Goal: Task Accomplishment & Management: Manage account settings

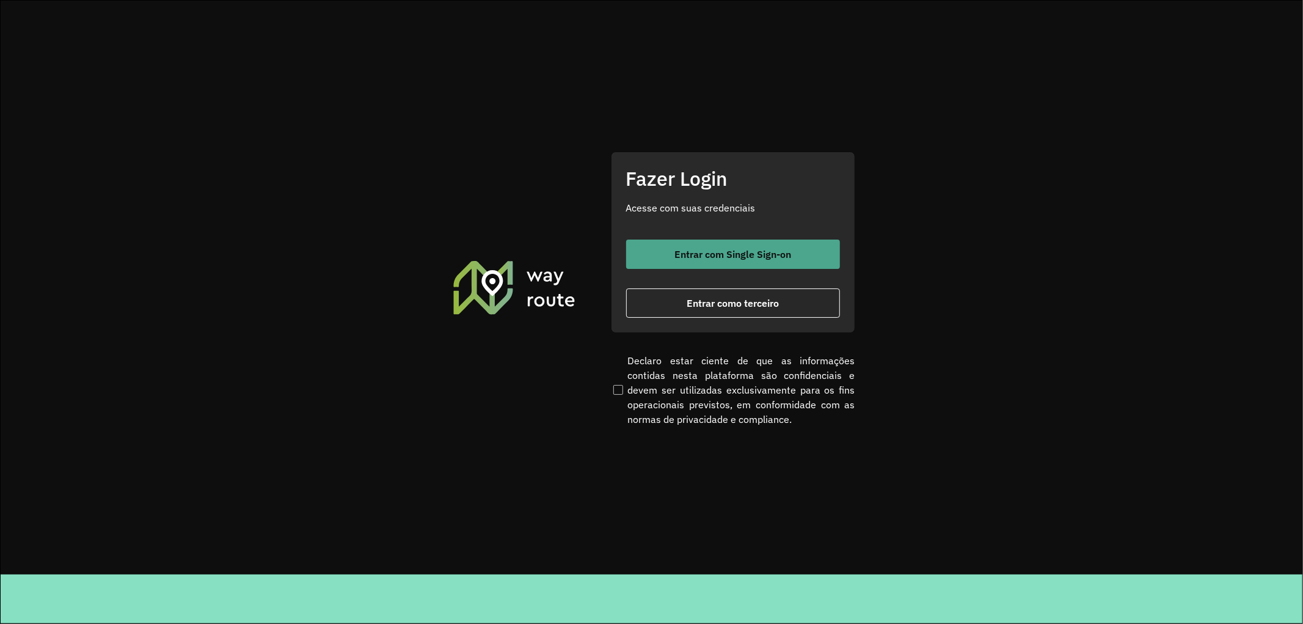
click at [669, 251] on button "Entrar com Single Sign-on" at bounding box center [733, 253] width 214 height 29
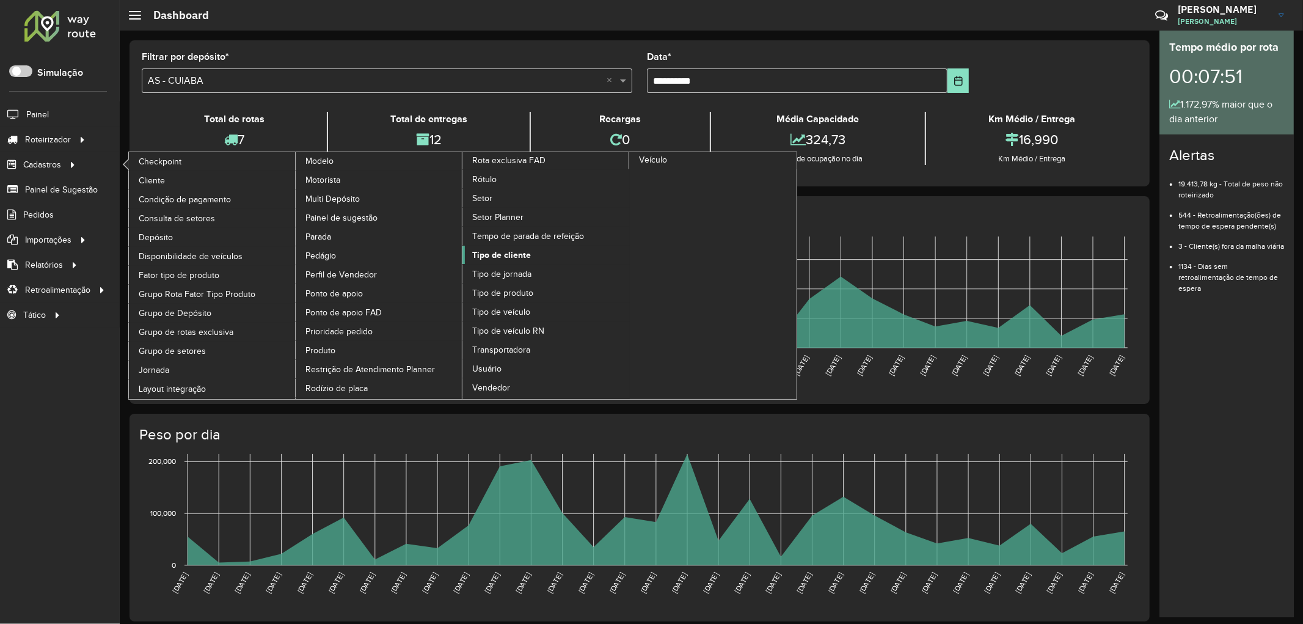
click at [504, 261] on span "Tipo de cliente" at bounding box center [501, 255] width 59 height 13
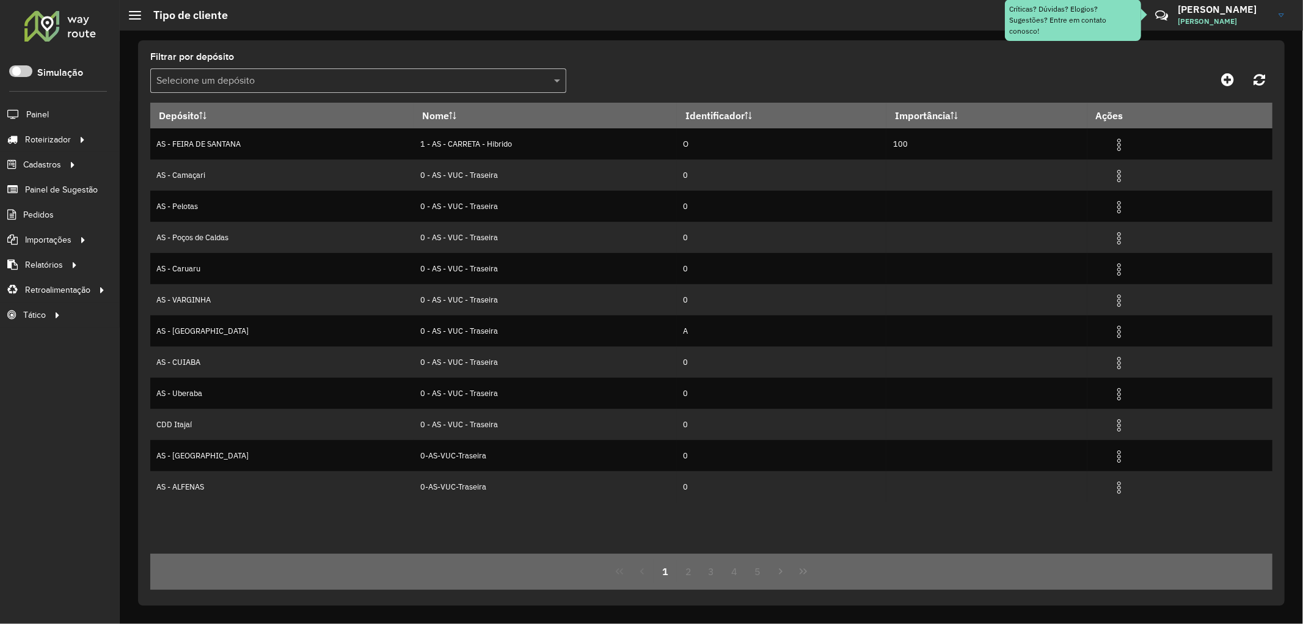
click at [202, 74] on input "text" at bounding box center [345, 81] width 379 height 15
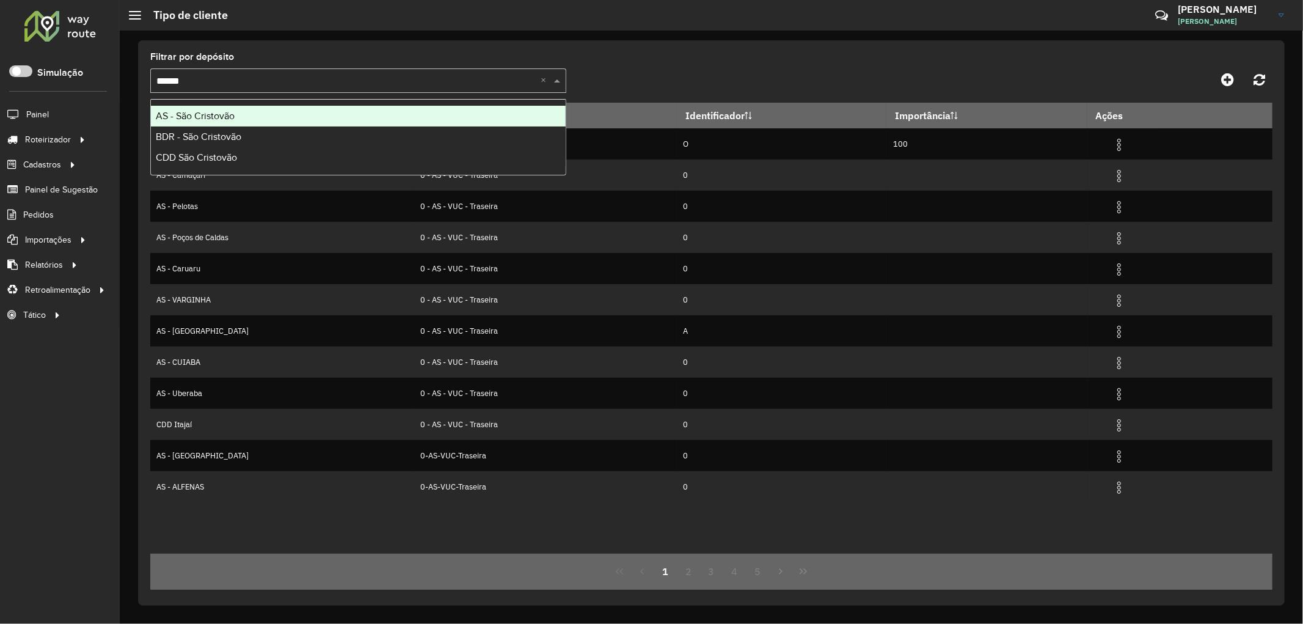
type input "*******"
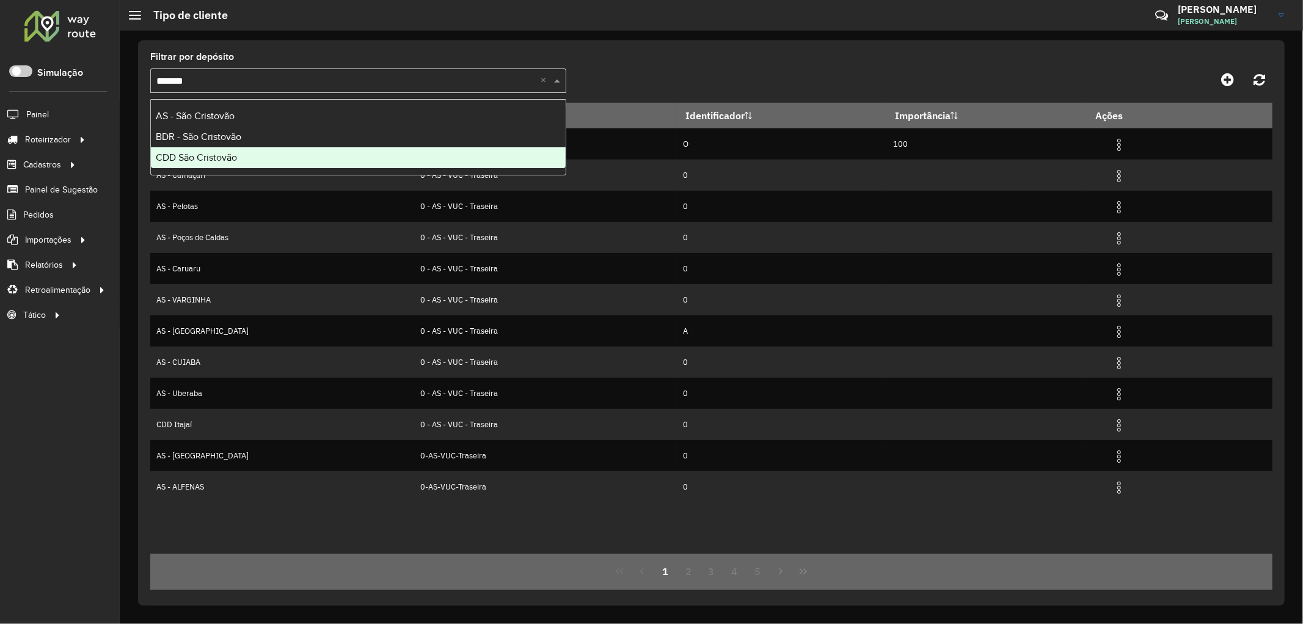
click at [199, 157] on span "CDD São Cristovão" at bounding box center [196, 157] width 81 height 10
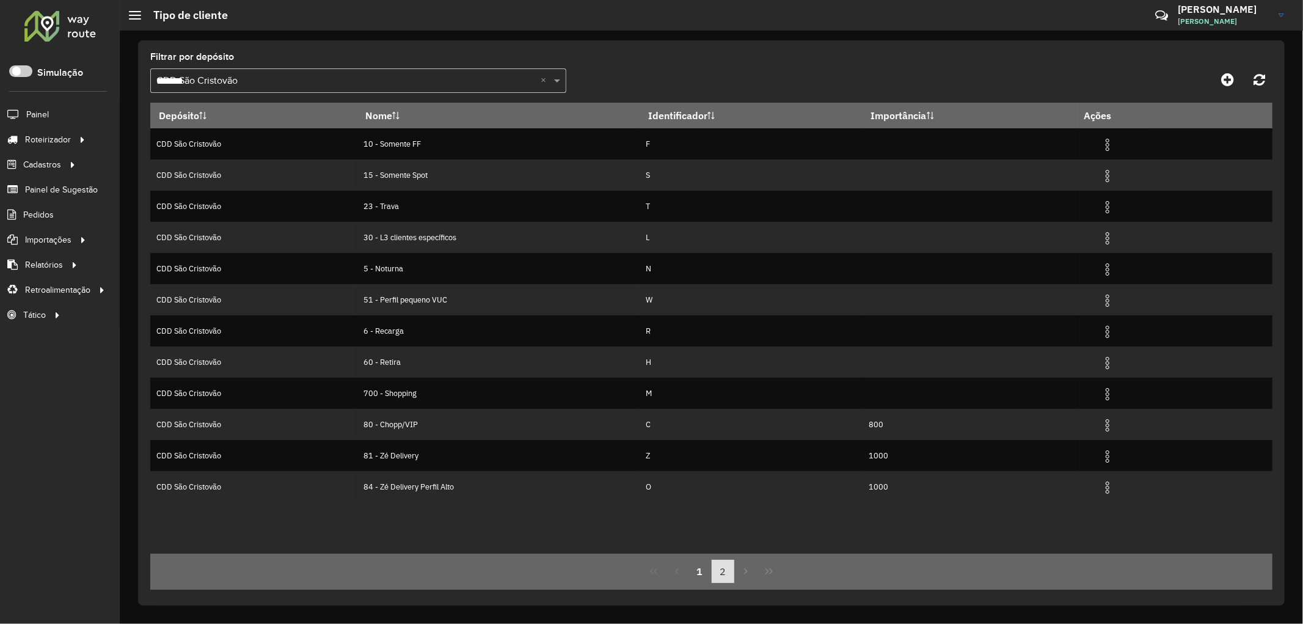
click at [719, 574] on button "2" at bounding box center [722, 570] width 23 height 23
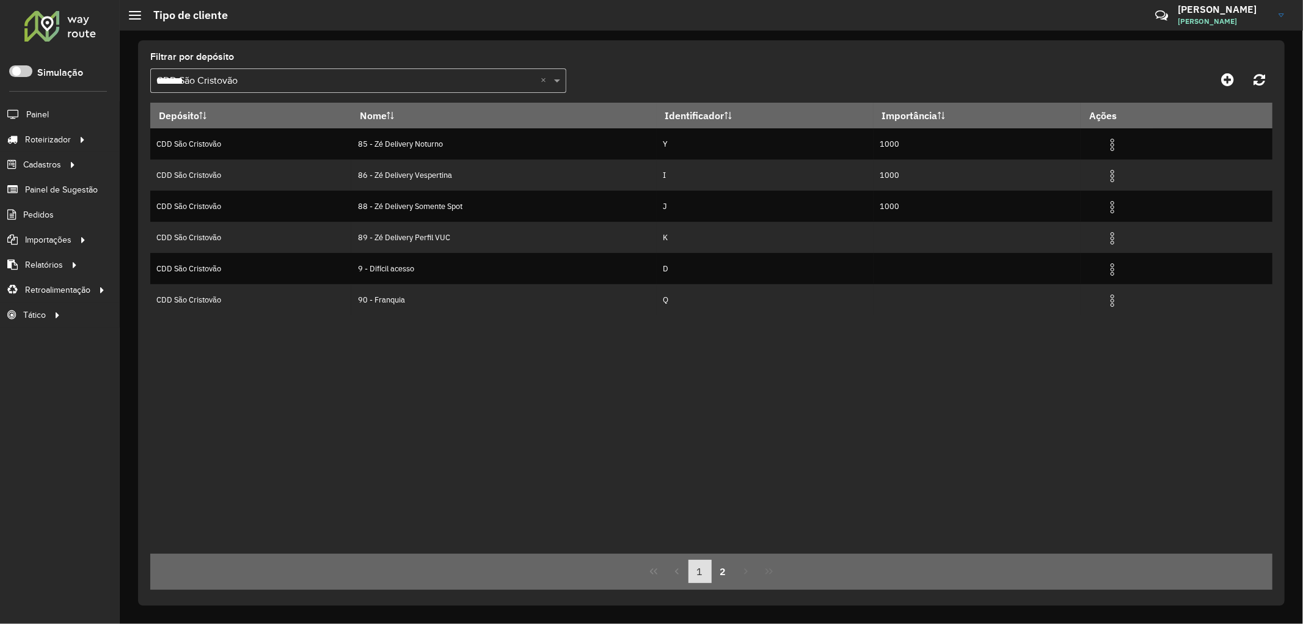
click at [706, 570] on button "1" at bounding box center [699, 570] width 23 height 23
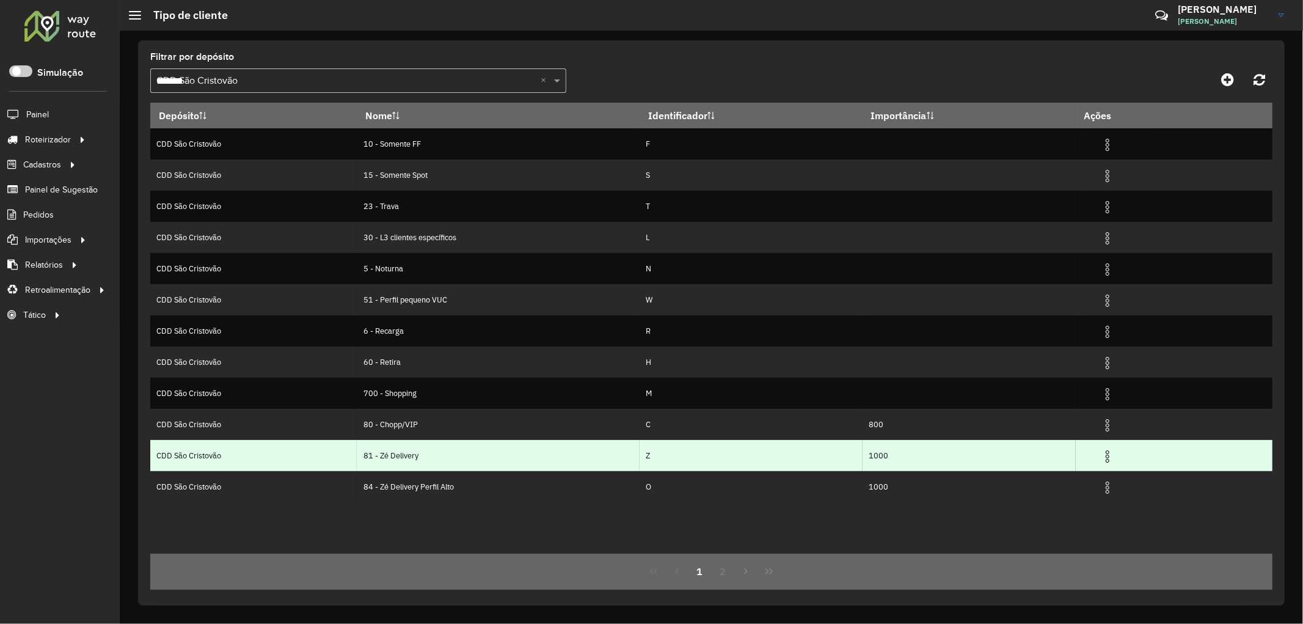
click at [1110, 456] on img at bounding box center [1107, 456] width 15 height 15
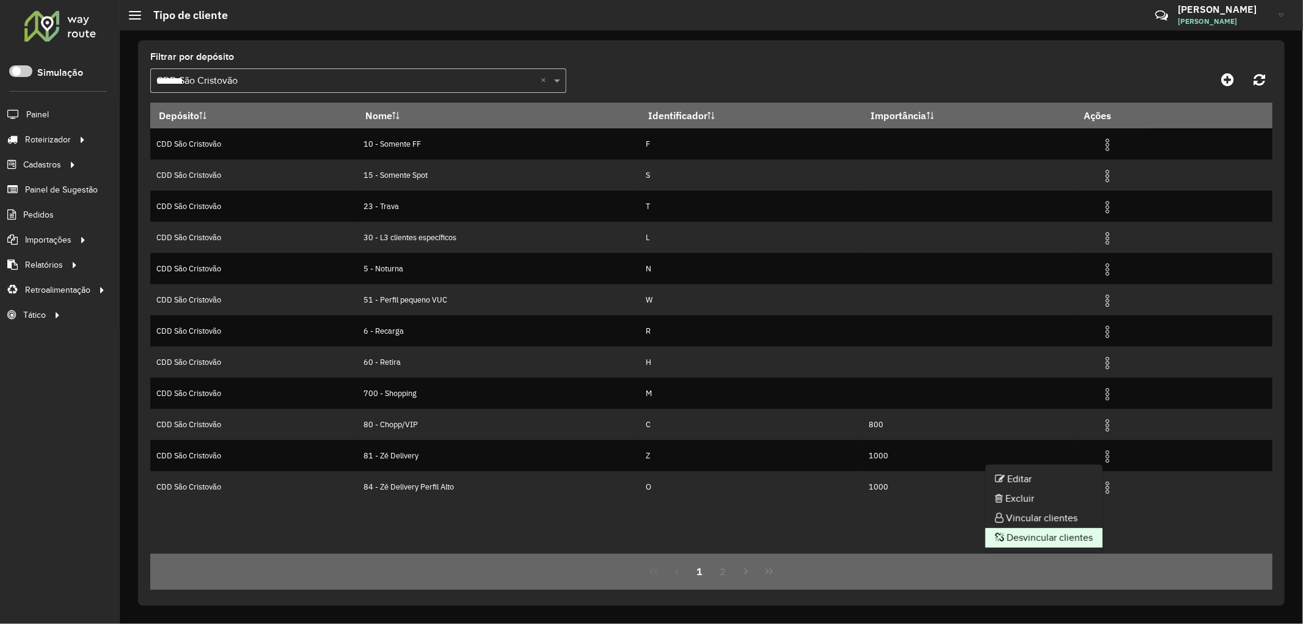
click at [1031, 534] on li "Desvincular clientes" at bounding box center [1043, 538] width 117 height 20
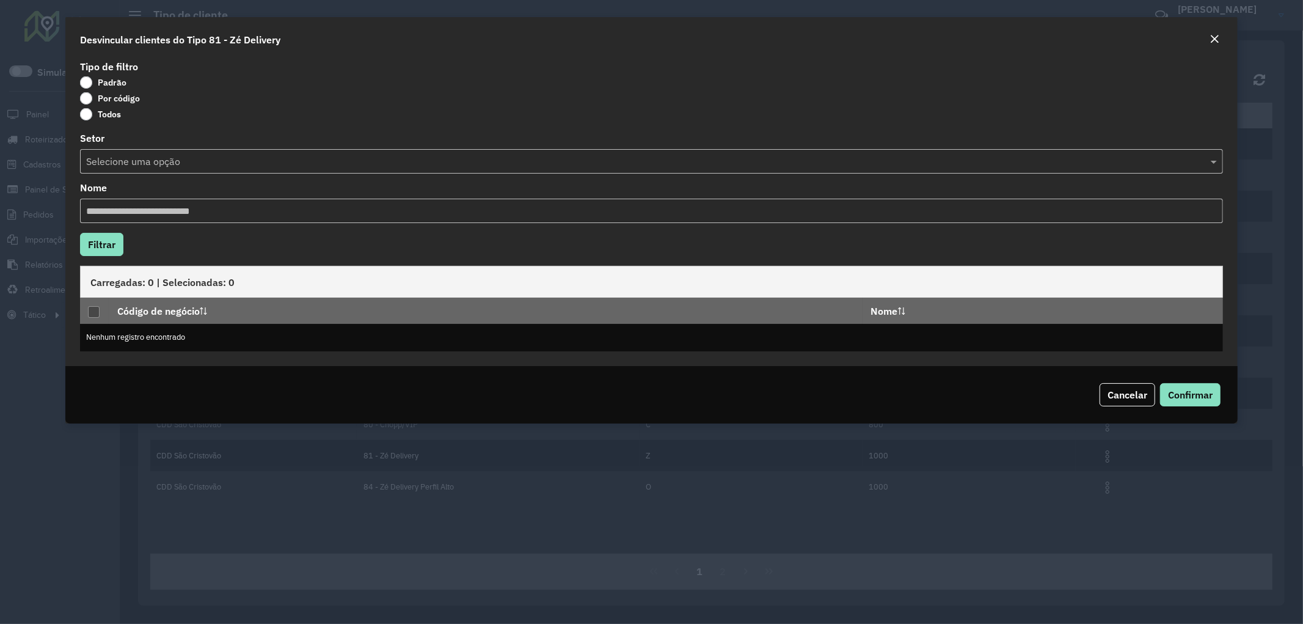
click at [89, 96] on label "Por código" at bounding box center [110, 98] width 60 height 12
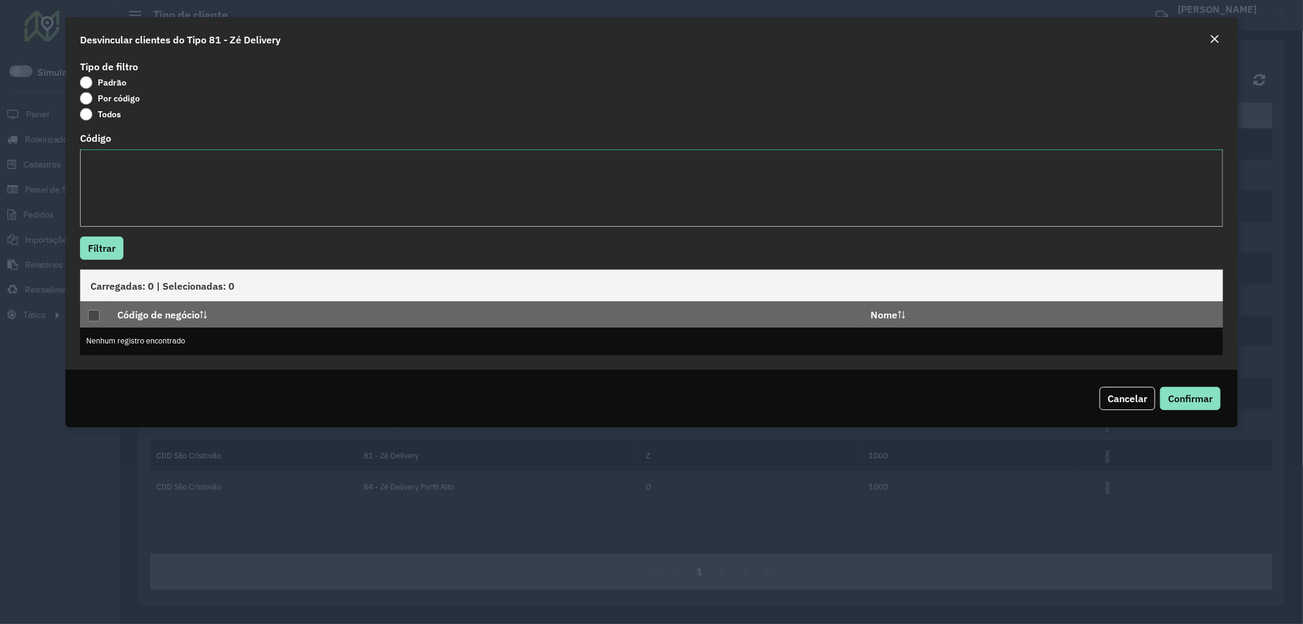
click at [121, 175] on textarea "Código" at bounding box center [651, 188] width 1143 height 78
paste textarea "*** *** **** **** **** **** **** **** **** **** **** **** **** **** **** **** *…"
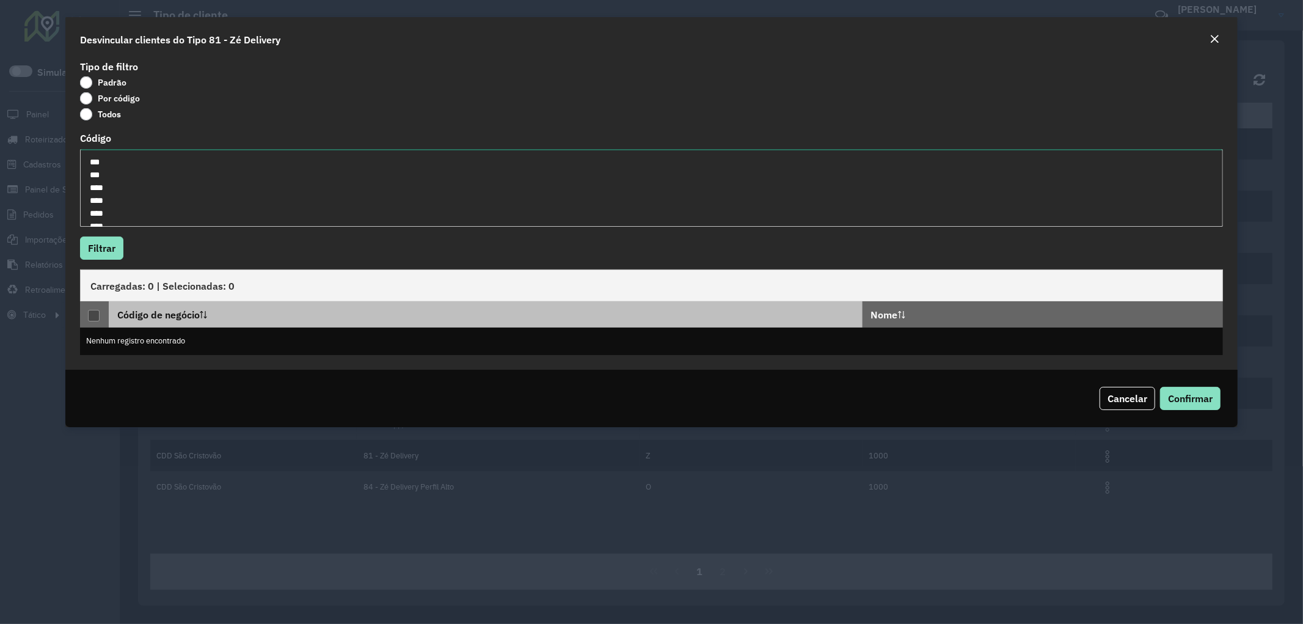
scroll to position [2812, 0]
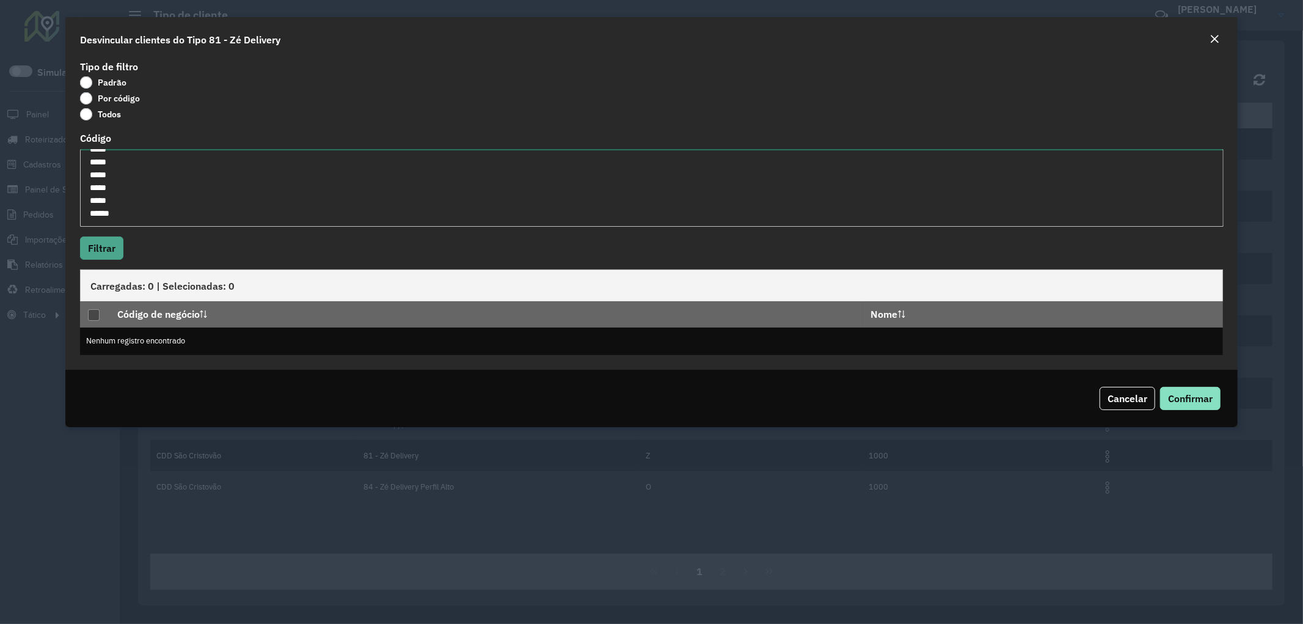
type textarea "*** *** **** **** **** **** **** **** **** **** **** **** **** **** **** **** *…"
click at [104, 255] on button "Filtrar" at bounding box center [101, 247] width 43 height 23
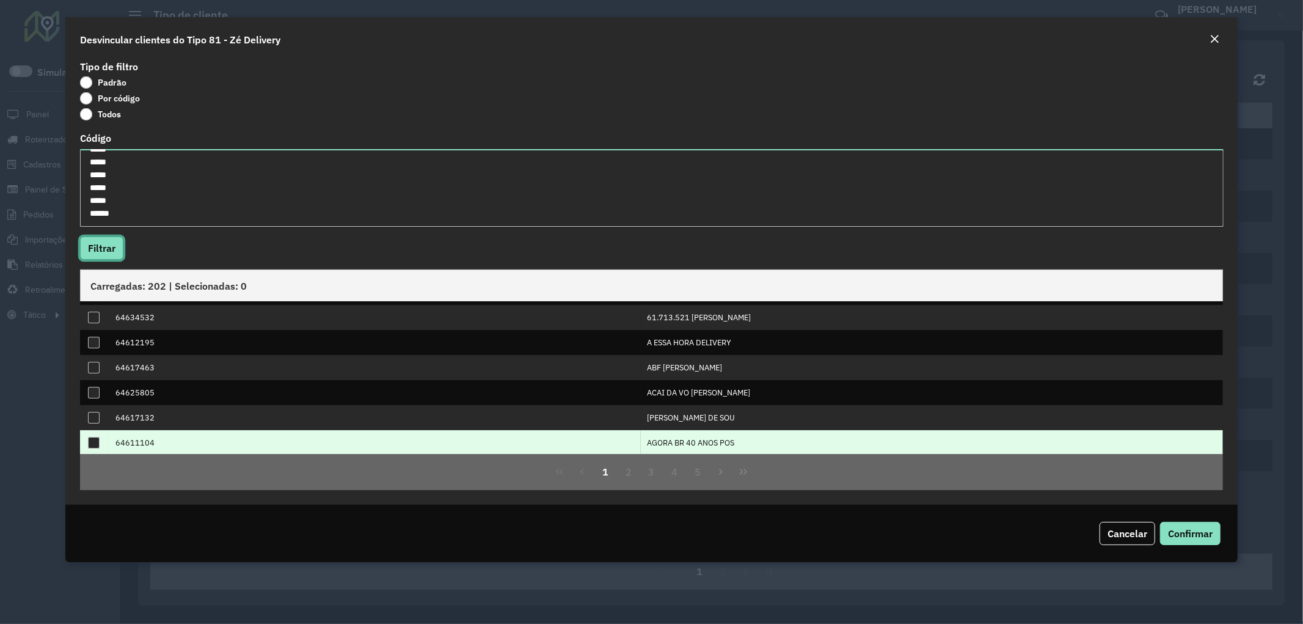
scroll to position [124, 0]
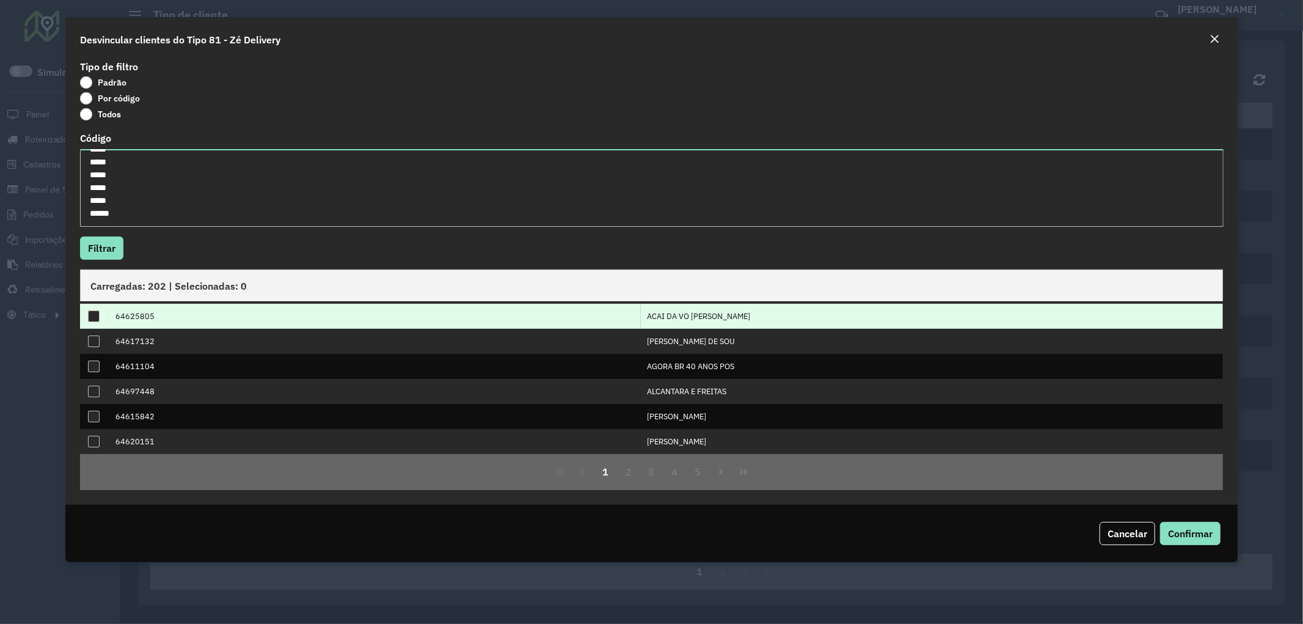
click at [98, 313] on div at bounding box center [94, 316] width 12 height 12
click at [625, 473] on button "2" at bounding box center [628, 471] width 23 height 23
click at [90, 316] on div at bounding box center [94, 316] width 12 height 12
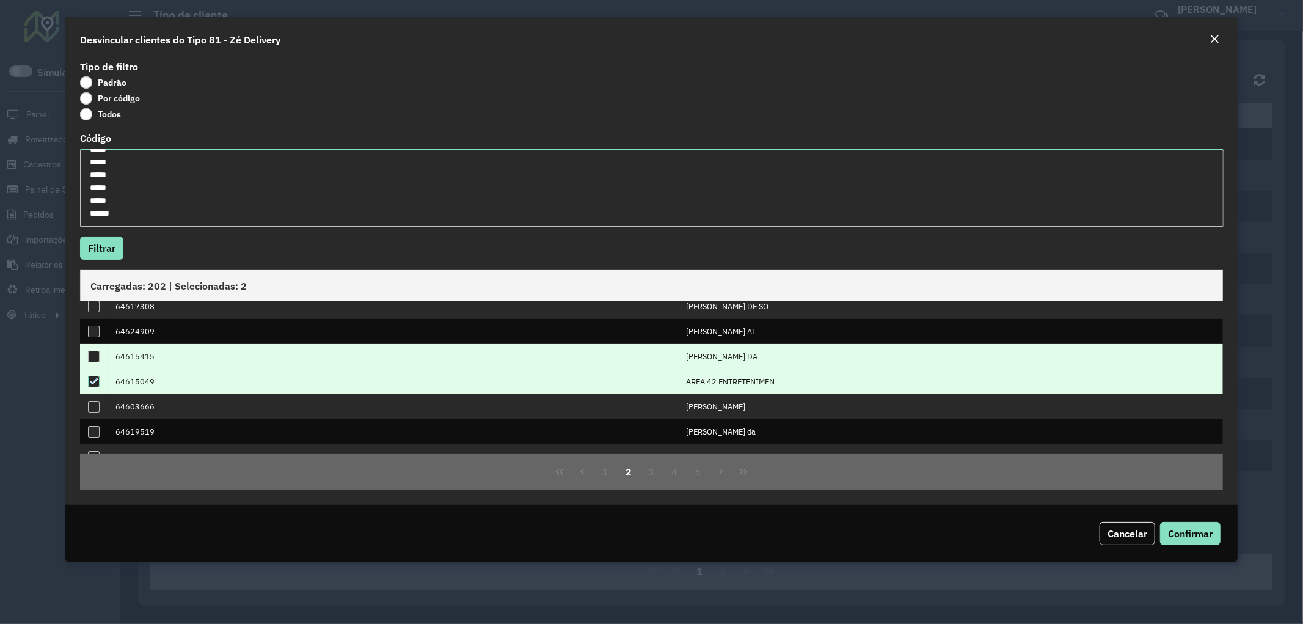
scroll to position [0, 0]
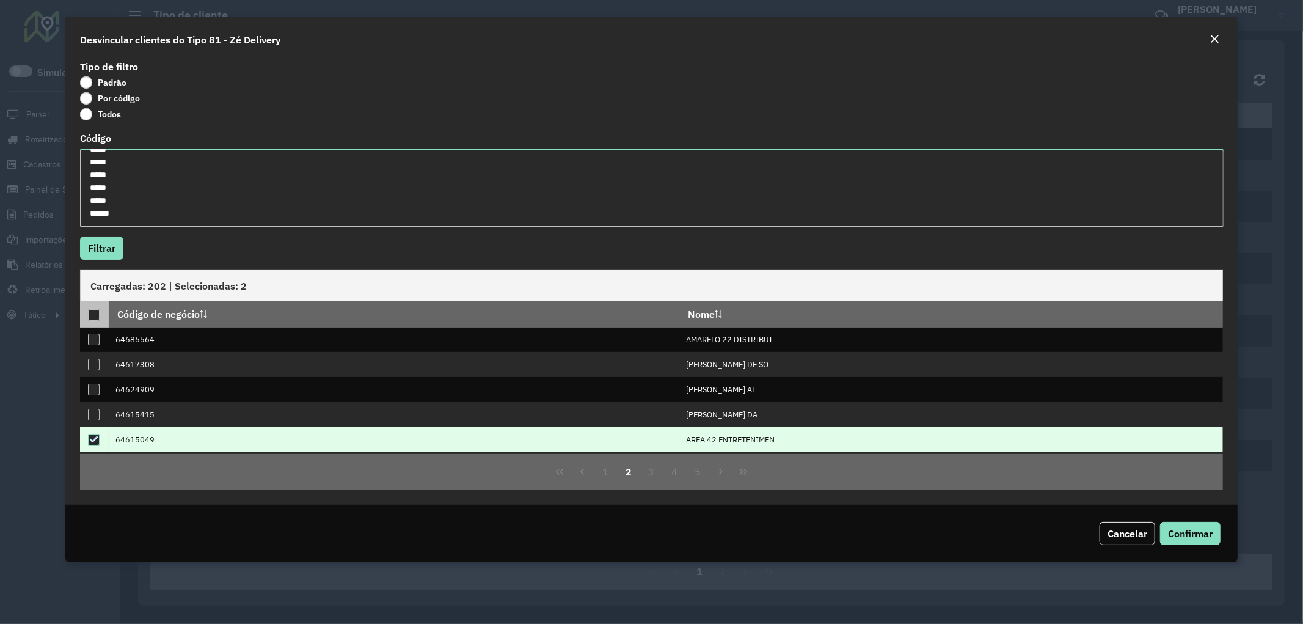
click at [92, 310] on div at bounding box center [94, 315] width 12 height 12
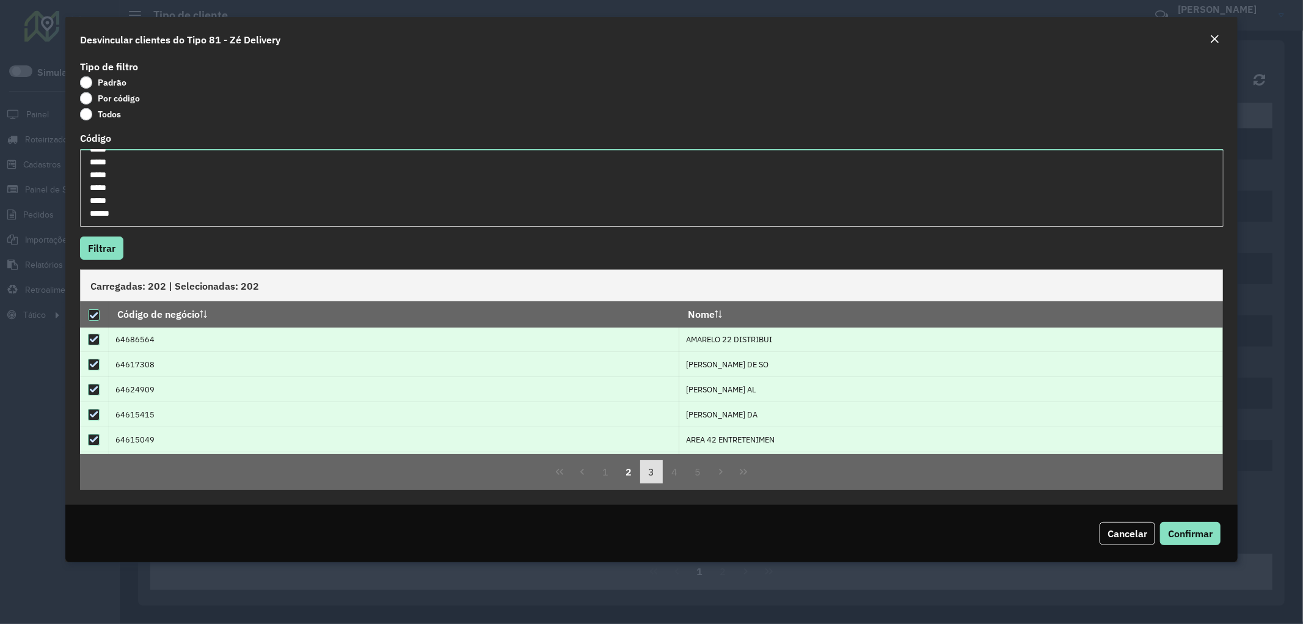
click at [656, 475] on button "3" at bounding box center [651, 471] width 23 height 23
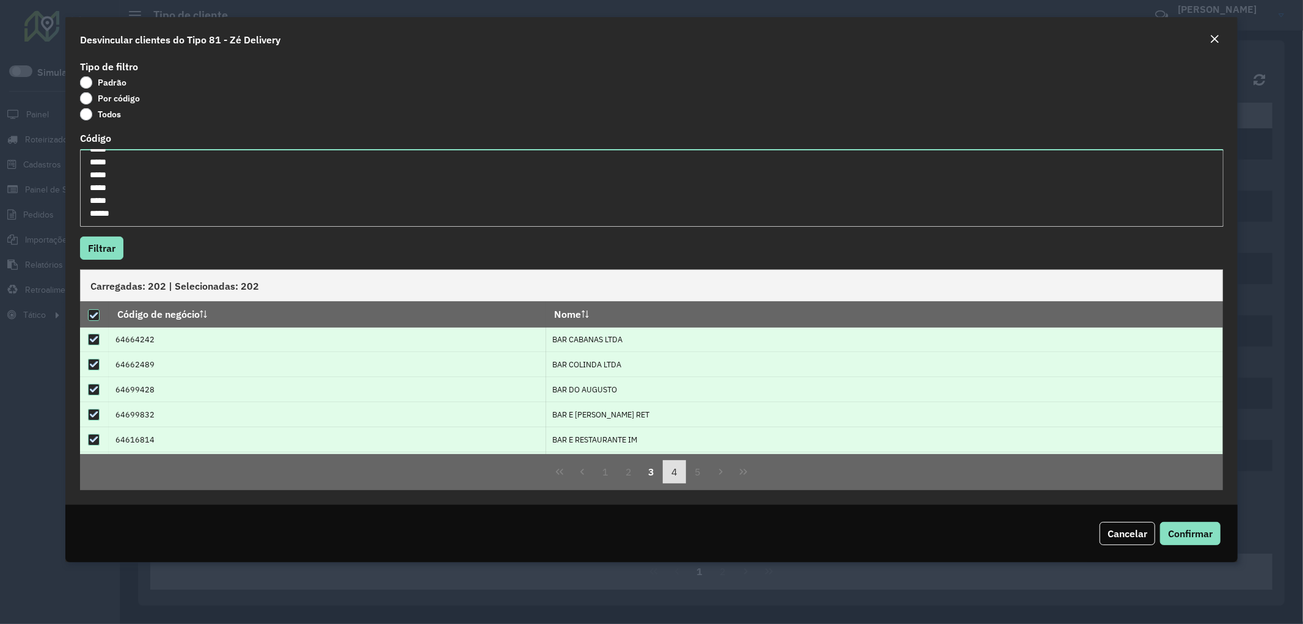
click at [672, 474] on button "4" at bounding box center [674, 471] width 23 height 23
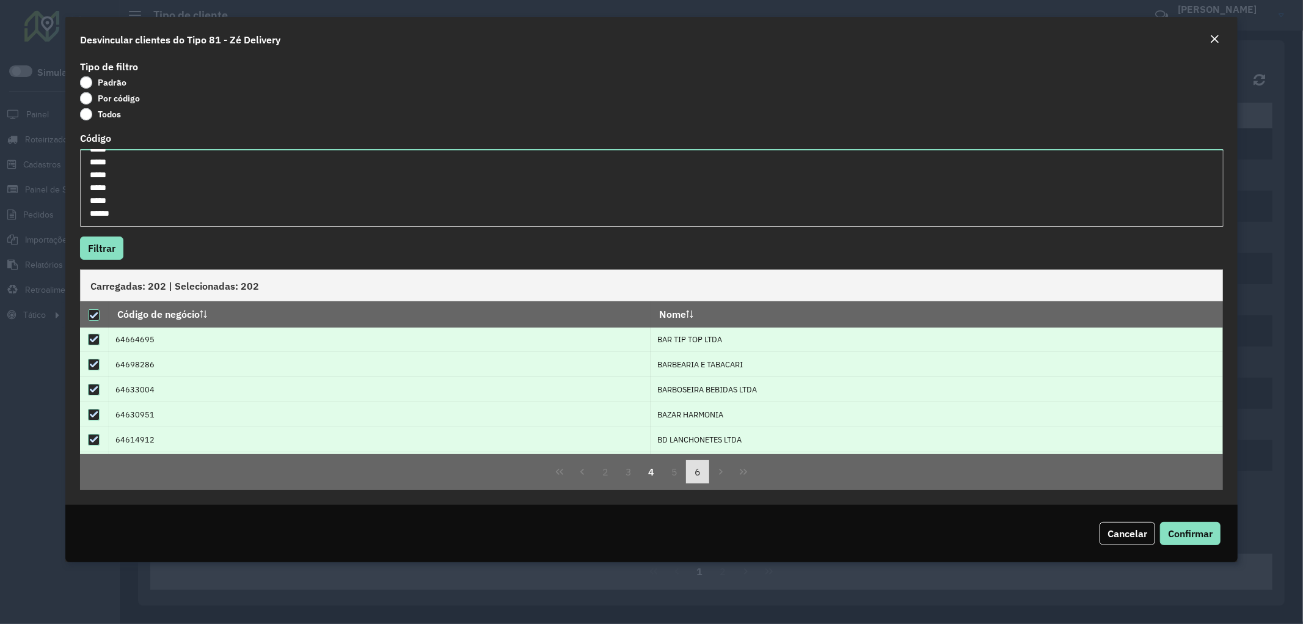
click at [693, 472] on button "6" at bounding box center [697, 471] width 23 height 23
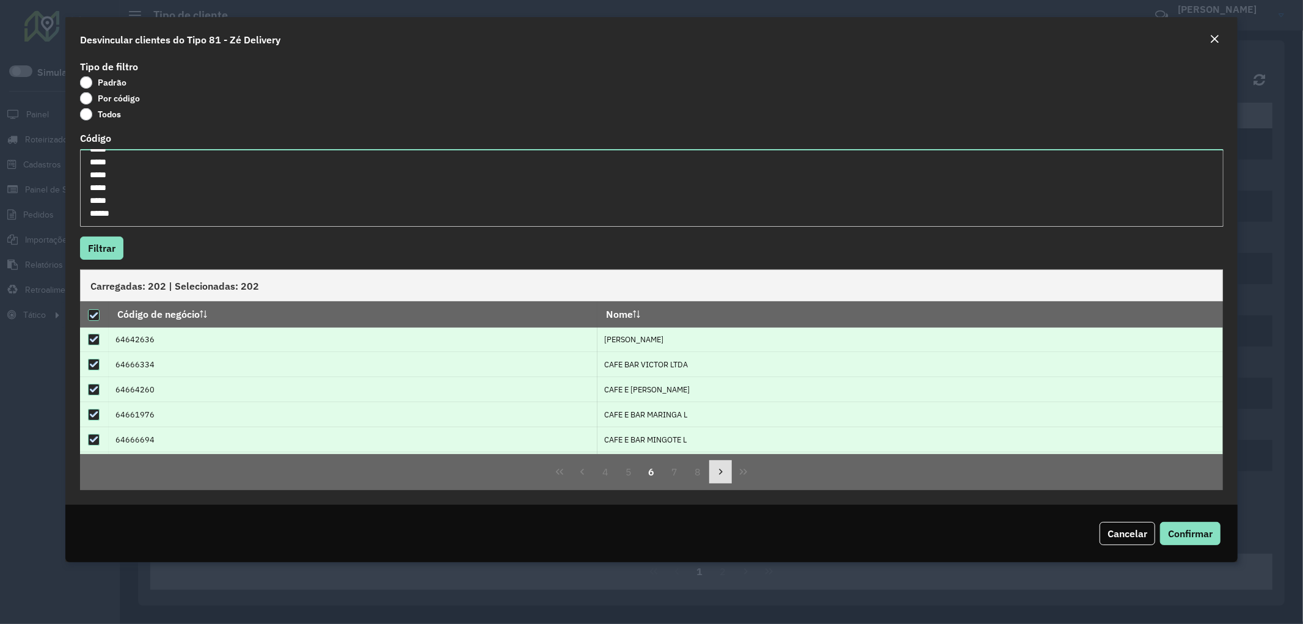
click at [722, 473] on icon "Next Page" at bounding box center [721, 472] width 10 height 10
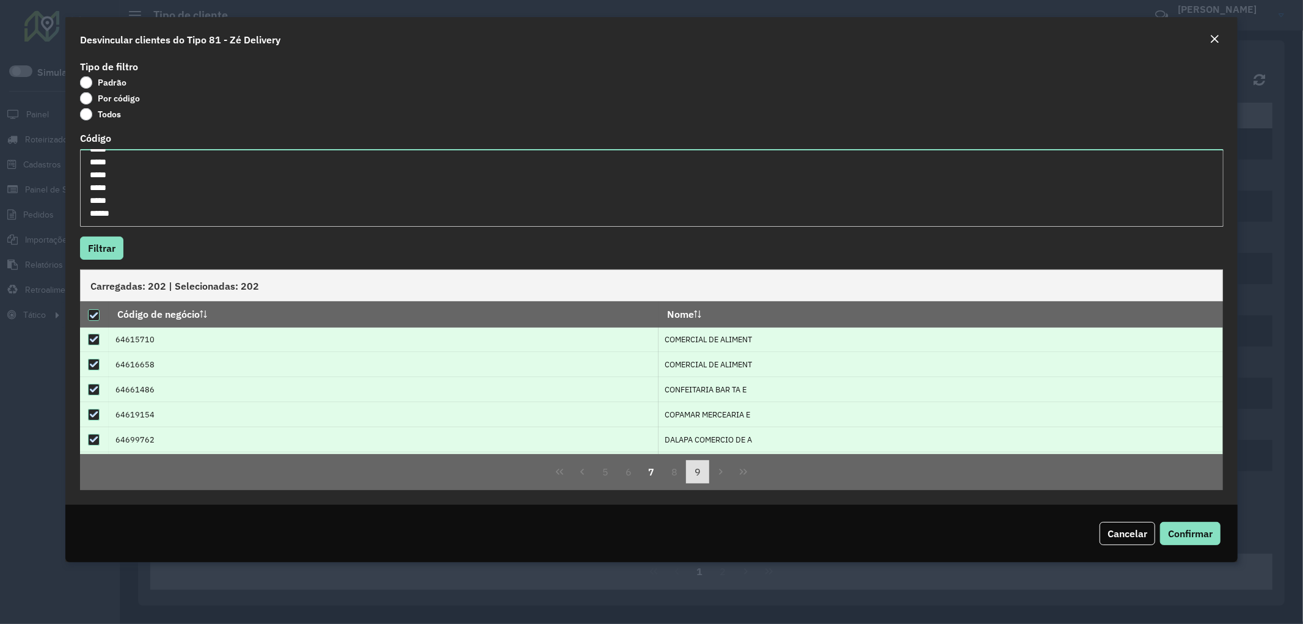
click at [694, 474] on button "9" at bounding box center [697, 471] width 23 height 23
click at [670, 475] on button "10" at bounding box center [674, 471] width 23 height 23
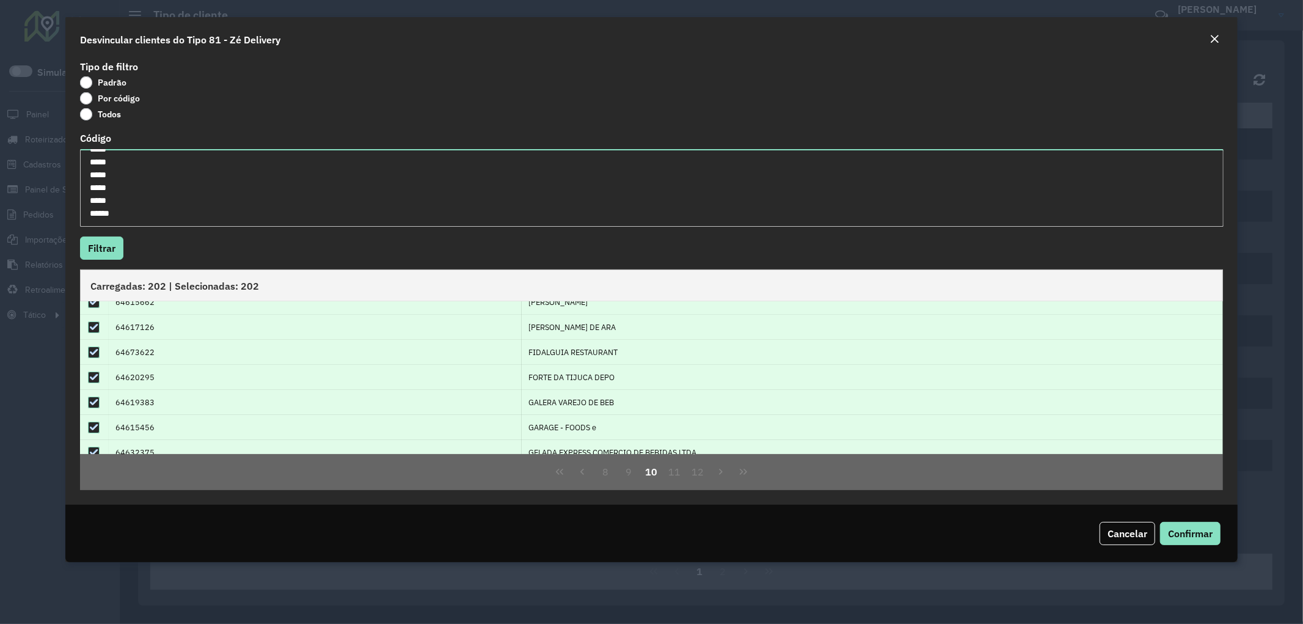
scroll to position [124, 0]
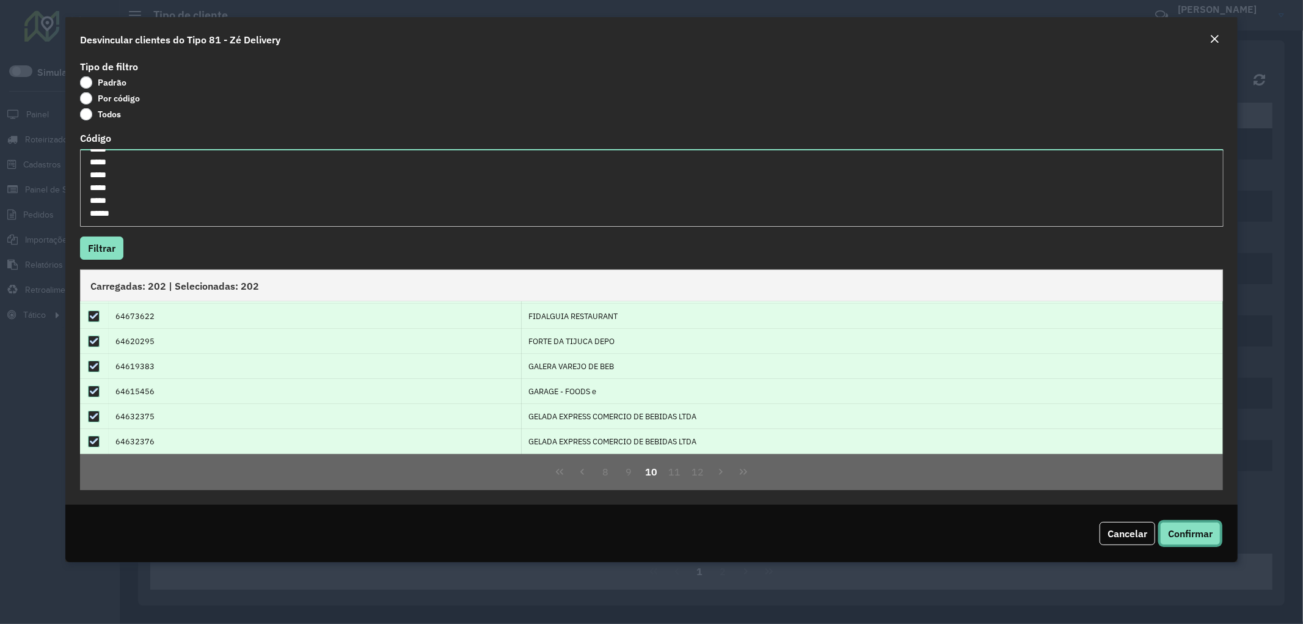
click at [1198, 536] on span "Confirmar" at bounding box center [1190, 533] width 45 height 12
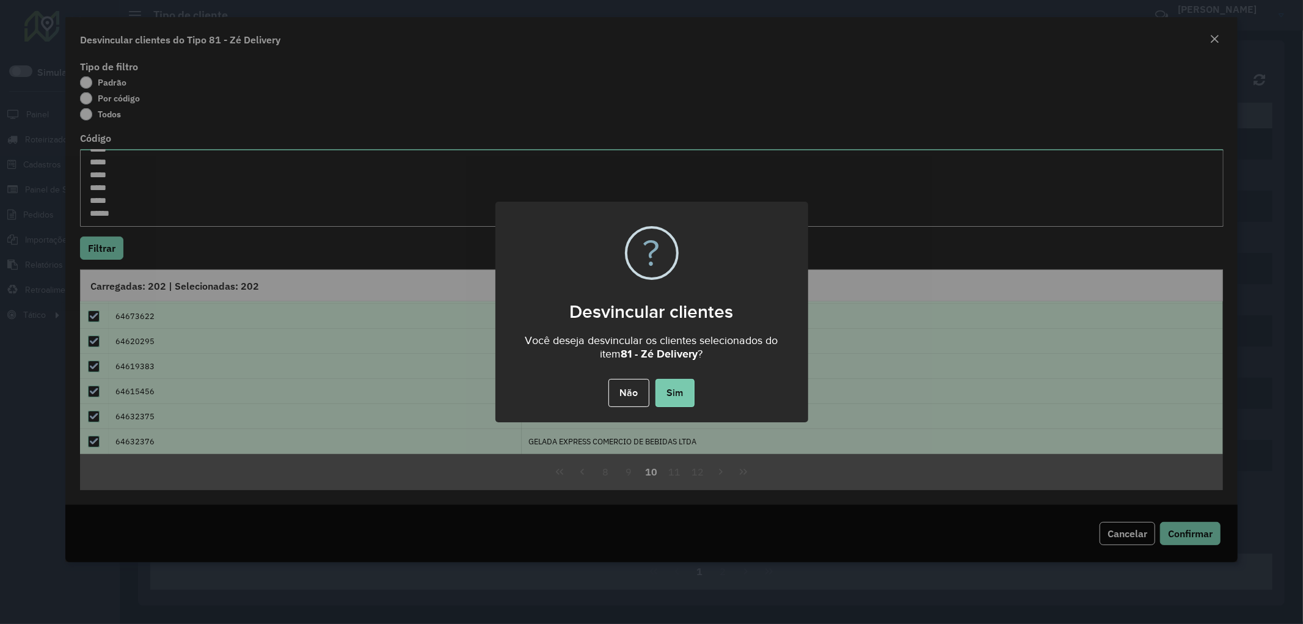
click at [683, 396] on button "Sim" at bounding box center [674, 393] width 39 height 28
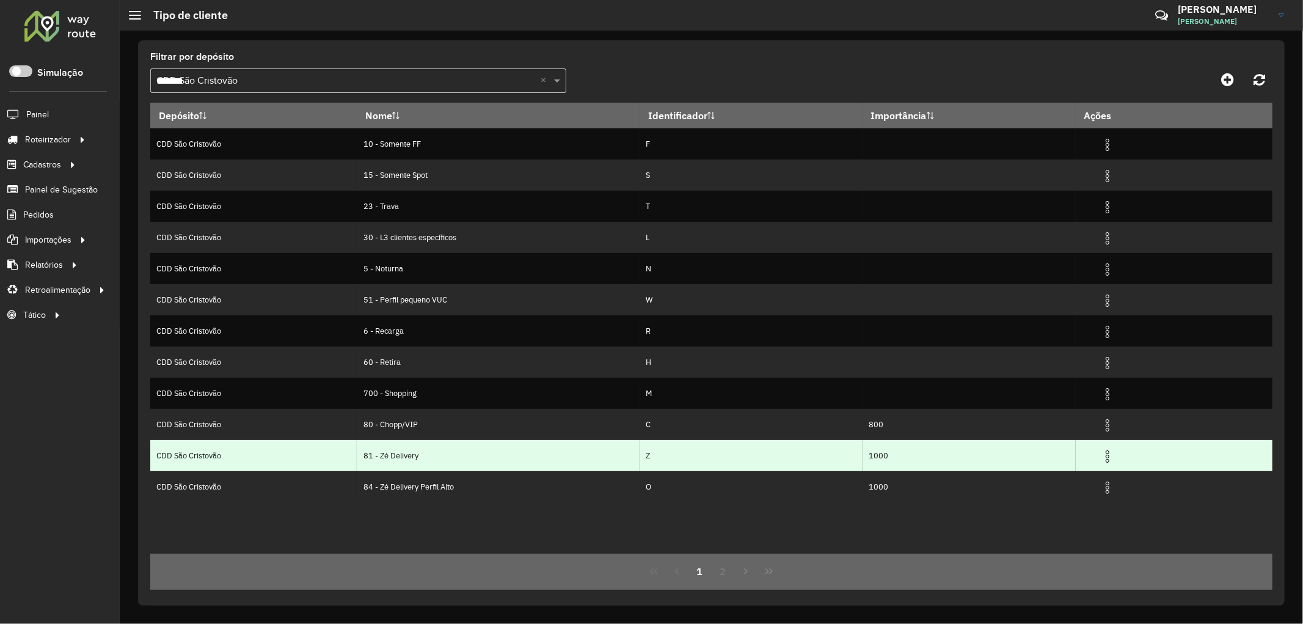
click at [1108, 458] on img at bounding box center [1107, 456] width 15 height 15
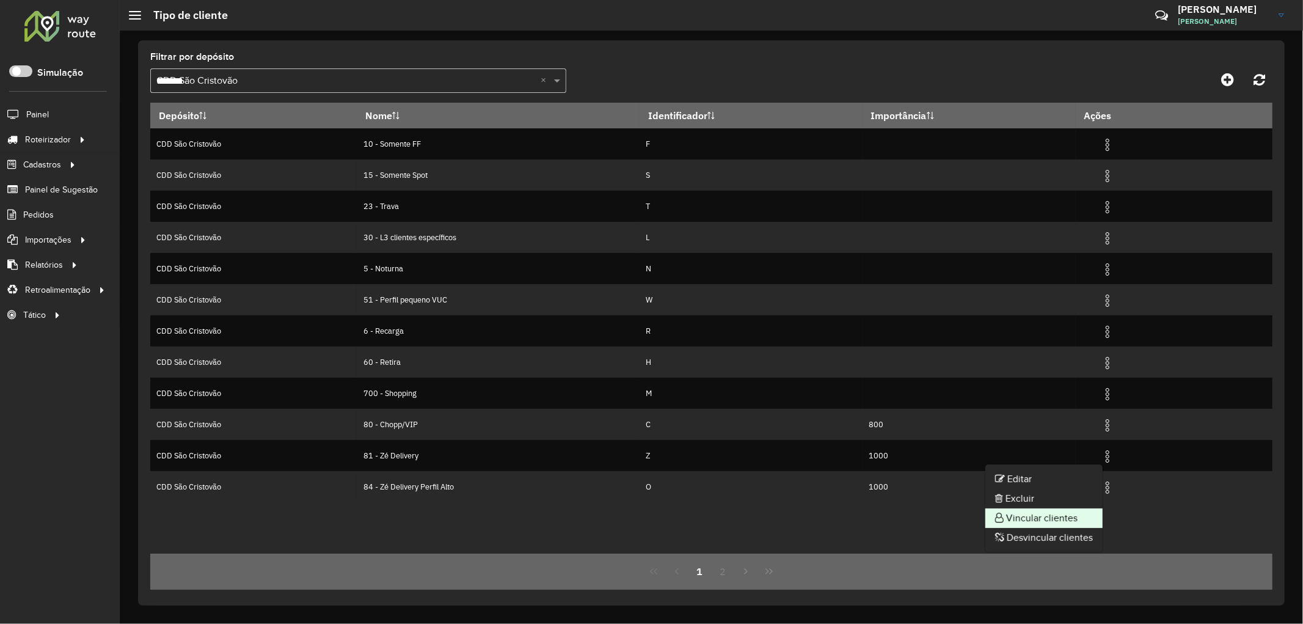
click at [1036, 514] on li "Vincular clientes" at bounding box center [1043, 518] width 117 height 20
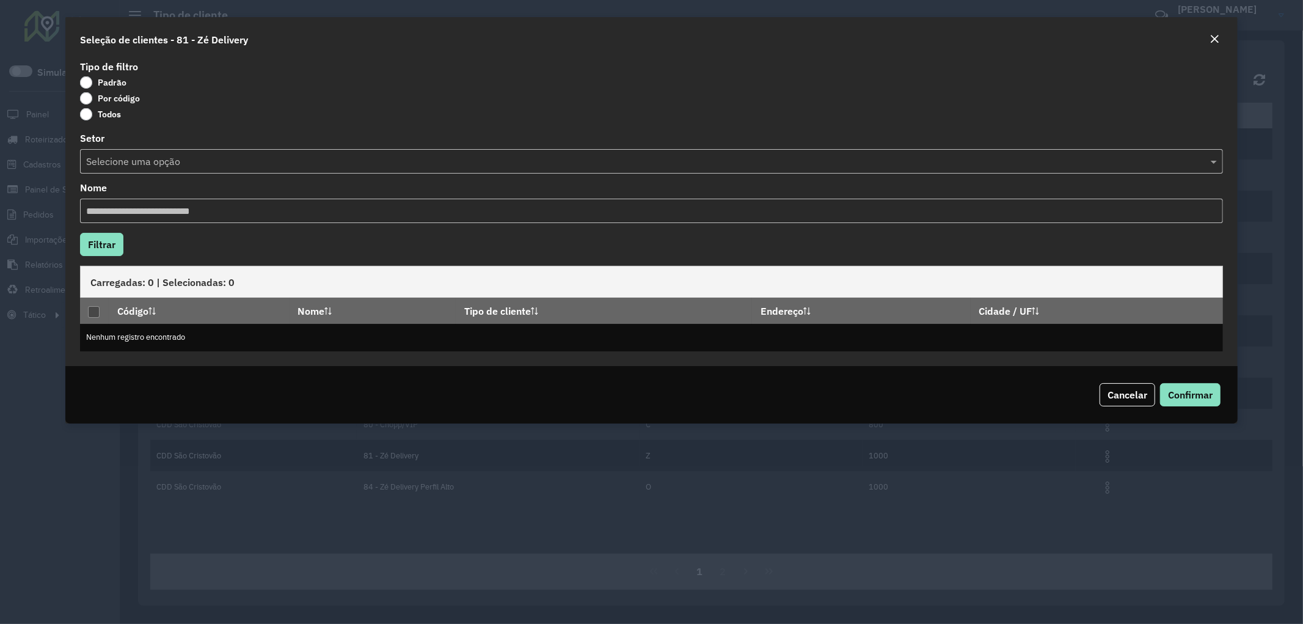
click at [85, 99] on label "Por código" at bounding box center [110, 98] width 60 height 12
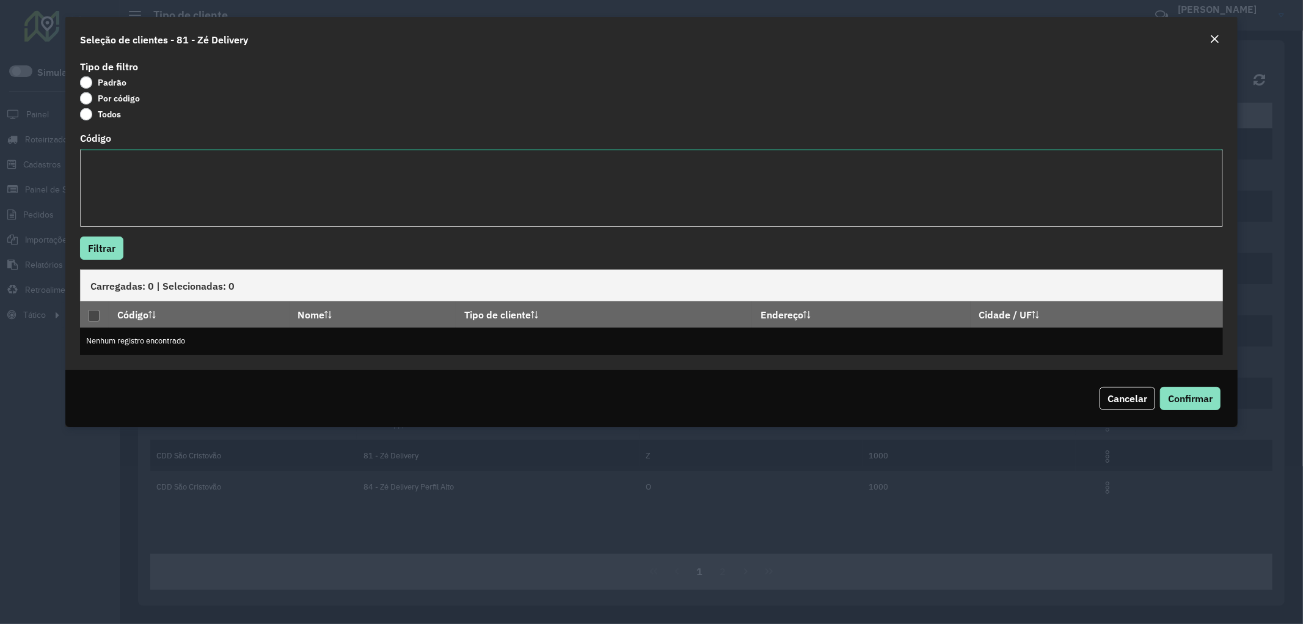
click at [125, 197] on textarea "Código" at bounding box center [651, 188] width 1143 height 78
paste textarea "**** **** ***** ***** ***** ***** ***** ***** ***** ***** ***** ***** ***** ***…"
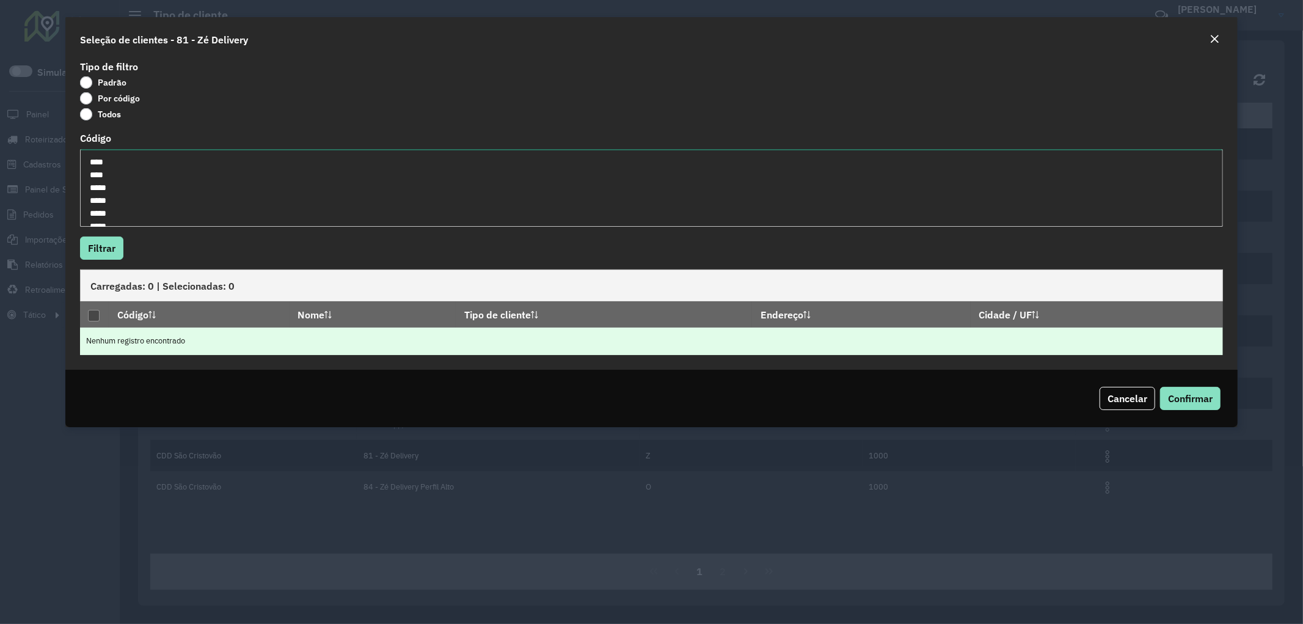
scroll to position [658, 0]
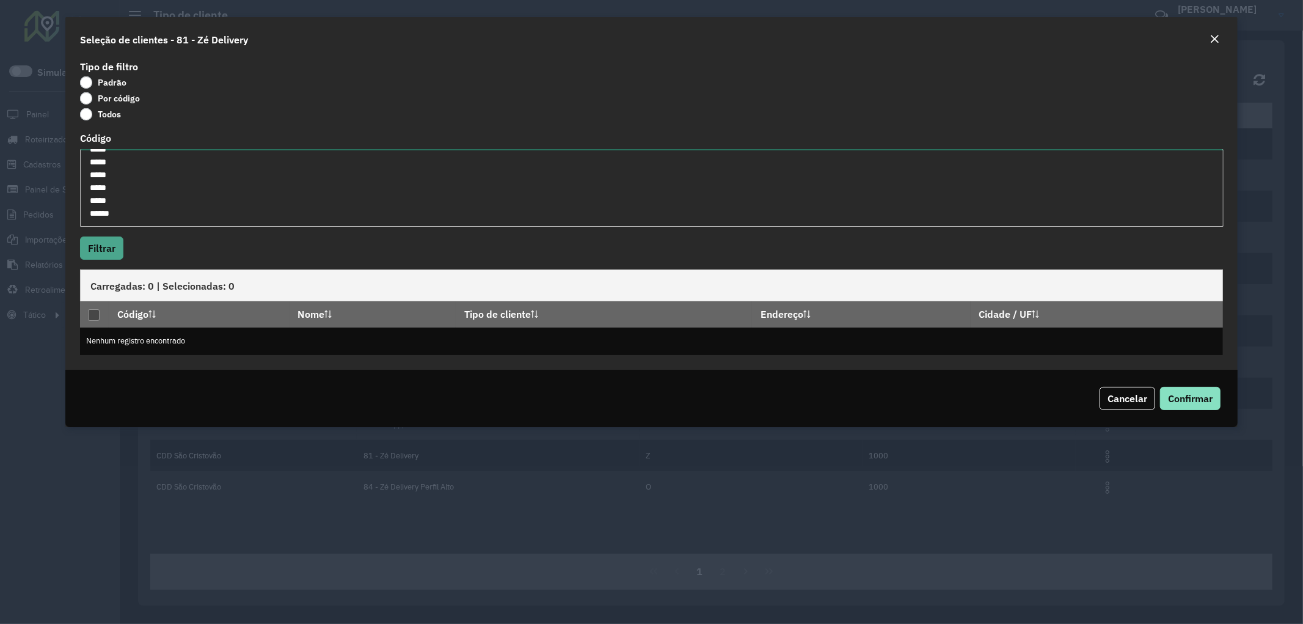
type textarea "**** **** ***** ***** ***** ***** ***** ***** ***** ***** ***** ***** ***** ***…"
click at [87, 248] on button "Filtrar" at bounding box center [101, 247] width 43 height 23
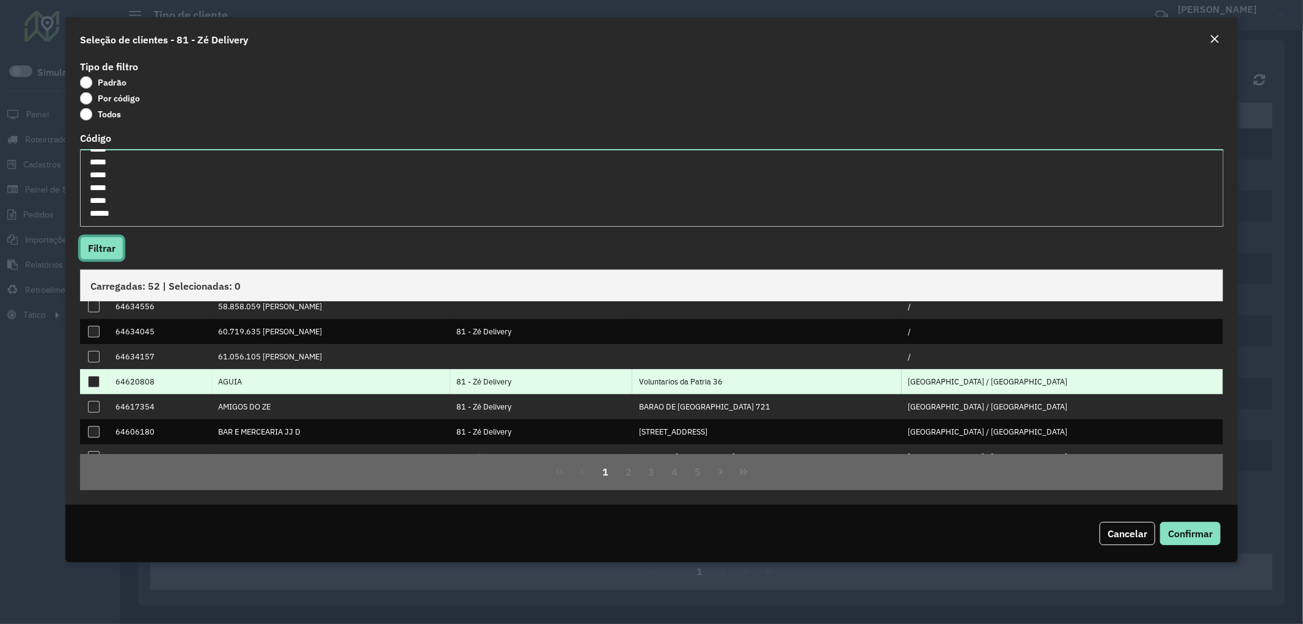
scroll to position [0, 0]
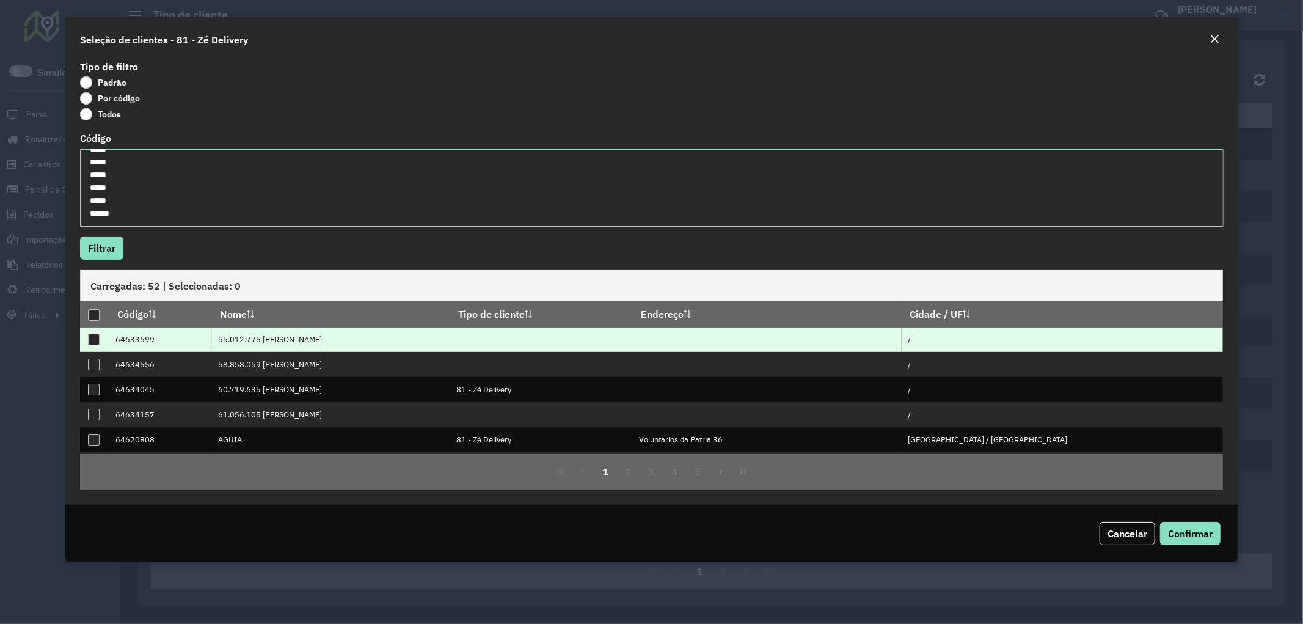
click at [92, 337] on div at bounding box center [94, 339] width 12 height 12
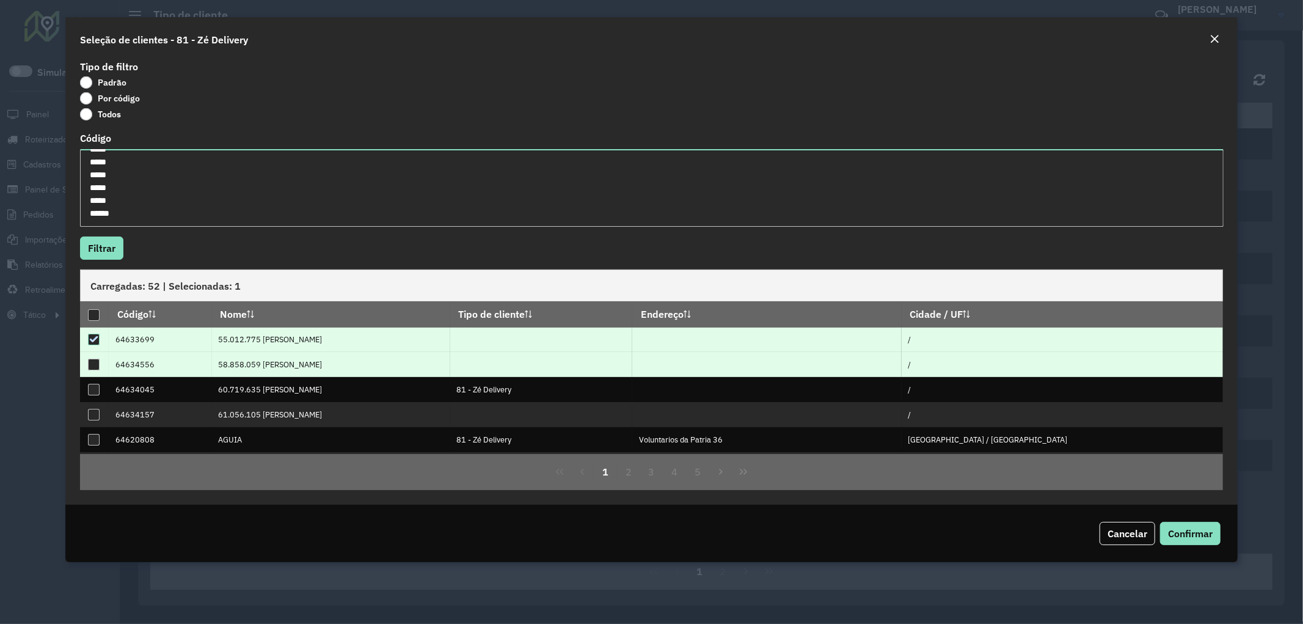
click at [93, 361] on div at bounding box center [94, 364] width 12 height 12
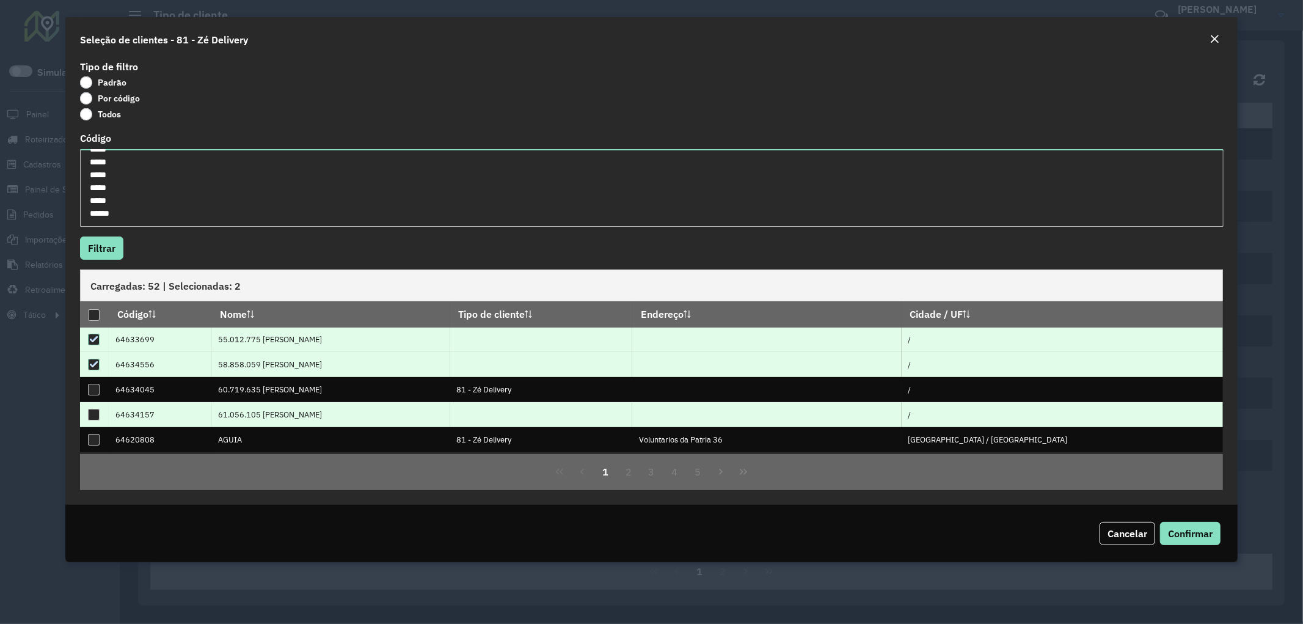
click at [96, 413] on div at bounding box center [94, 415] width 12 height 12
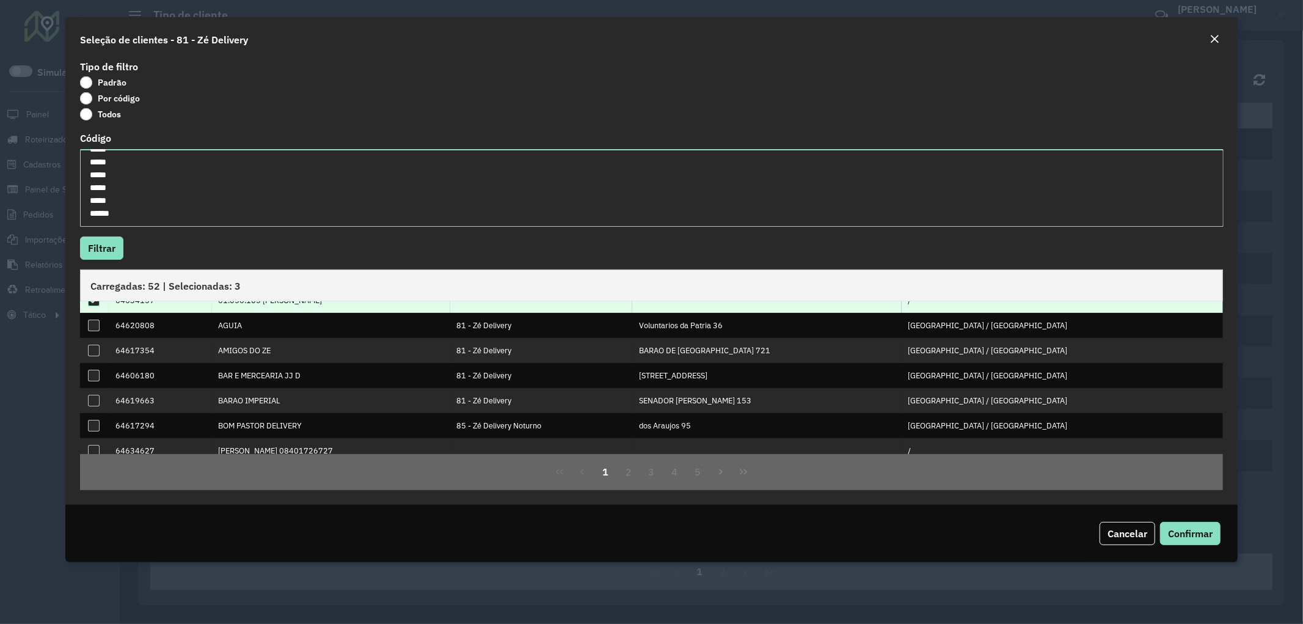
scroll to position [124, 0]
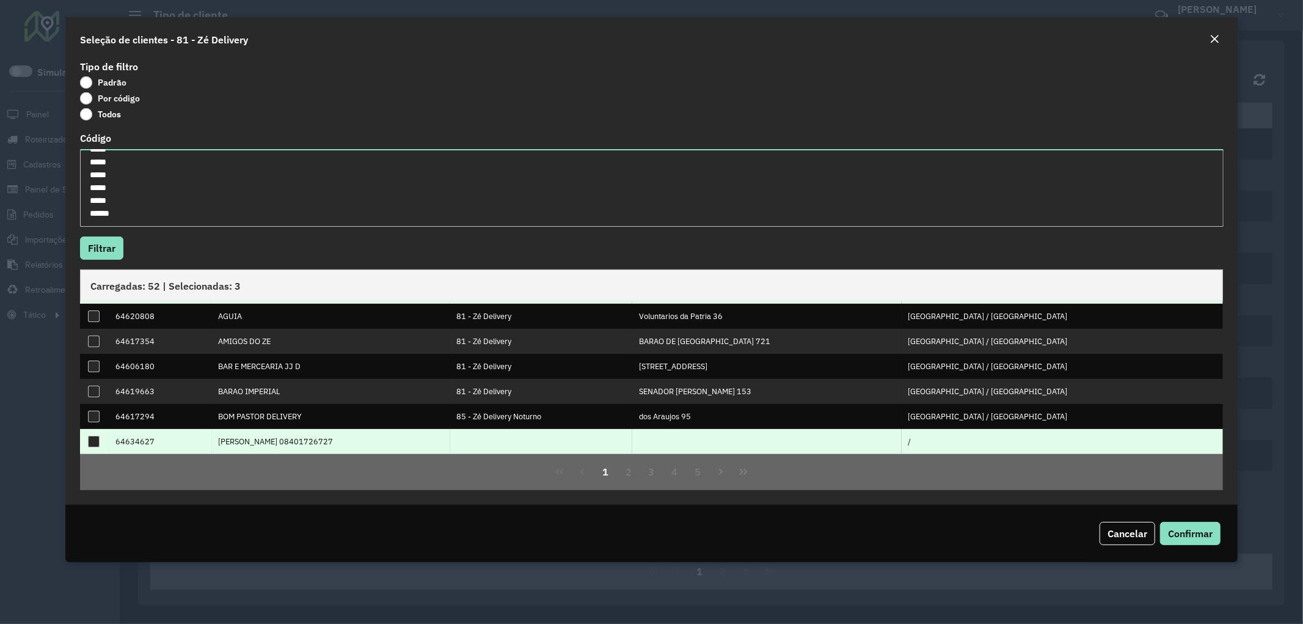
click at [96, 442] on div at bounding box center [94, 441] width 12 height 12
click at [627, 468] on button "2" at bounding box center [628, 471] width 23 height 23
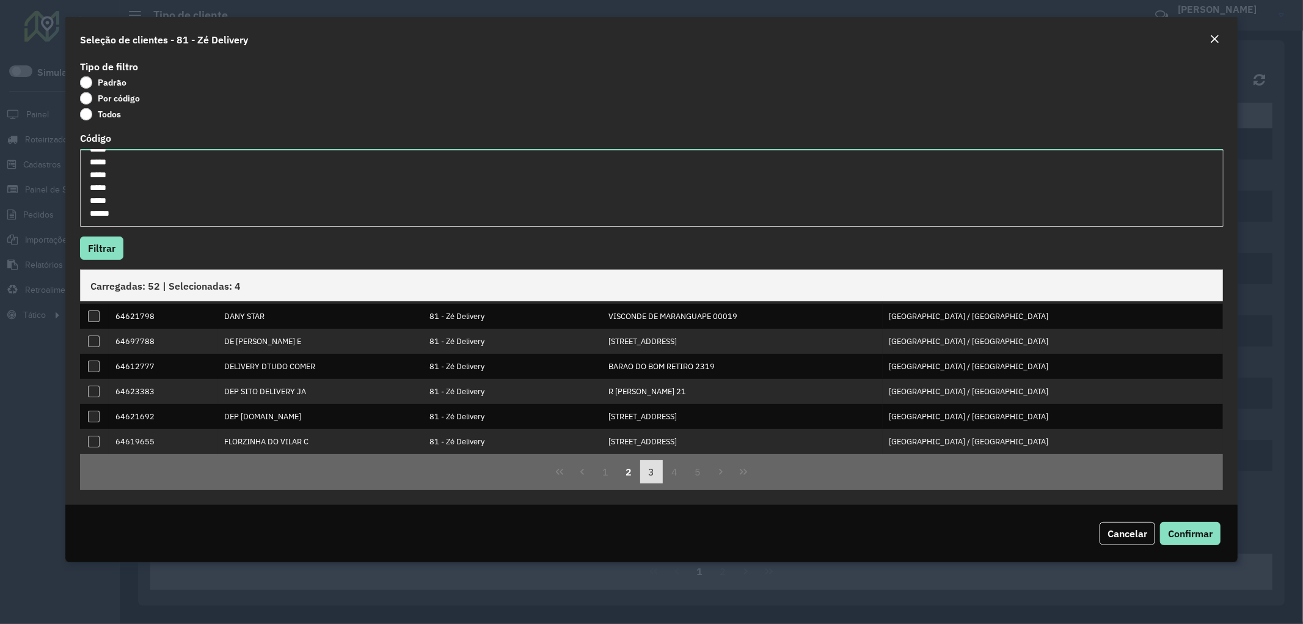
click at [645, 468] on button "3" at bounding box center [651, 471] width 23 height 23
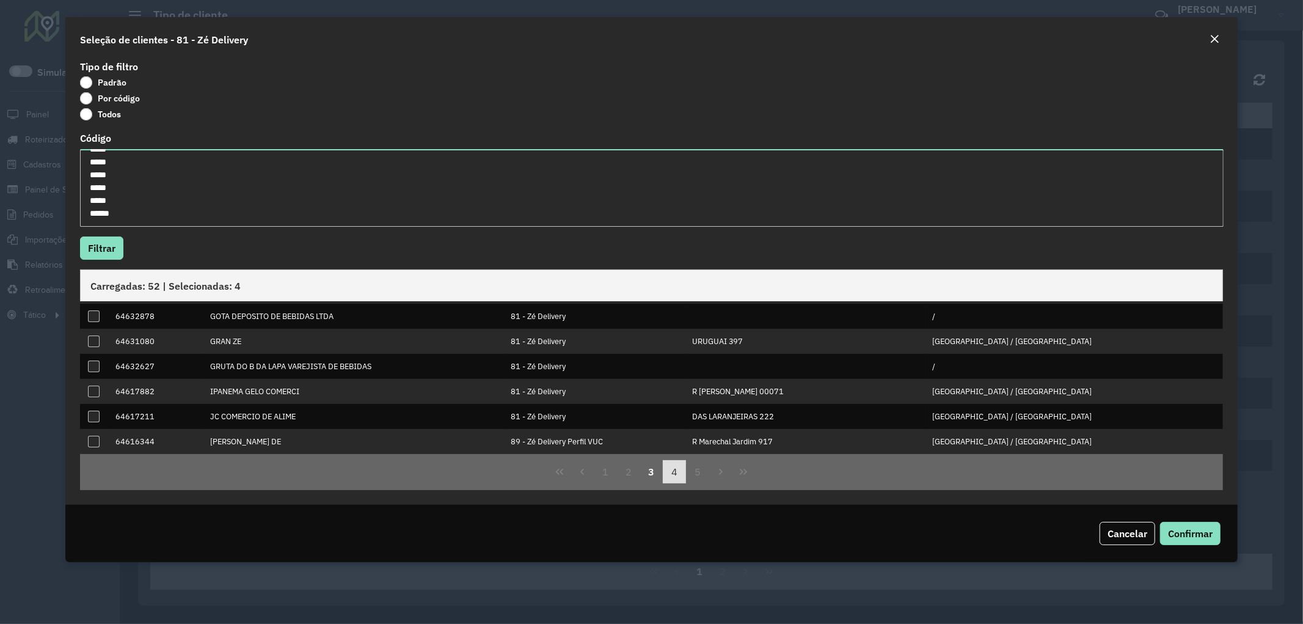
click at [674, 477] on button "4" at bounding box center [674, 471] width 23 height 23
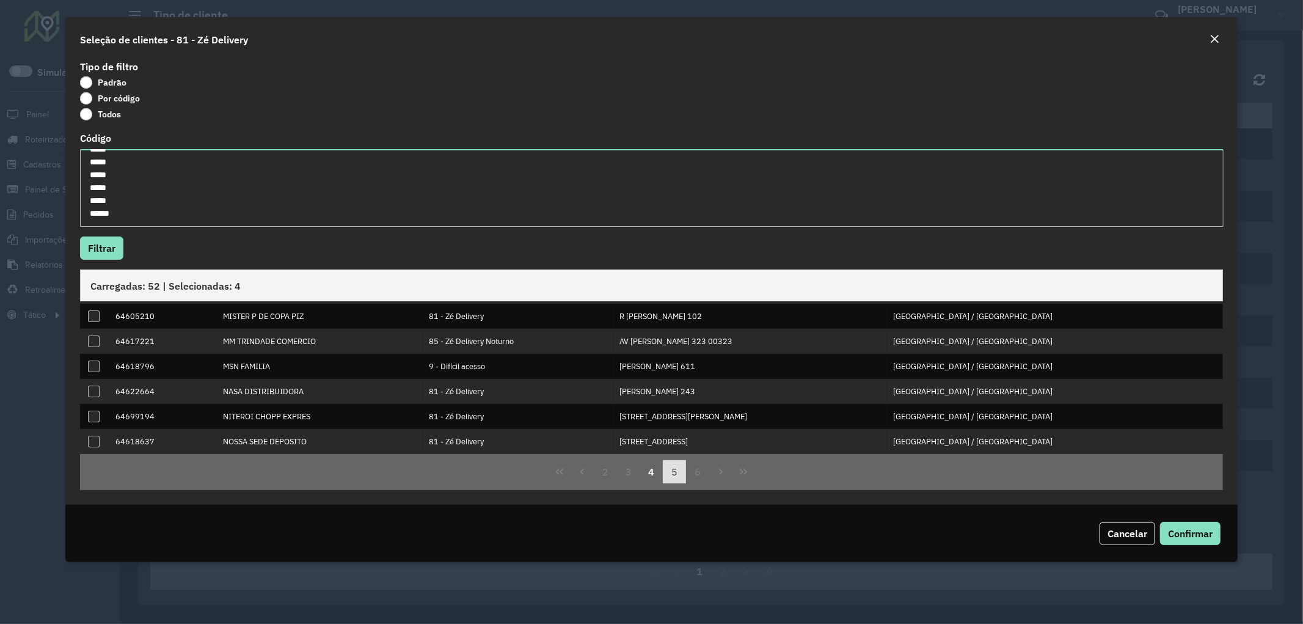
click at [677, 466] on button "5" at bounding box center [674, 471] width 23 height 23
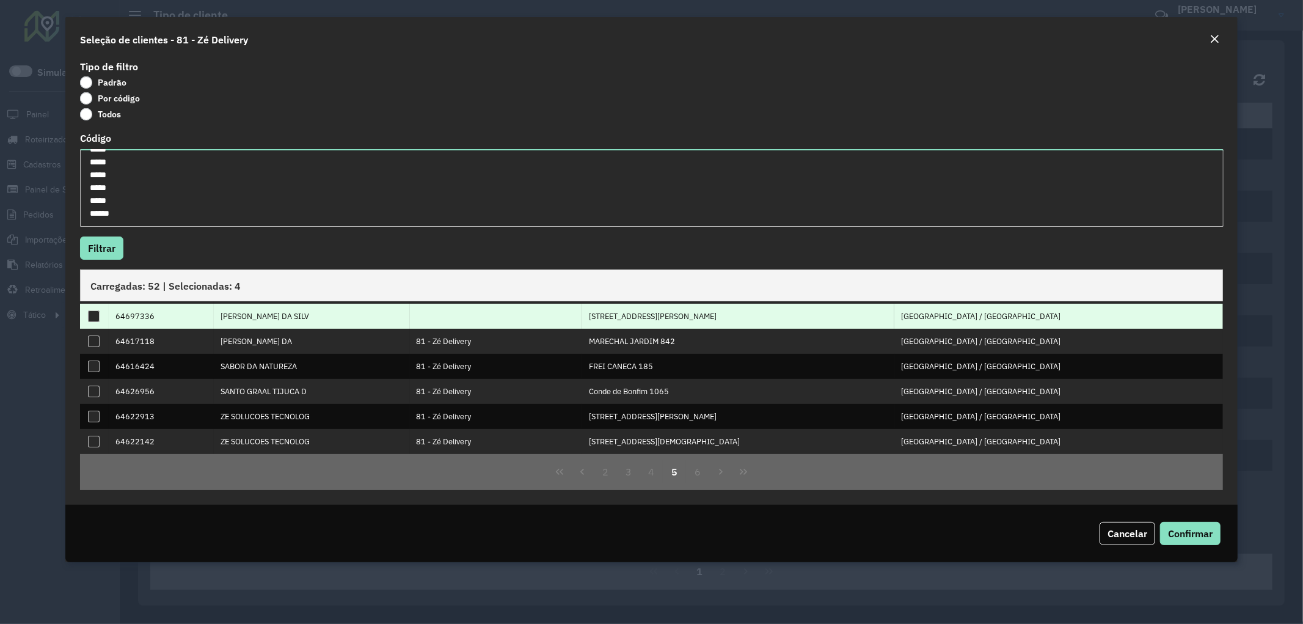
click at [92, 315] on div at bounding box center [94, 316] width 12 height 12
click at [693, 471] on button "6" at bounding box center [697, 471] width 23 height 23
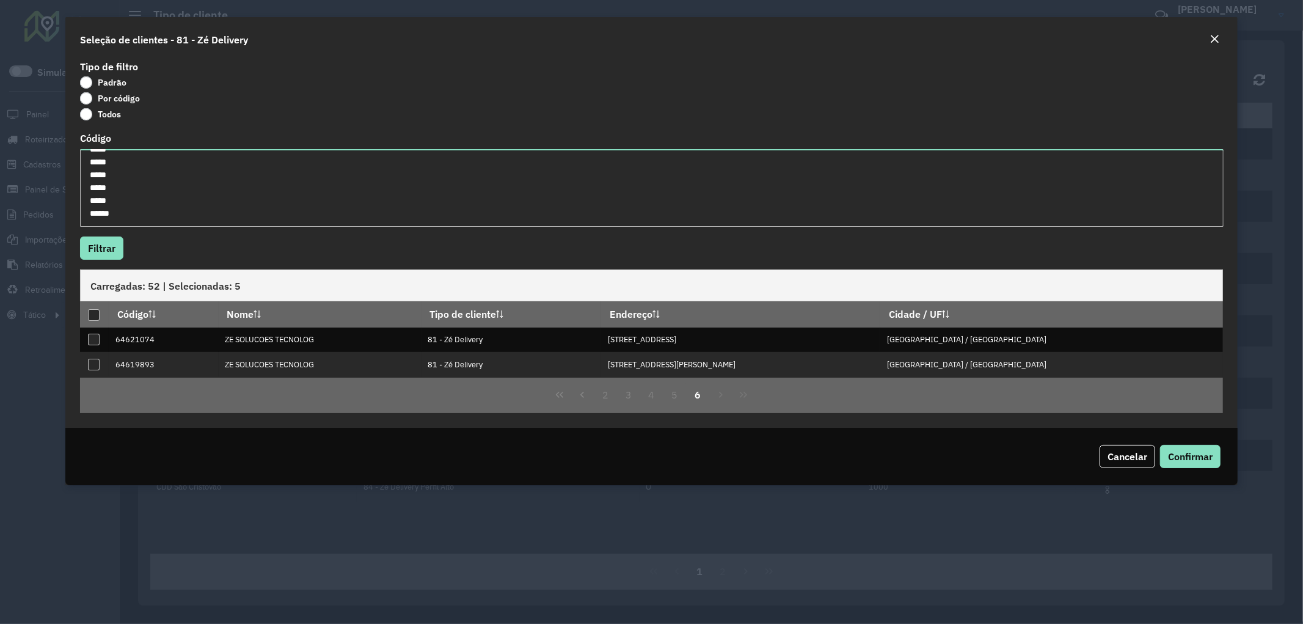
scroll to position [0, 0]
click at [1168, 454] on span "Confirmar" at bounding box center [1190, 456] width 45 height 12
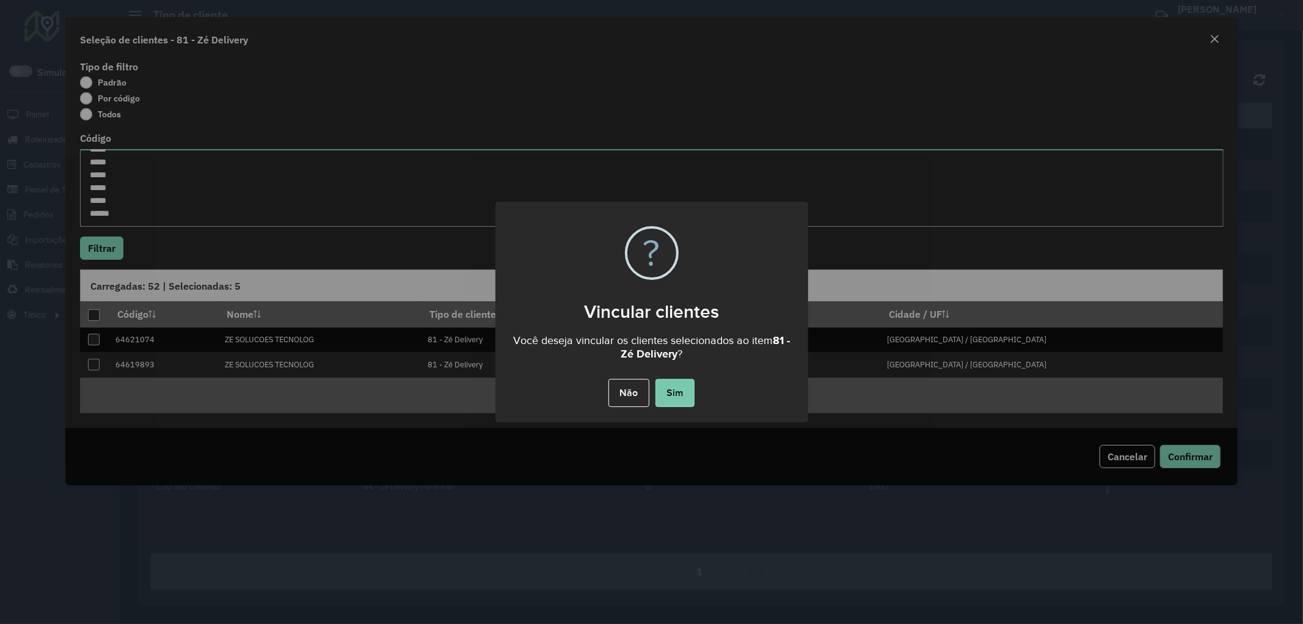
click at [670, 401] on button "Sim" at bounding box center [674, 393] width 39 height 28
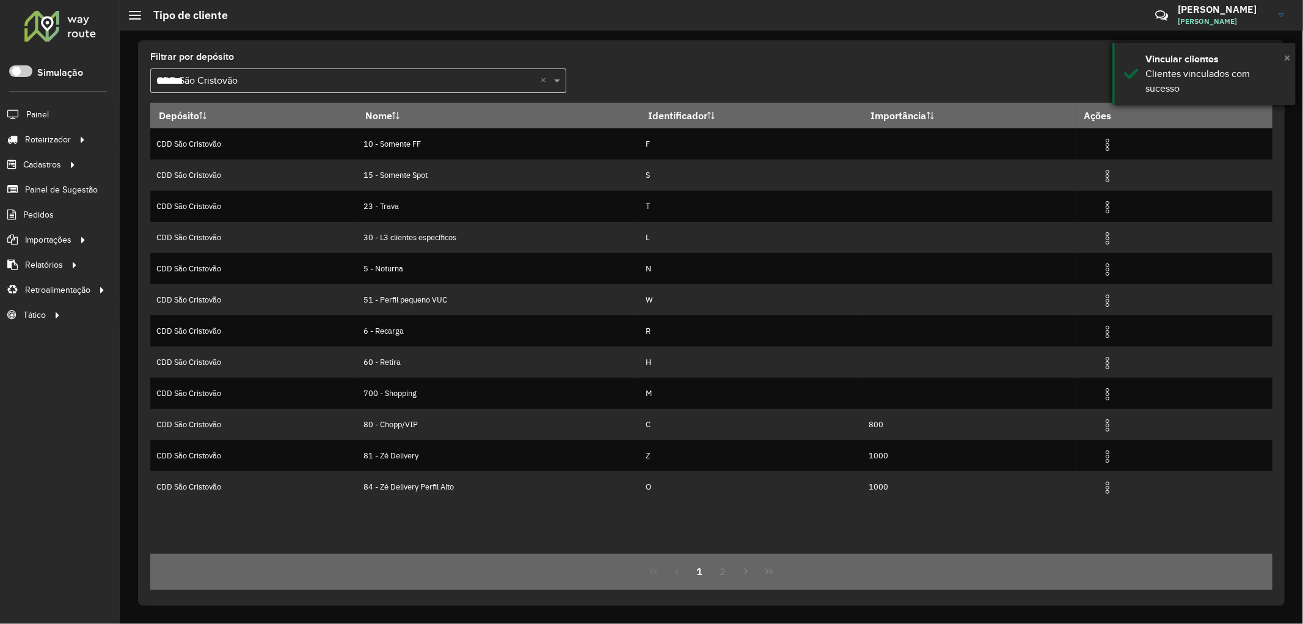
click at [1285, 55] on span "×" at bounding box center [1287, 57] width 6 height 13
click at [209, 83] on input "*******" at bounding box center [345, 81] width 379 height 15
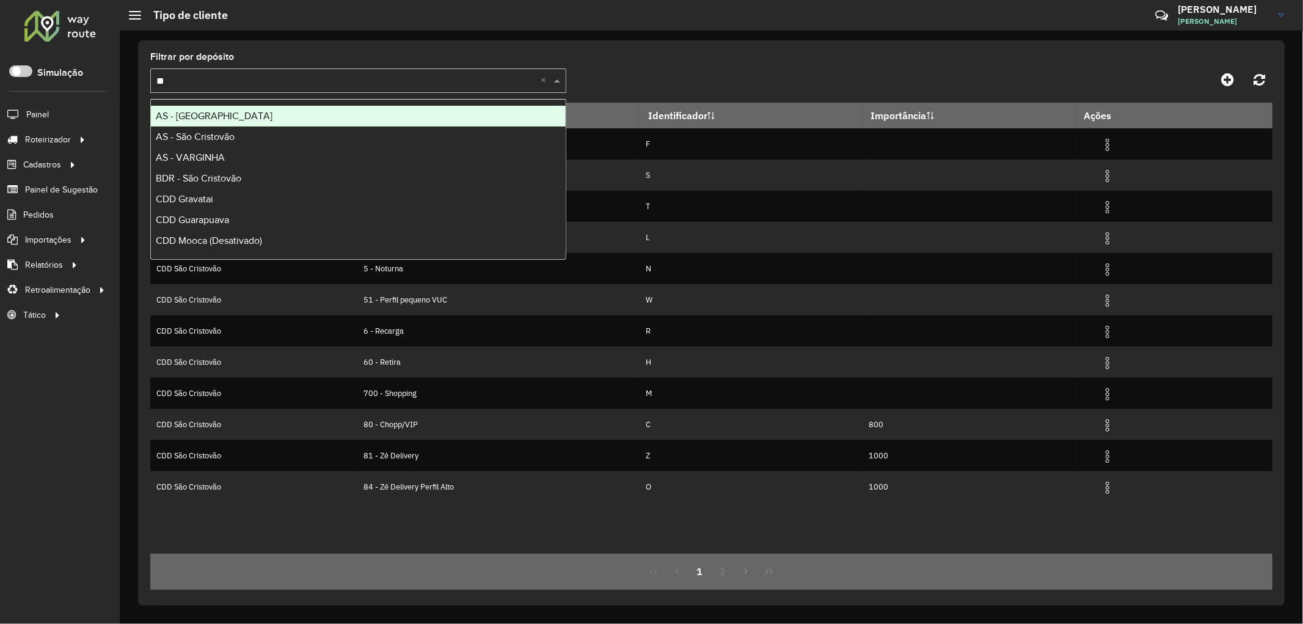
type input "***"
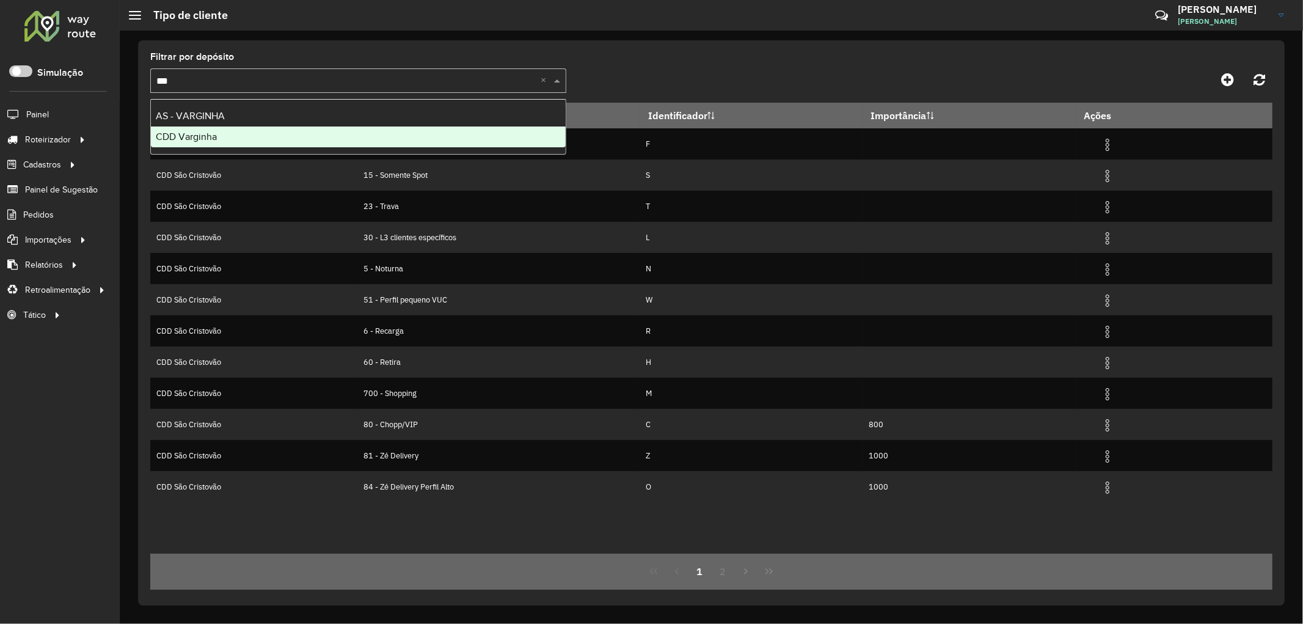
click at [245, 145] on div "CDD Varginha" at bounding box center [358, 136] width 415 height 21
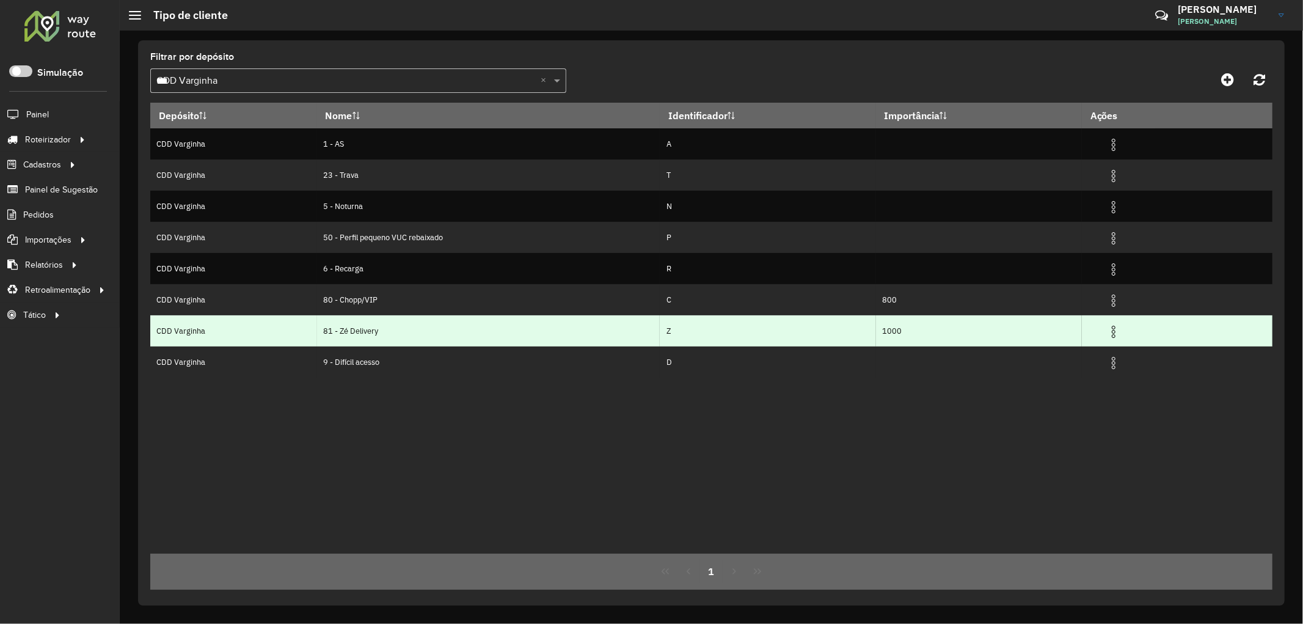
click at [1118, 333] on img at bounding box center [1113, 331] width 15 height 15
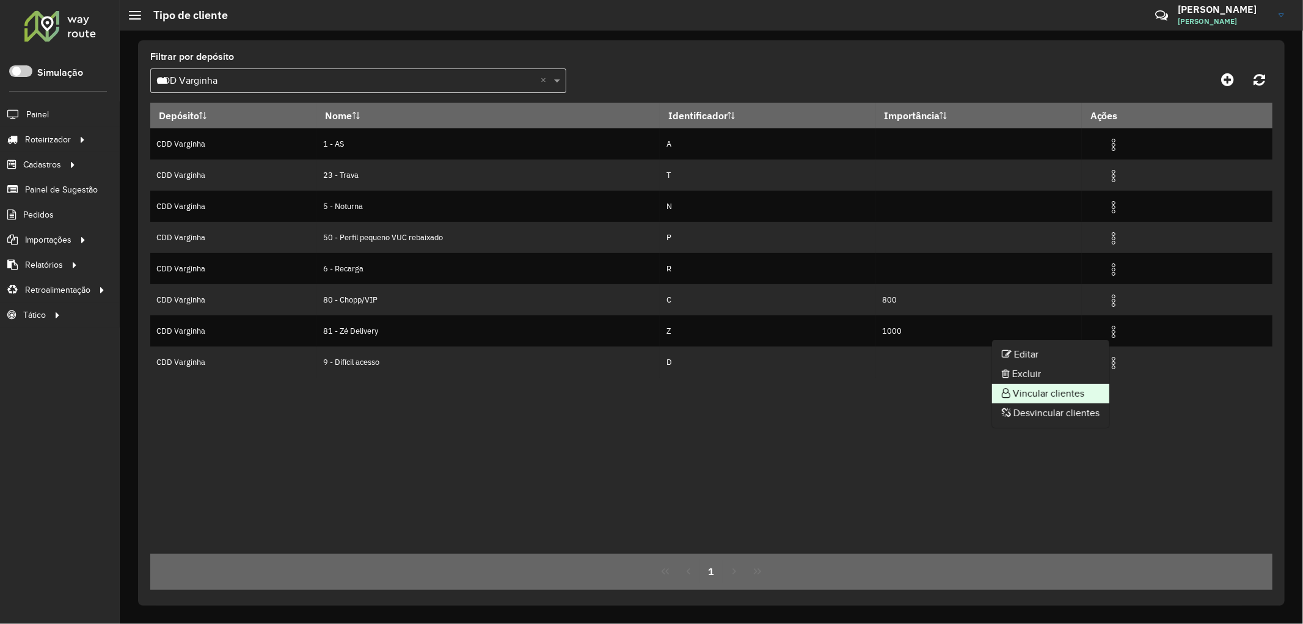
click at [1048, 393] on li "Vincular clientes" at bounding box center [1050, 394] width 117 height 20
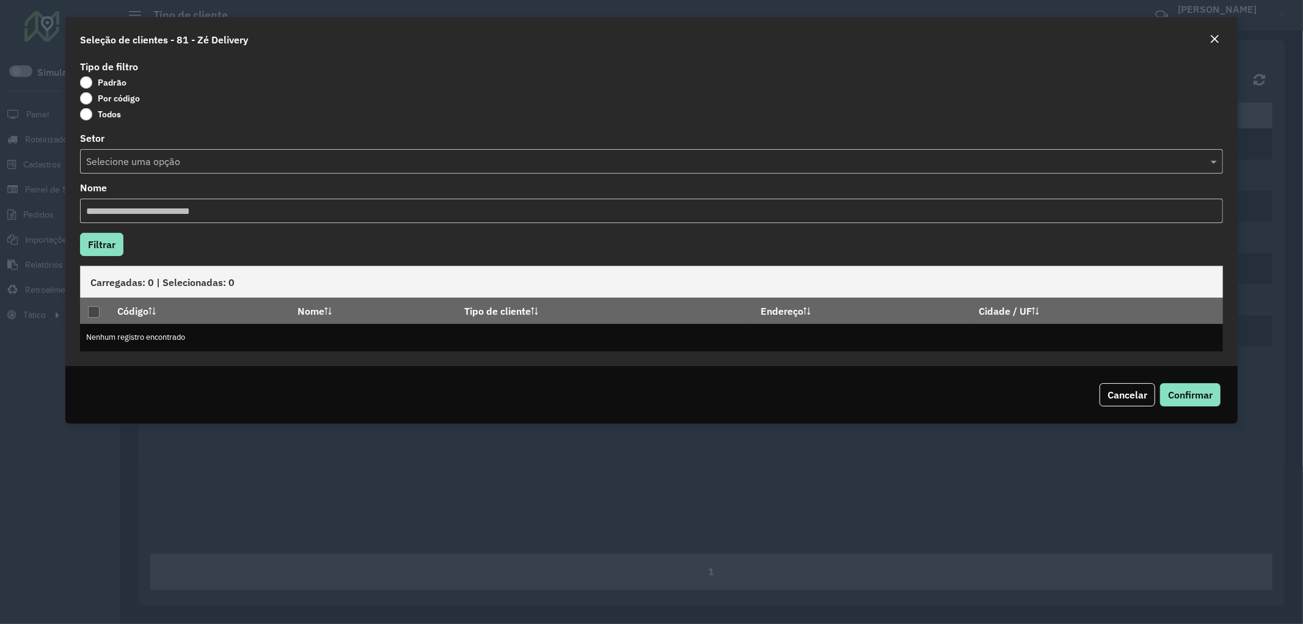
click at [110, 96] on label "Por código" at bounding box center [110, 98] width 60 height 12
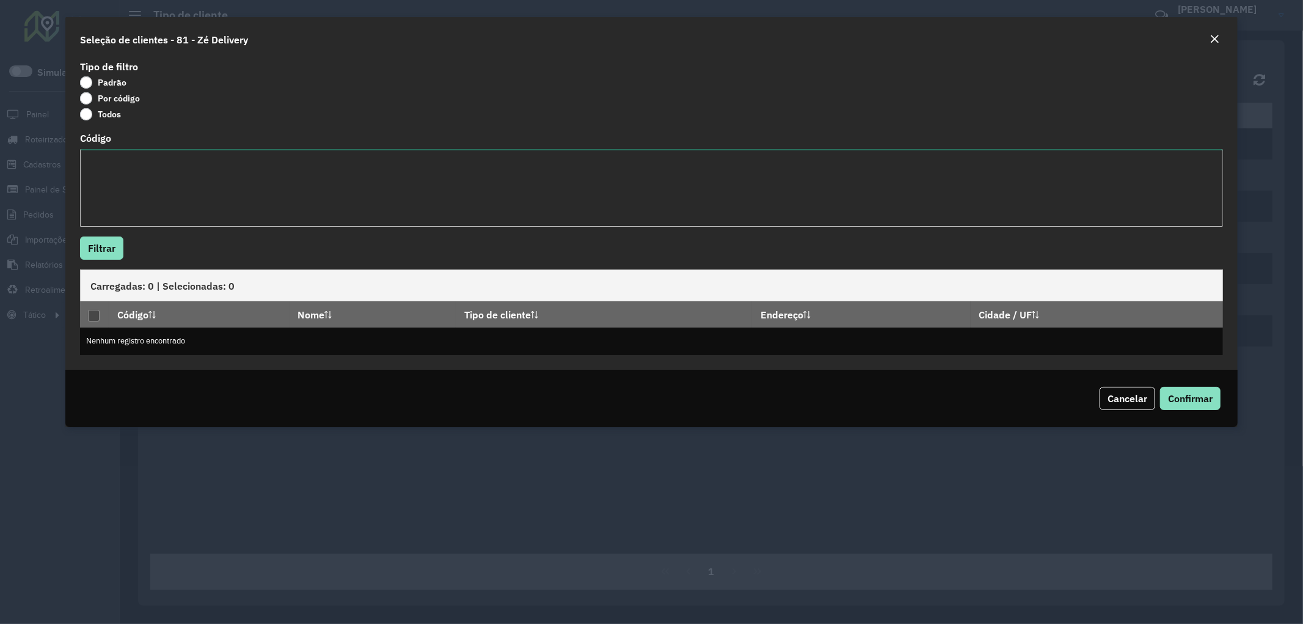
click at [123, 190] on textarea "Código" at bounding box center [651, 188] width 1143 height 78
paste textarea "**** **** **** ***** *****"
type textarea "**** **** **** ***** *****"
click at [106, 240] on button "Filtrar" at bounding box center [101, 247] width 43 height 23
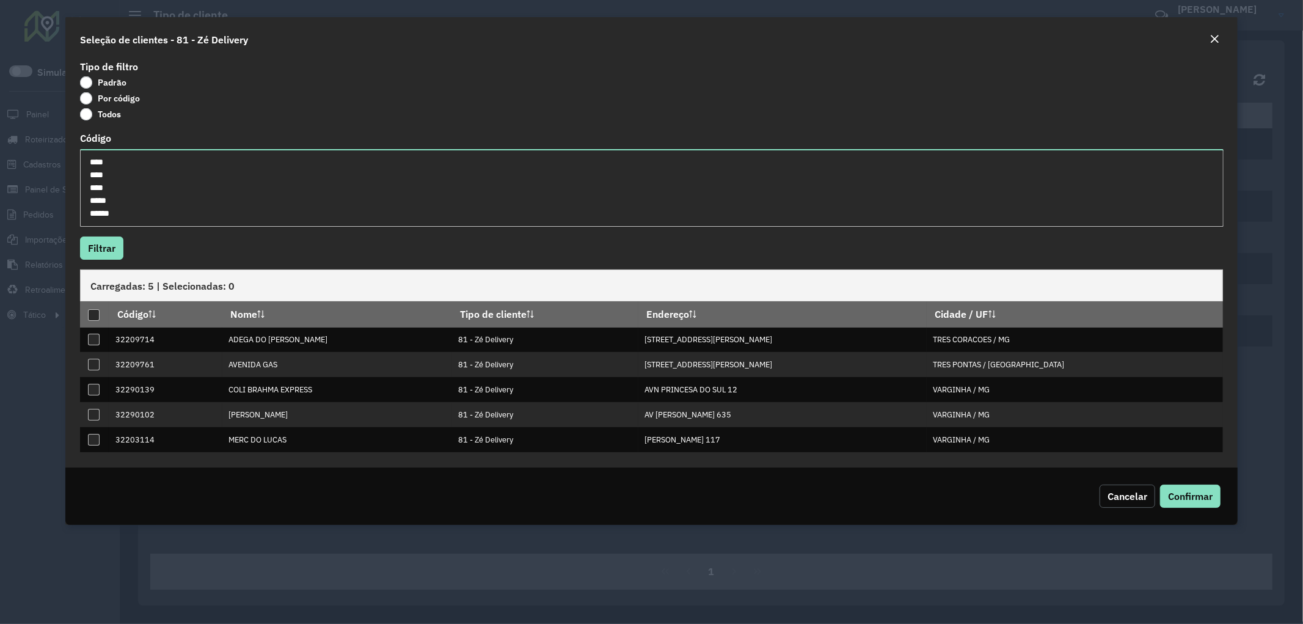
click at [1125, 498] on span "Cancelar" at bounding box center [1127, 496] width 40 height 12
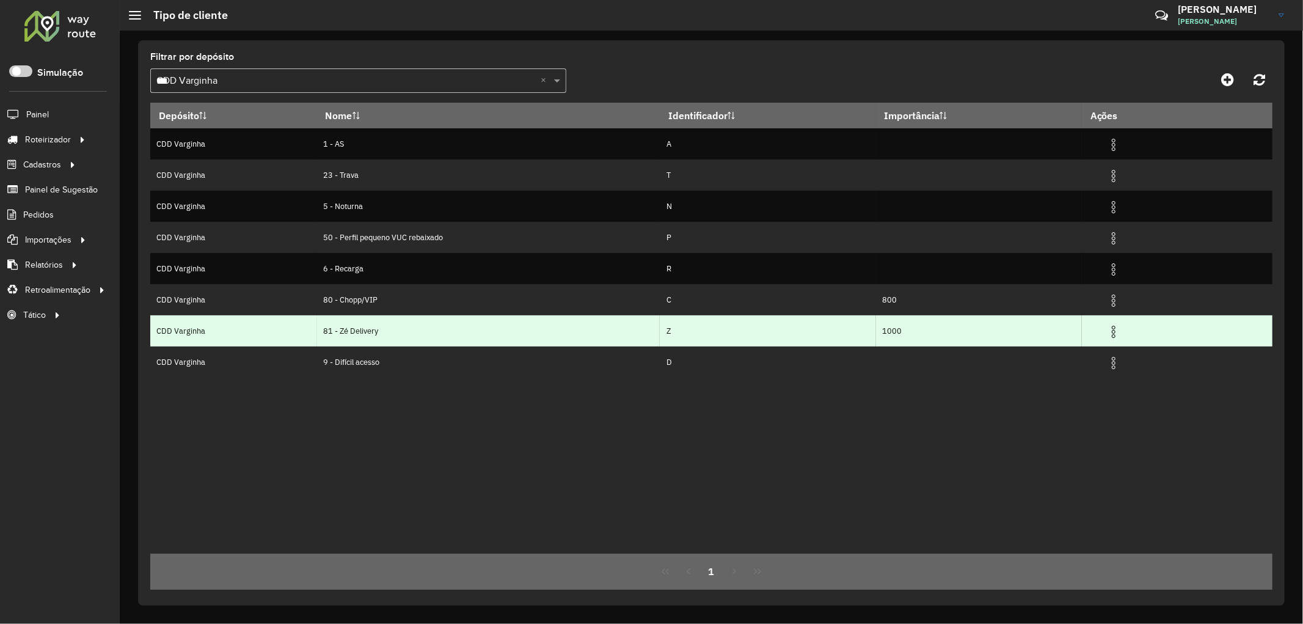
click at [1115, 333] on img at bounding box center [1113, 331] width 15 height 15
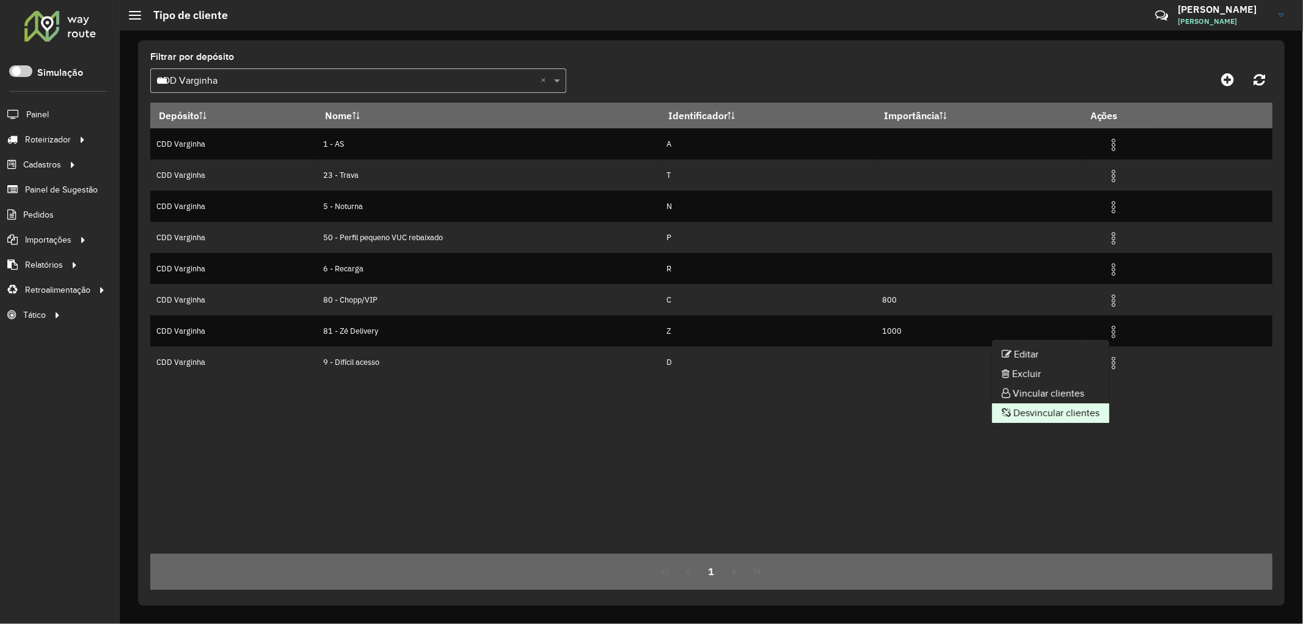
click at [1032, 411] on li "Desvincular clientes" at bounding box center [1050, 413] width 117 height 20
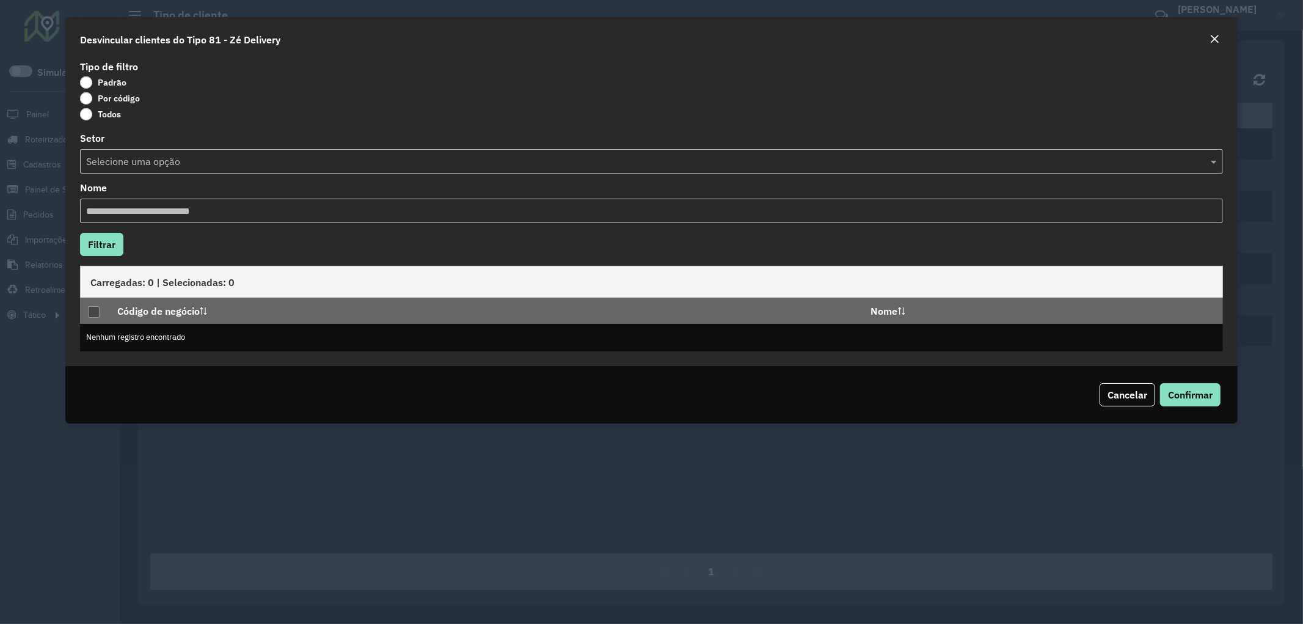
click at [89, 98] on label "Por código" at bounding box center [110, 98] width 60 height 12
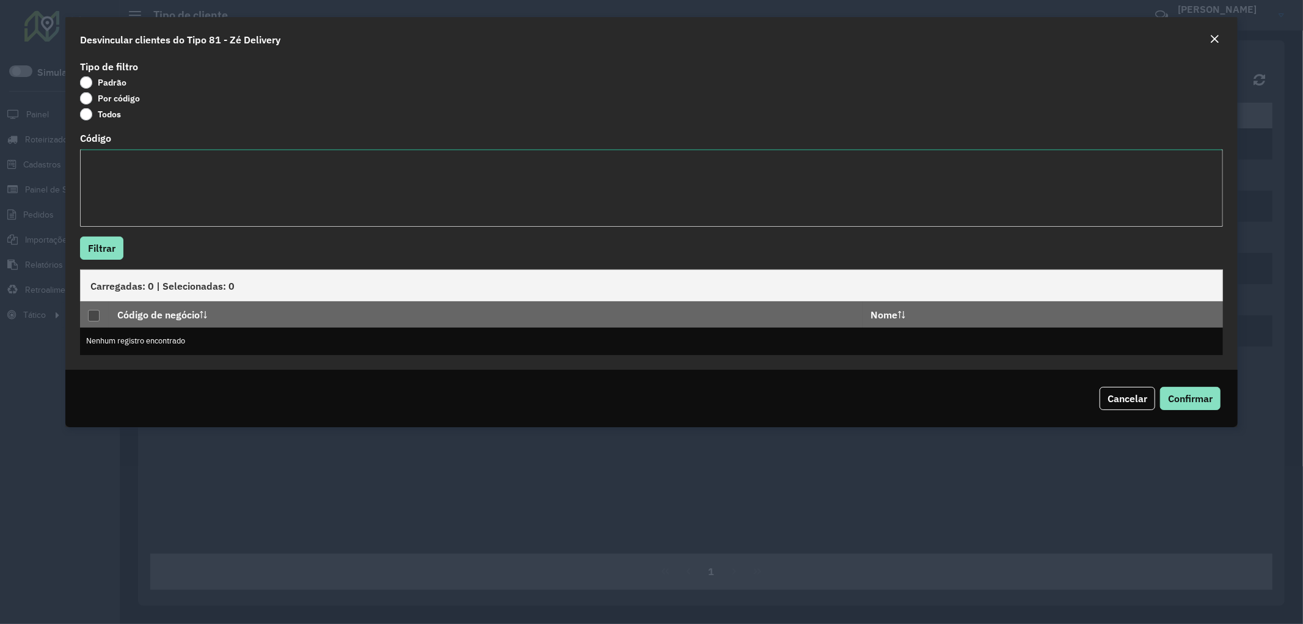
click at [100, 185] on textarea "Código" at bounding box center [651, 188] width 1143 height 78
paste textarea "*** **** **** **** **** **** **** **** **** ***** ***** *****"
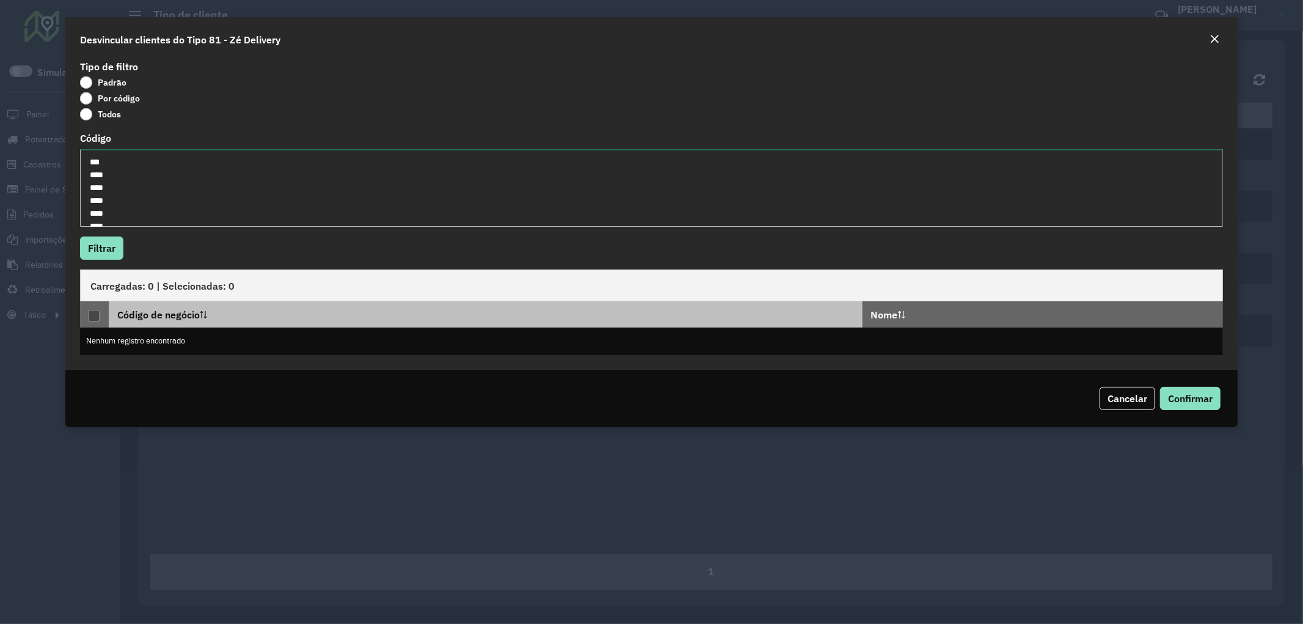
scroll to position [95, 0]
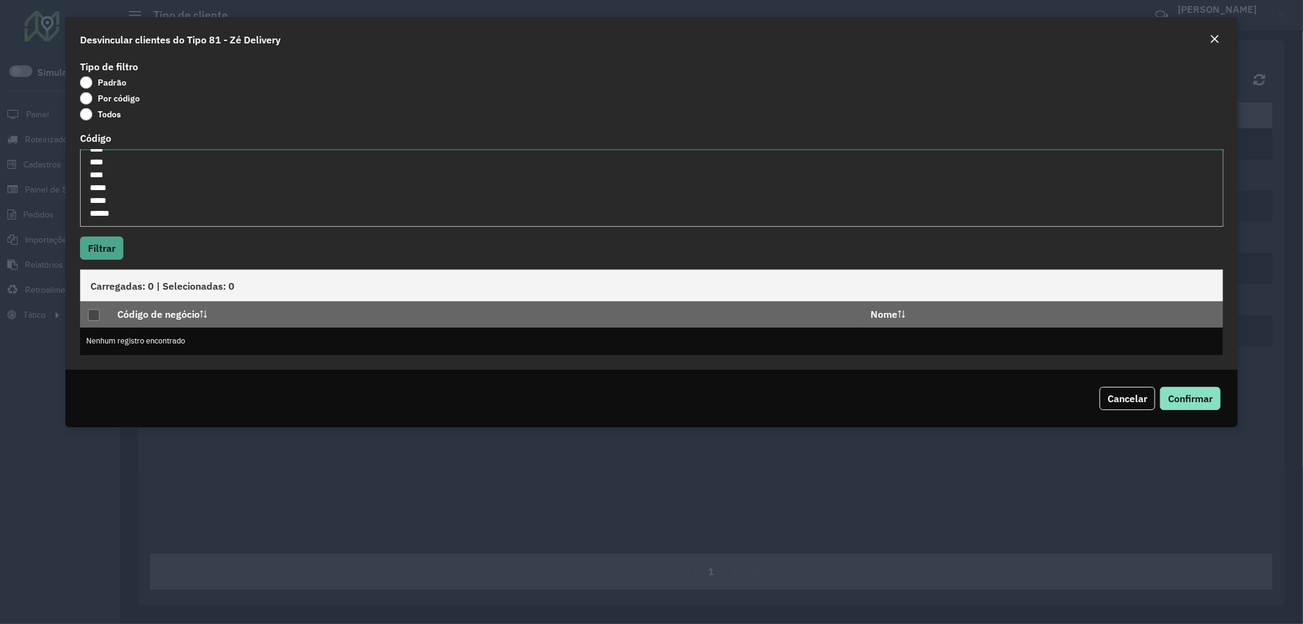
type textarea "*** **** **** **** **** **** **** **** **** ***** ***** *****"
click at [96, 255] on button "Filtrar" at bounding box center [101, 247] width 43 height 23
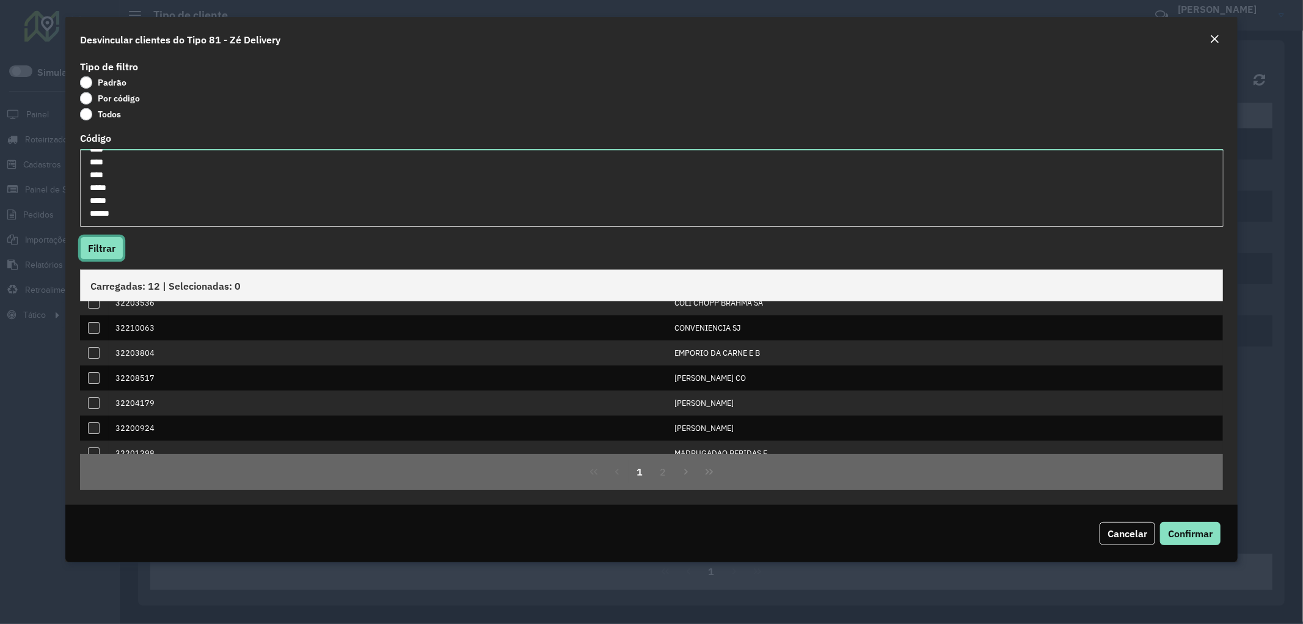
scroll to position [124, 0]
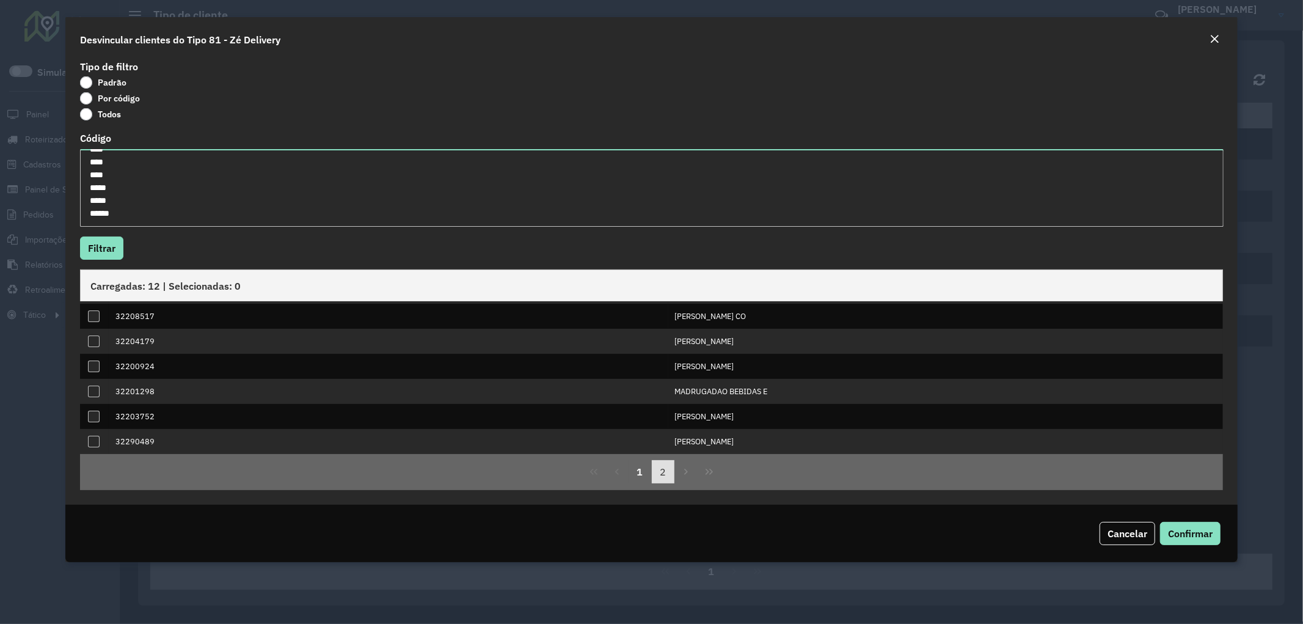
click at [660, 475] on button "2" at bounding box center [663, 471] width 23 height 23
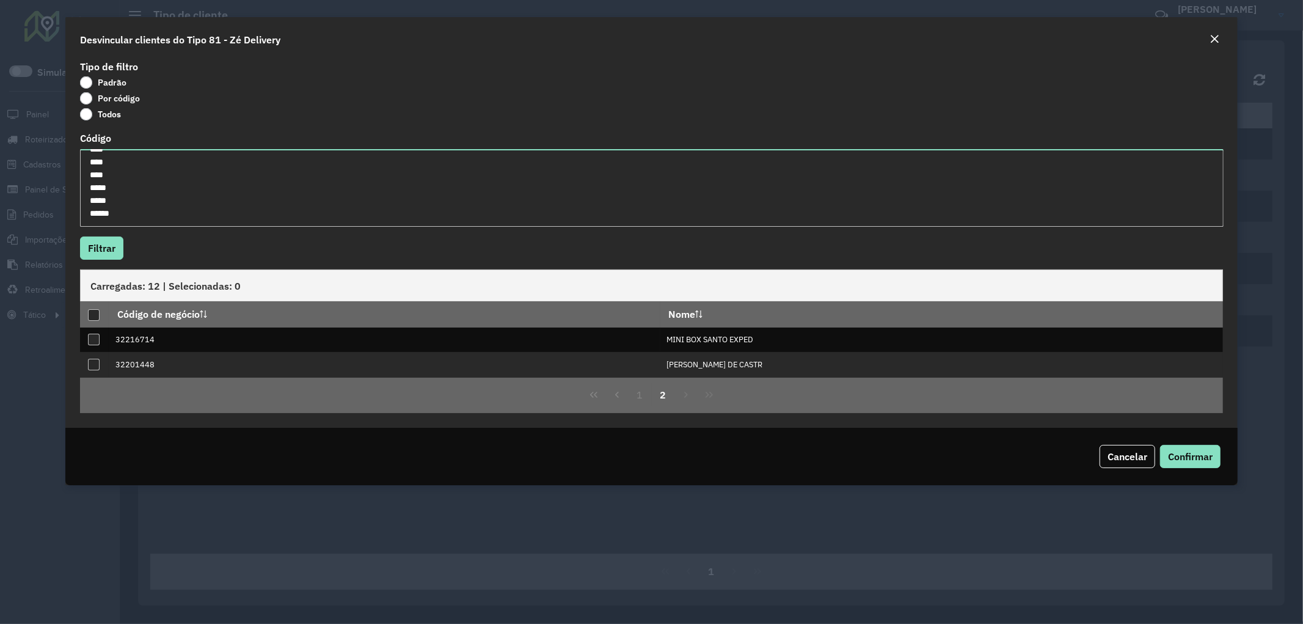
scroll to position [0, 0]
click at [639, 393] on button "1" at bounding box center [639, 395] width 23 height 23
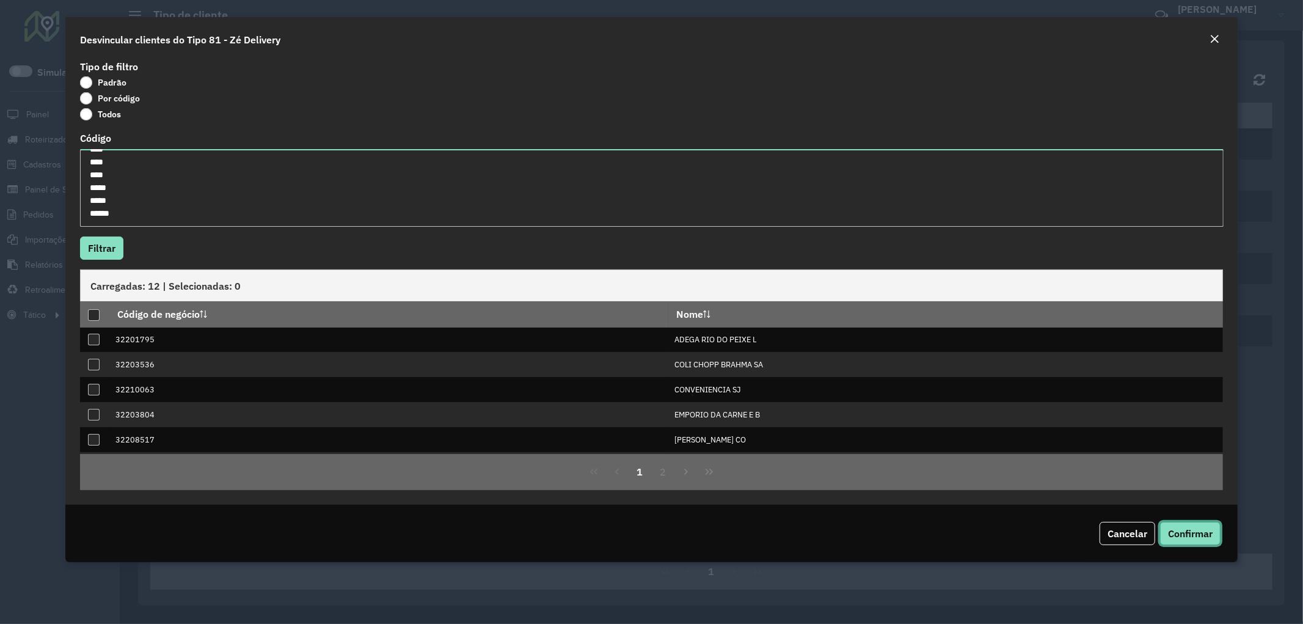
click at [1194, 536] on span "Confirmar" at bounding box center [1190, 533] width 45 height 12
click at [92, 320] on div at bounding box center [94, 315] width 12 height 12
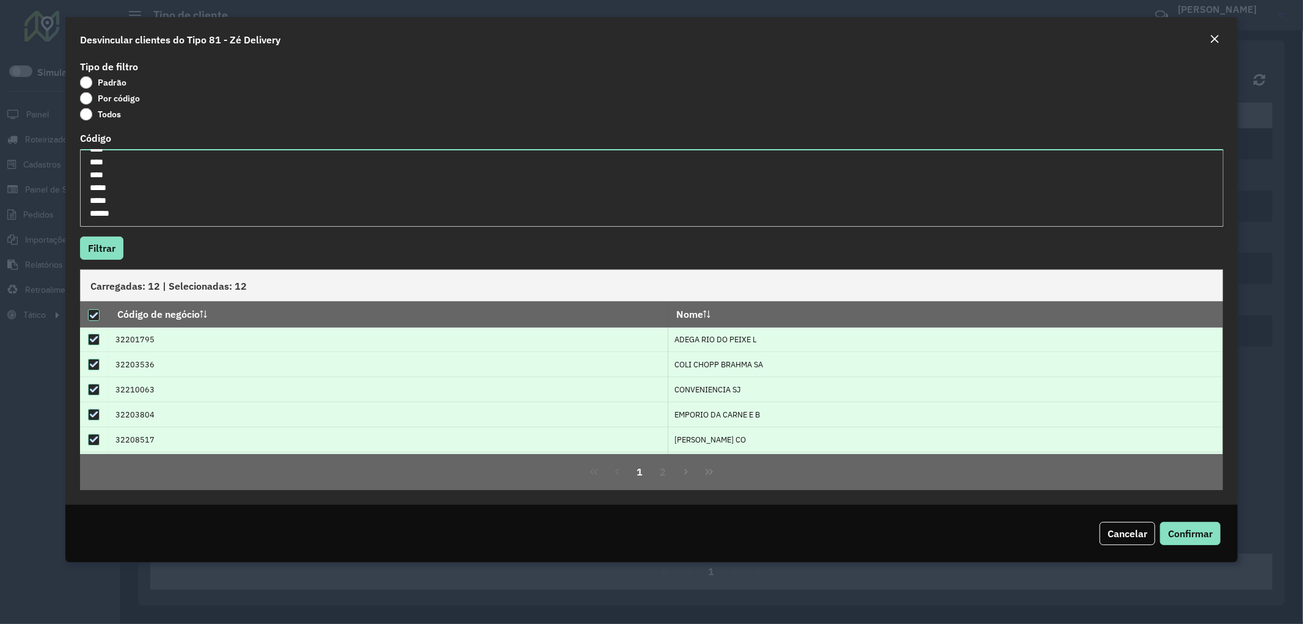
scroll to position [124, 0]
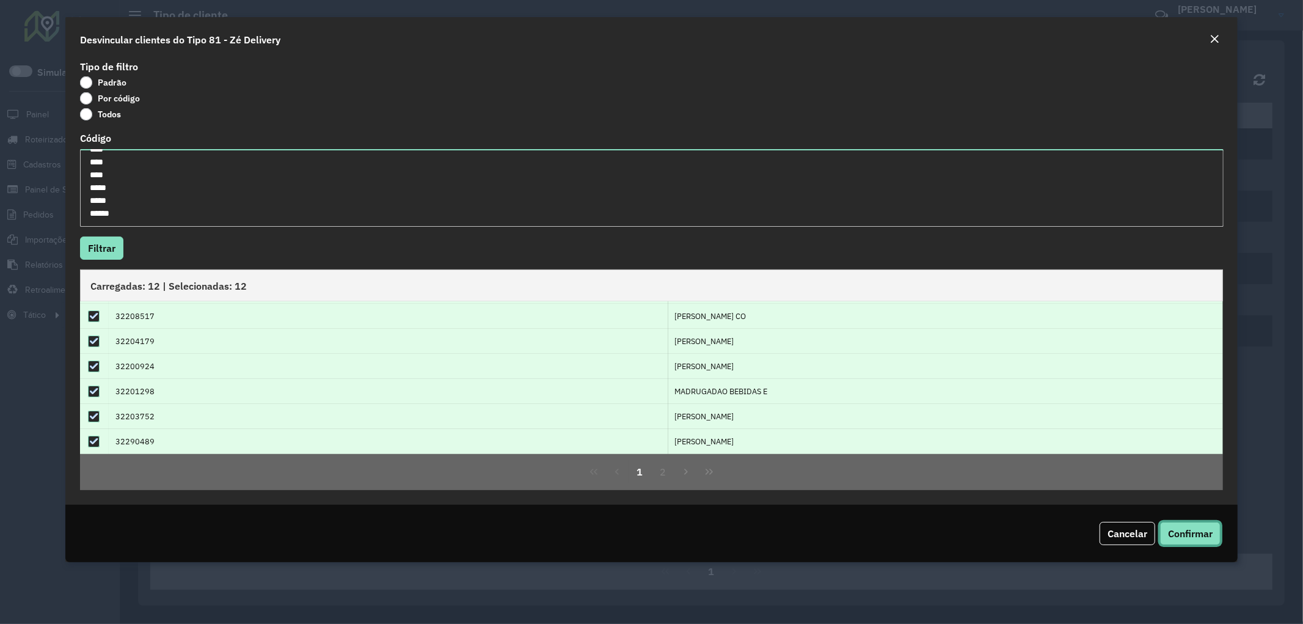
click at [1197, 534] on span "Confirmar" at bounding box center [1190, 533] width 45 height 12
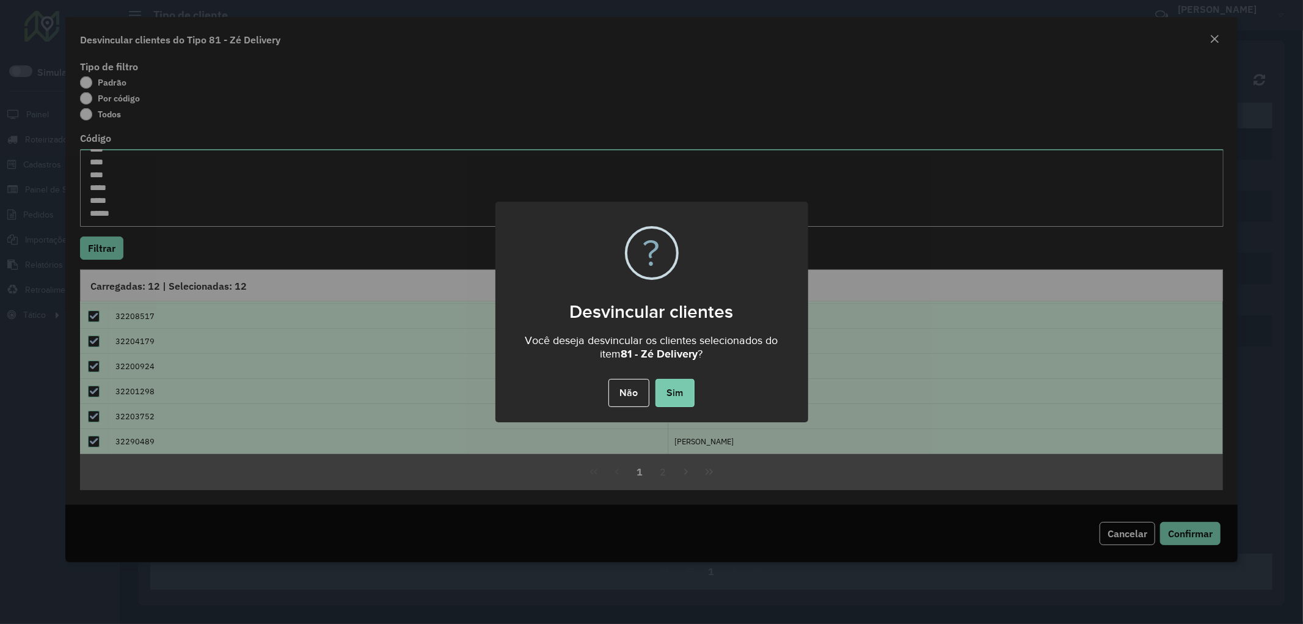
click at [692, 394] on button "Sim" at bounding box center [674, 393] width 39 height 28
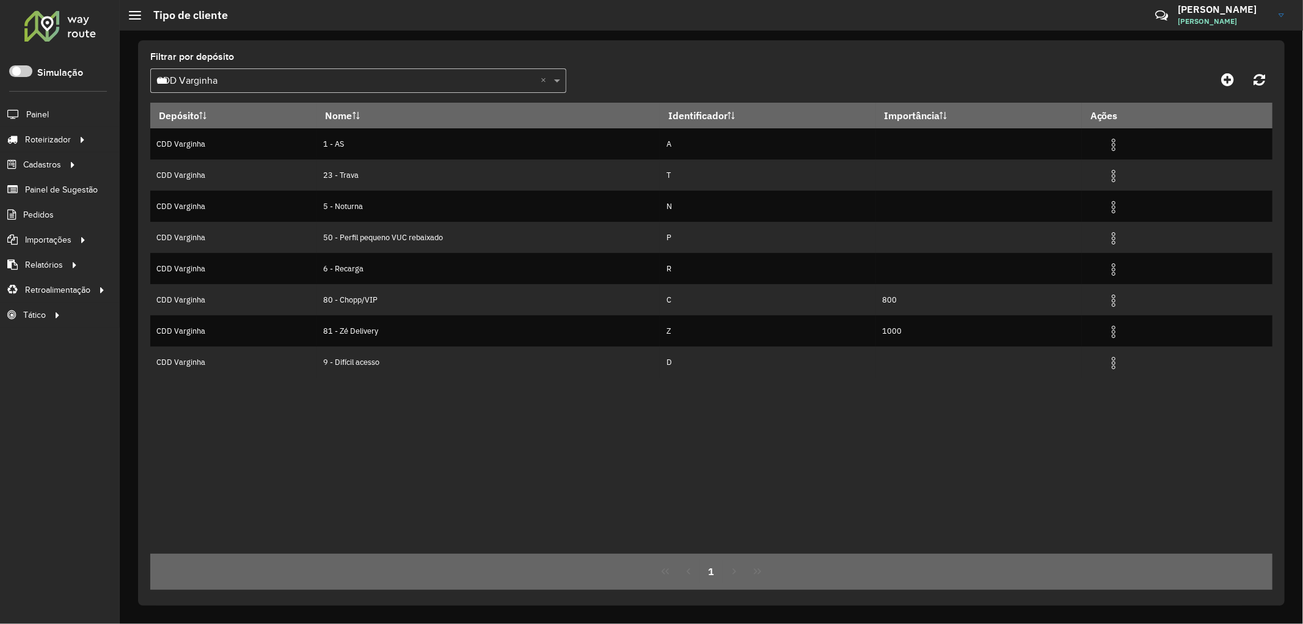
click at [267, 89] on div "Selecione um depósito × CDD Varginha *** ×" at bounding box center [358, 80] width 416 height 24
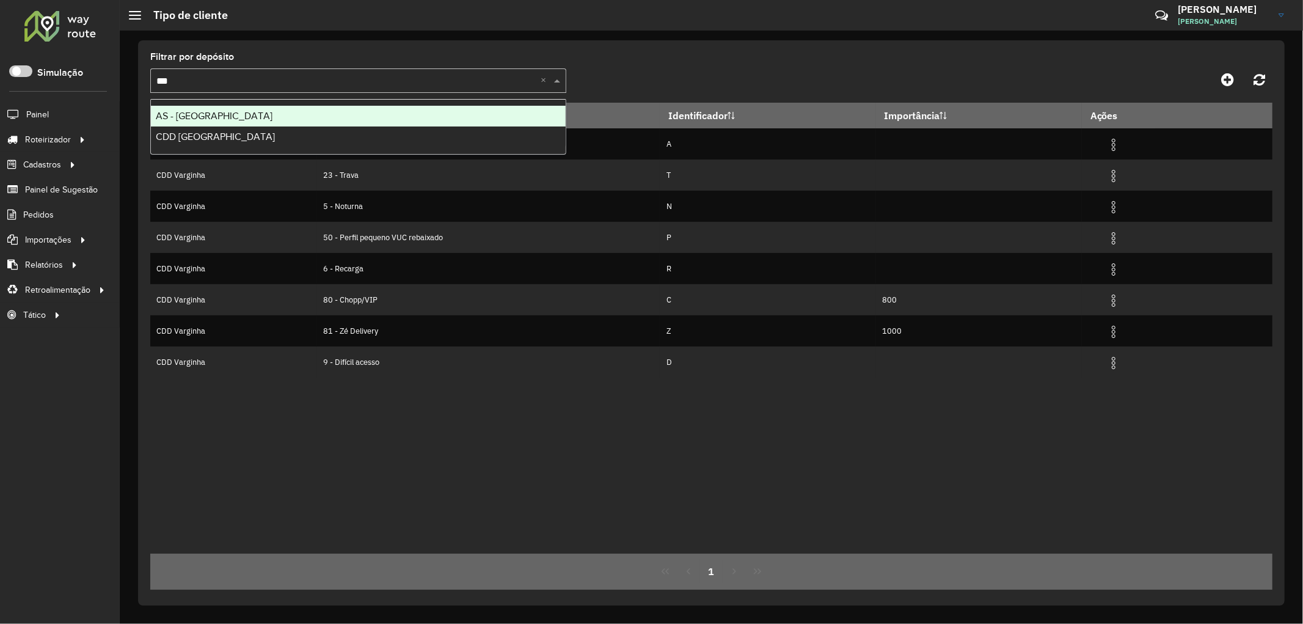
type input "****"
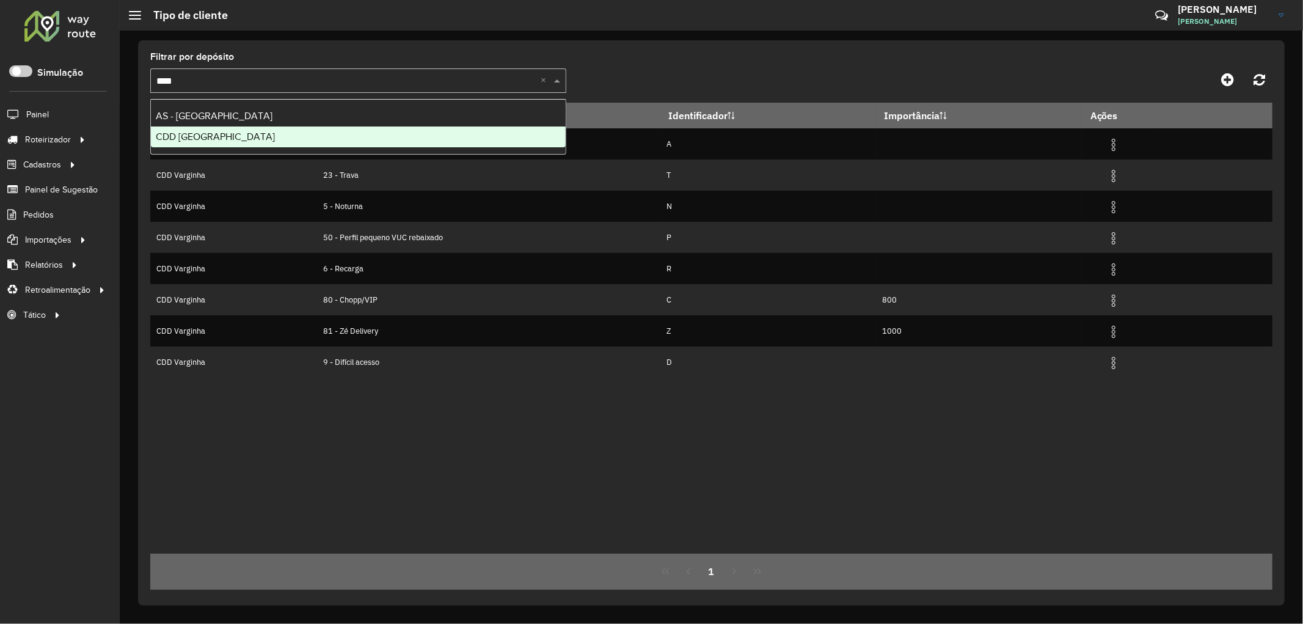
click at [242, 135] on div "CDD Petropolis" at bounding box center [358, 136] width 415 height 21
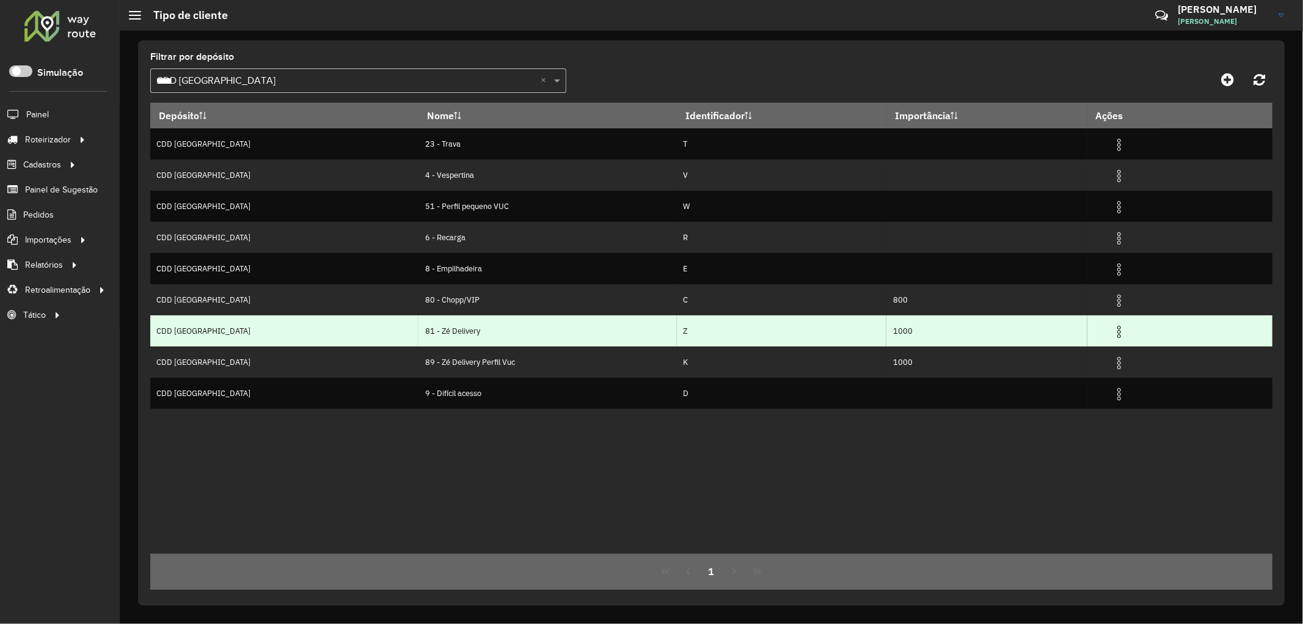
click at [1111, 330] on img at bounding box center [1118, 331] width 15 height 15
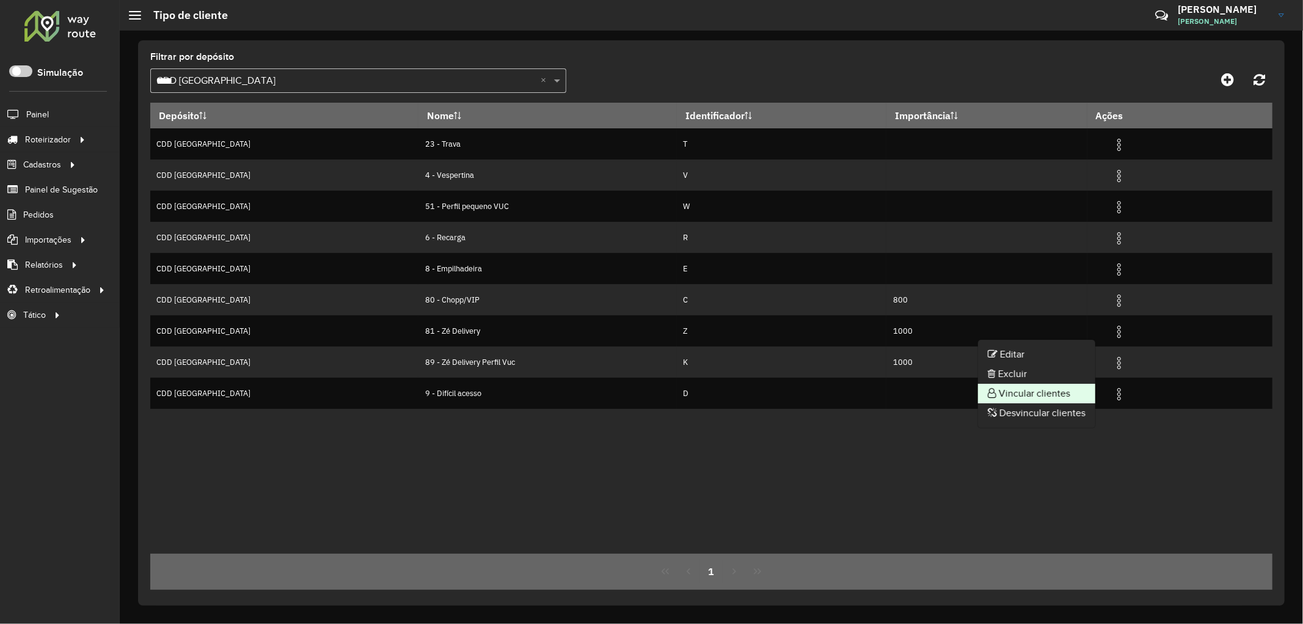
click at [1019, 399] on li "Vincular clientes" at bounding box center [1036, 394] width 117 height 20
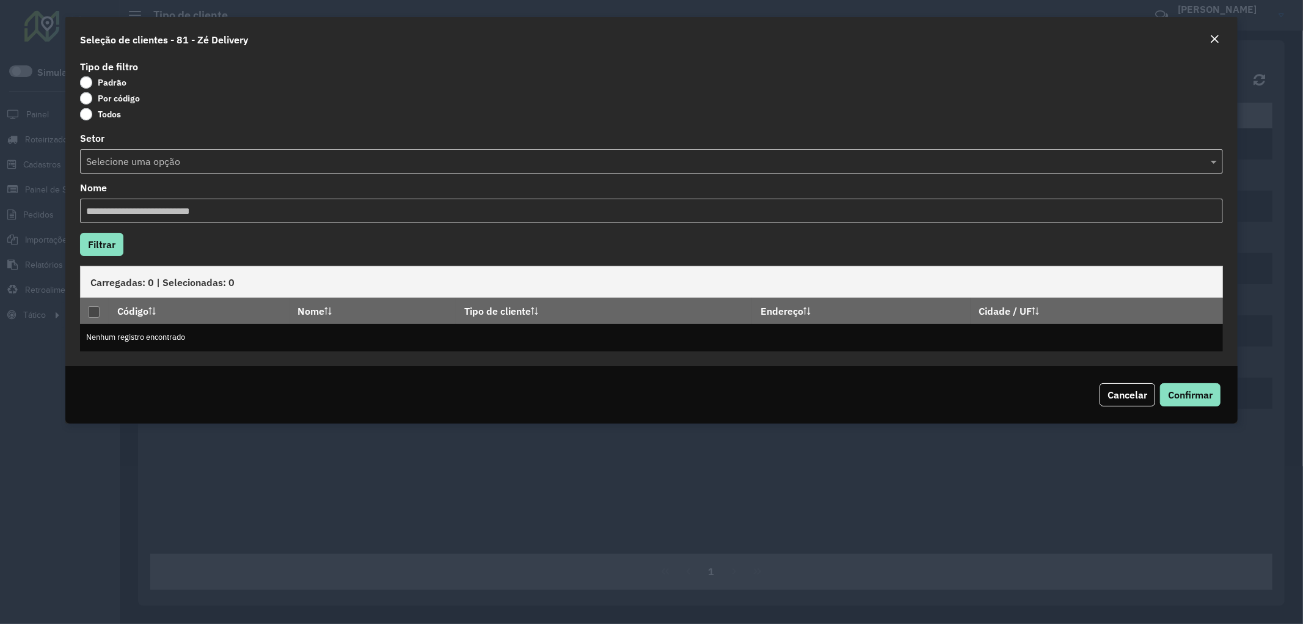
click at [89, 96] on label "Por código" at bounding box center [110, 98] width 60 height 12
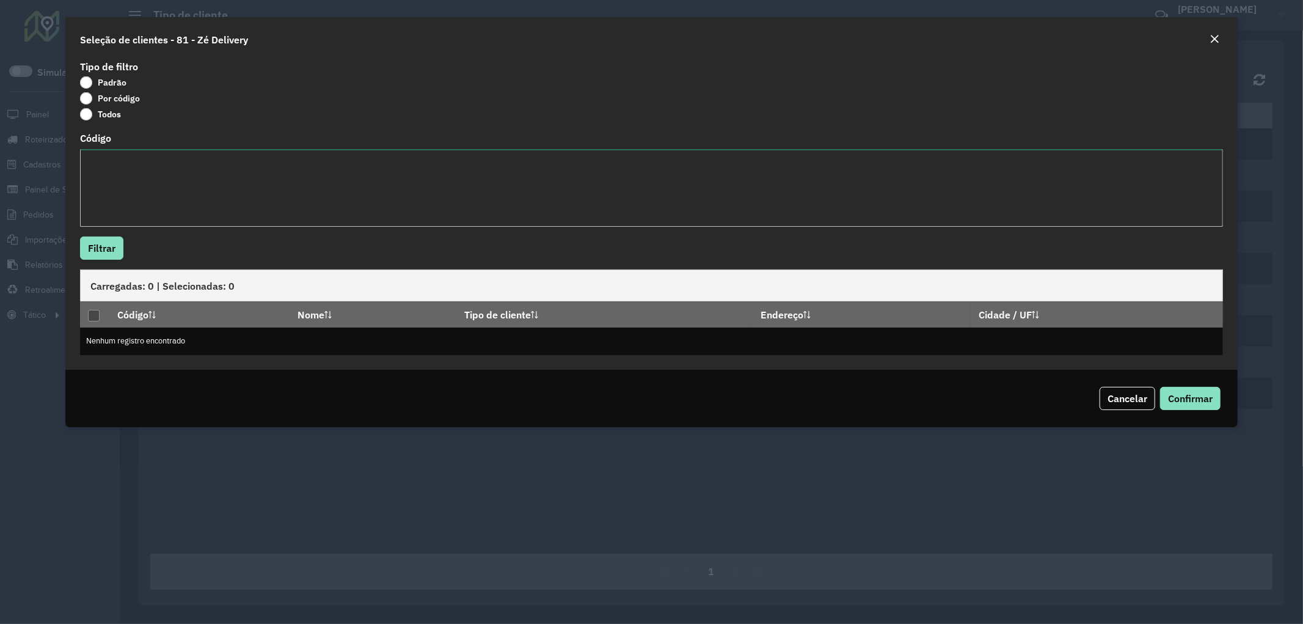
click at [113, 172] on textarea "Código" at bounding box center [651, 188] width 1143 height 78
paste textarea "**** **** **** *****"
type textarea "**** **** **** *****"
click at [96, 249] on button "Filtrar" at bounding box center [101, 247] width 43 height 23
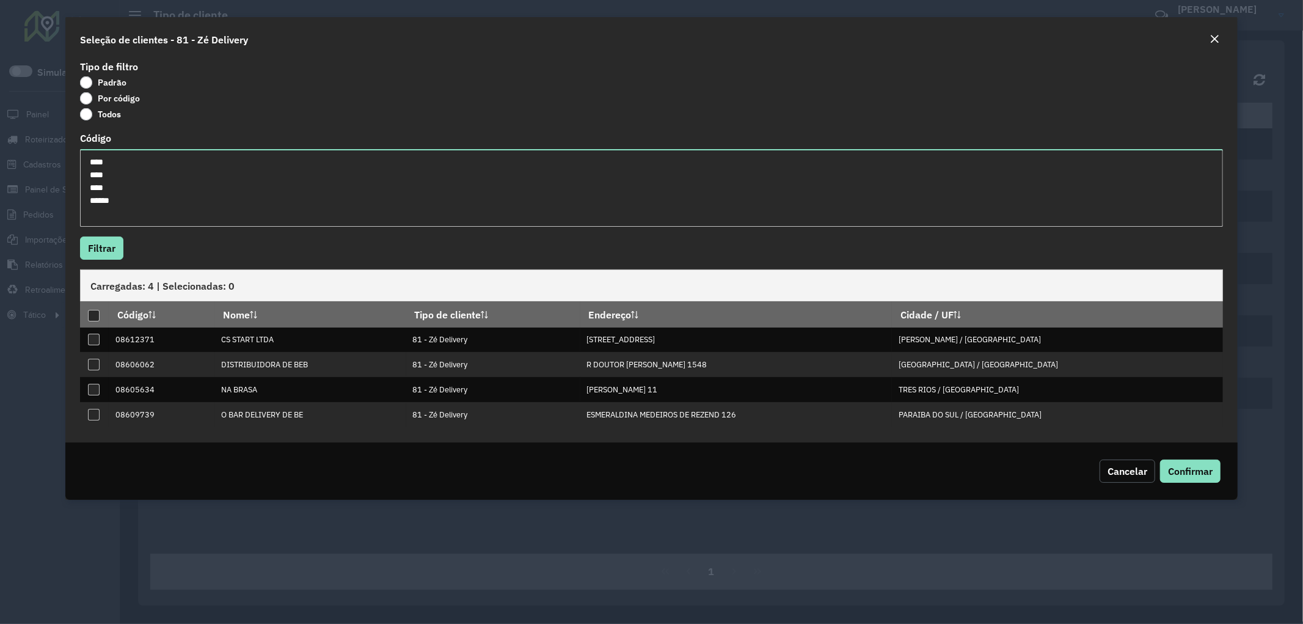
click at [1114, 478] on button "Cancelar" at bounding box center [1127, 470] width 56 height 23
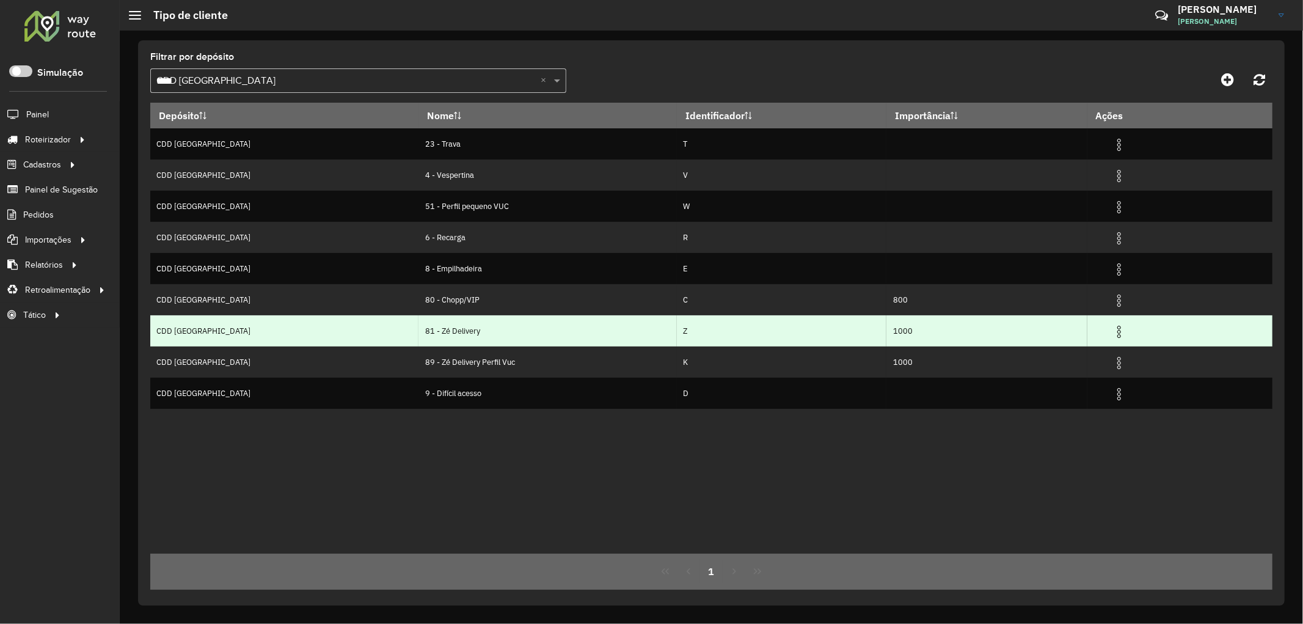
click at [1111, 332] on img at bounding box center [1118, 331] width 15 height 15
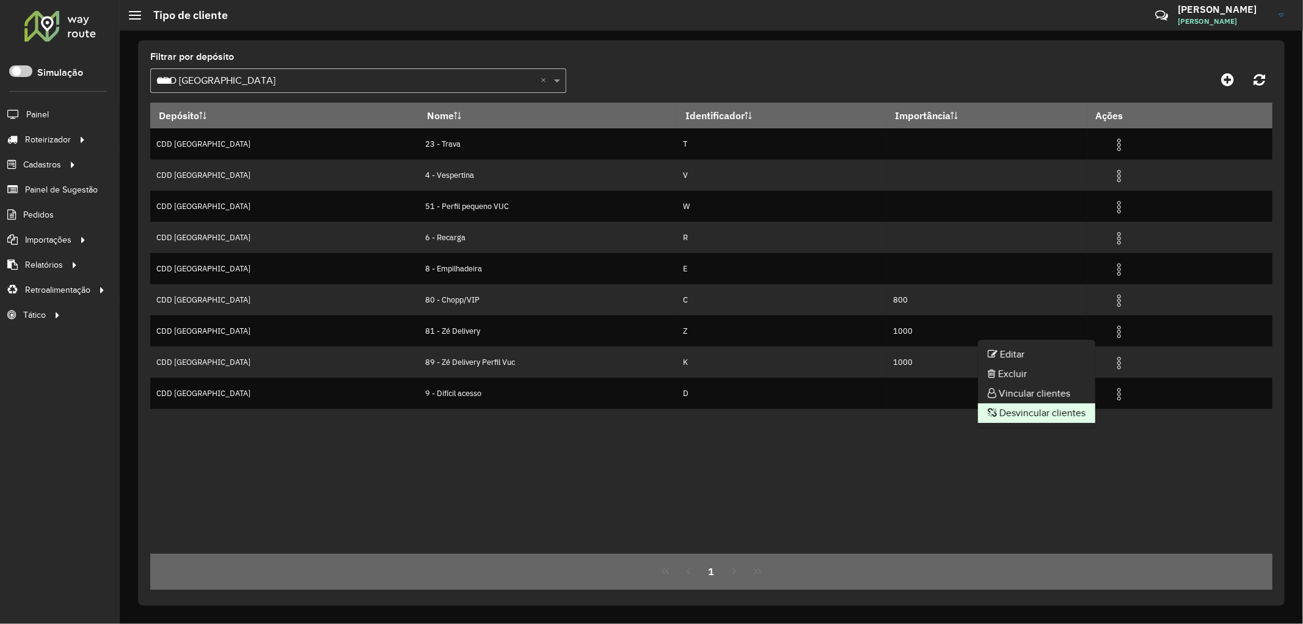
click at [1031, 412] on li "Desvincular clientes" at bounding box center [1036, 413] width 117 height 20
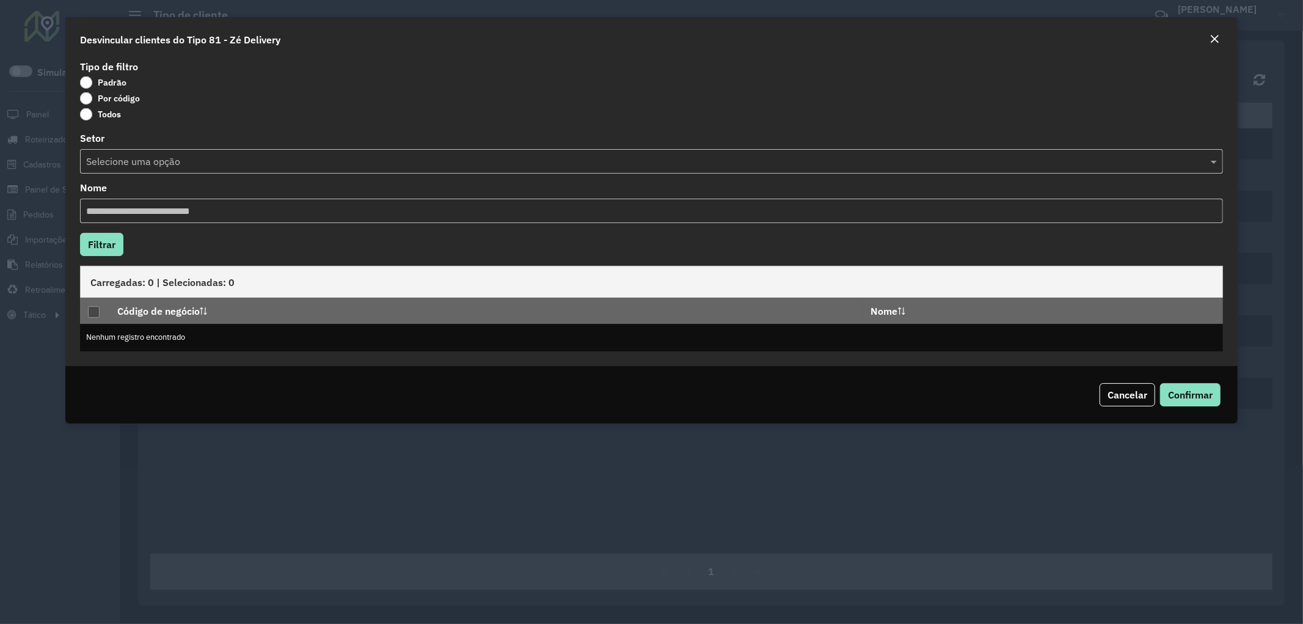
click at [90, 100] on label "Por código" at bounding box center [110, 98] width 60 height 12
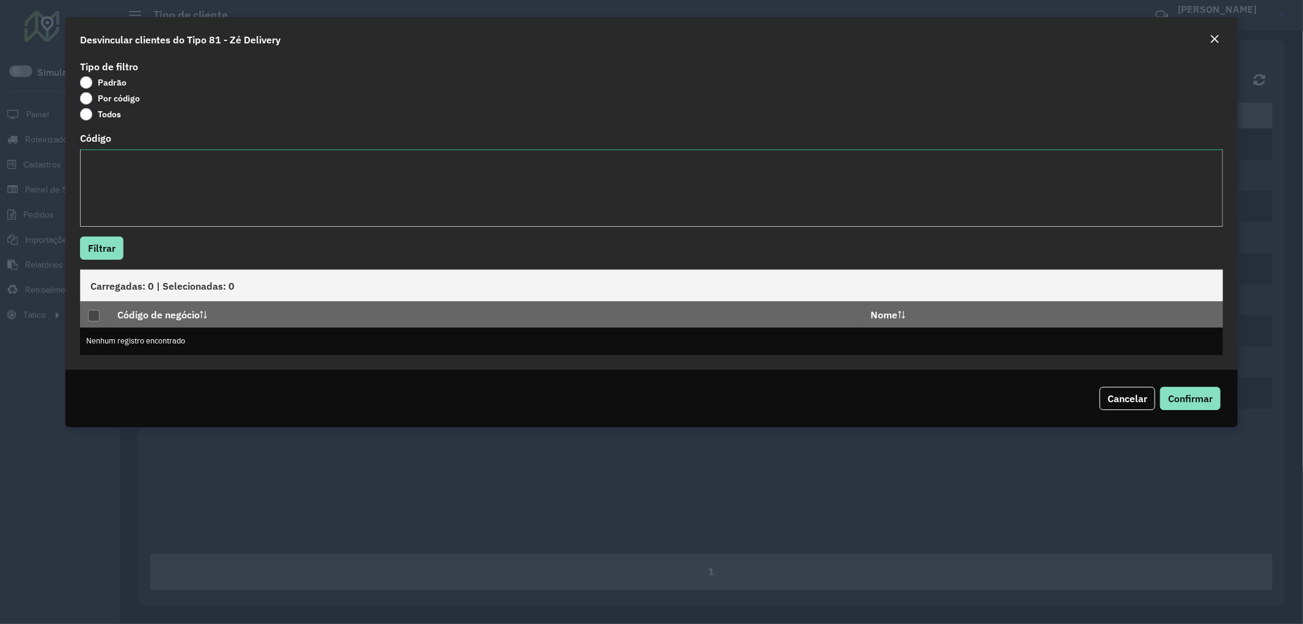
click at [112, 194] on textarea "Código" at bounding box center [651, 188] width 1143 height 78
paste textarea "*** *** **** **** **** **** **** **** **** **** **** **** **** **** **** **** *…"
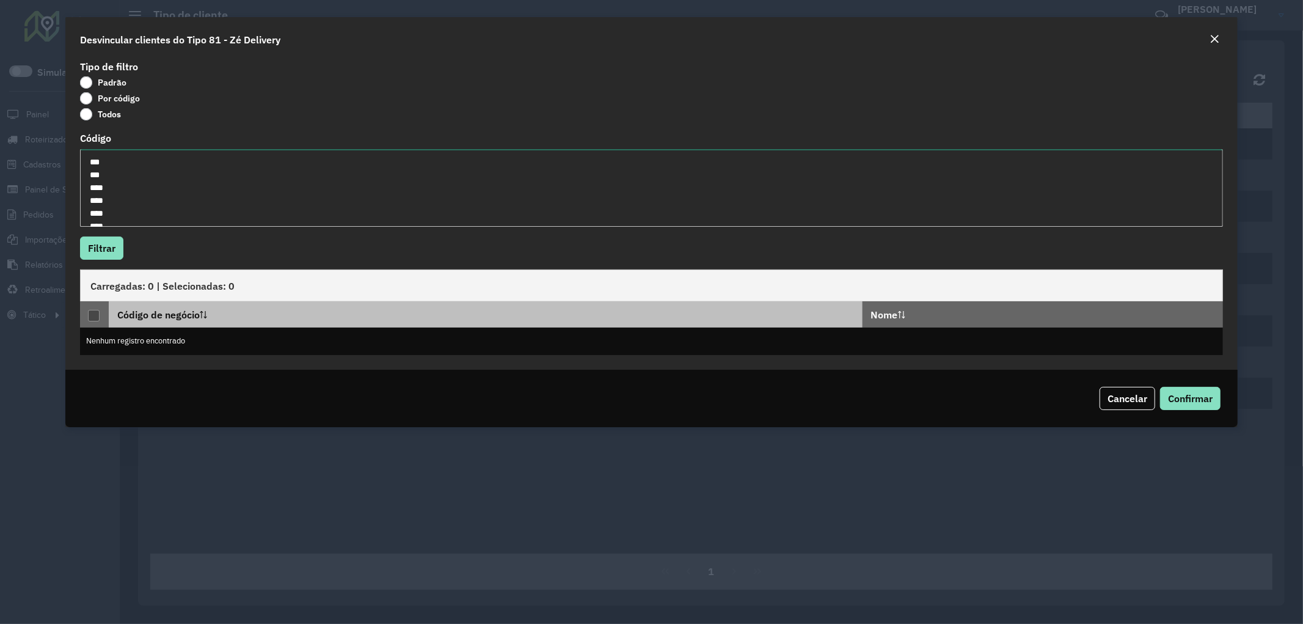
scroll to position [261, 0]
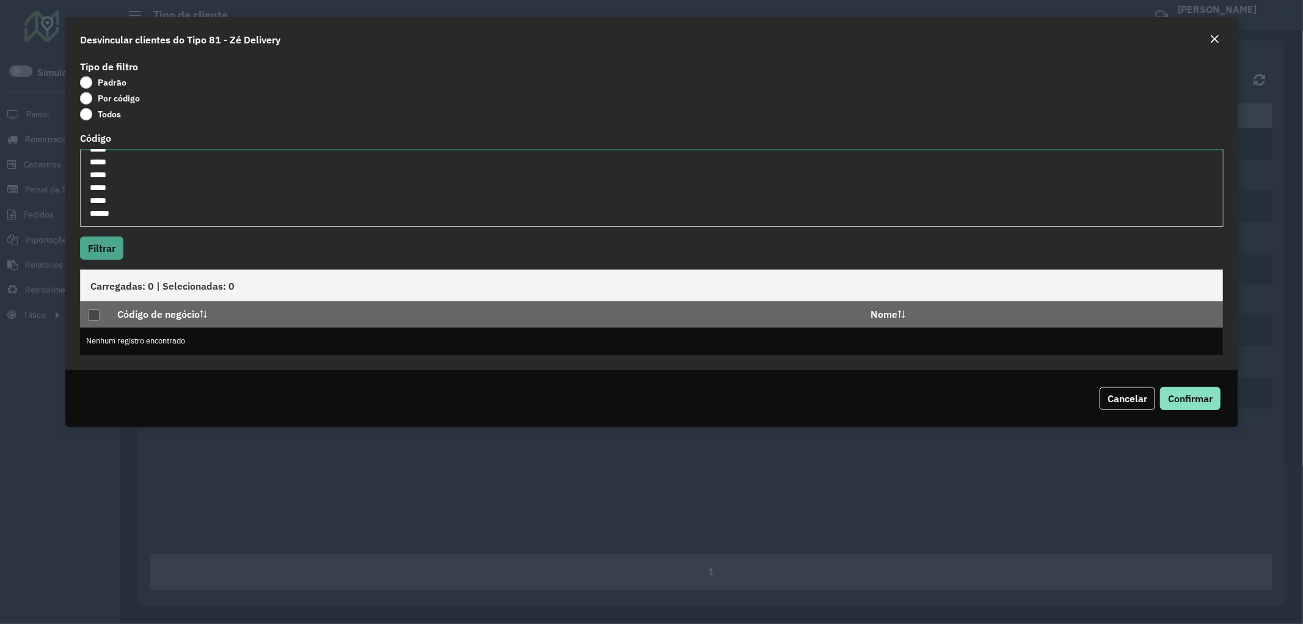
type textarea "*** *** **** **** **** **** **** **** **** **** **** **** **** **** **** **** *…"
click at [103, 258] on button "Filtrar" at bounding box center [101, 247] width 43 height 23
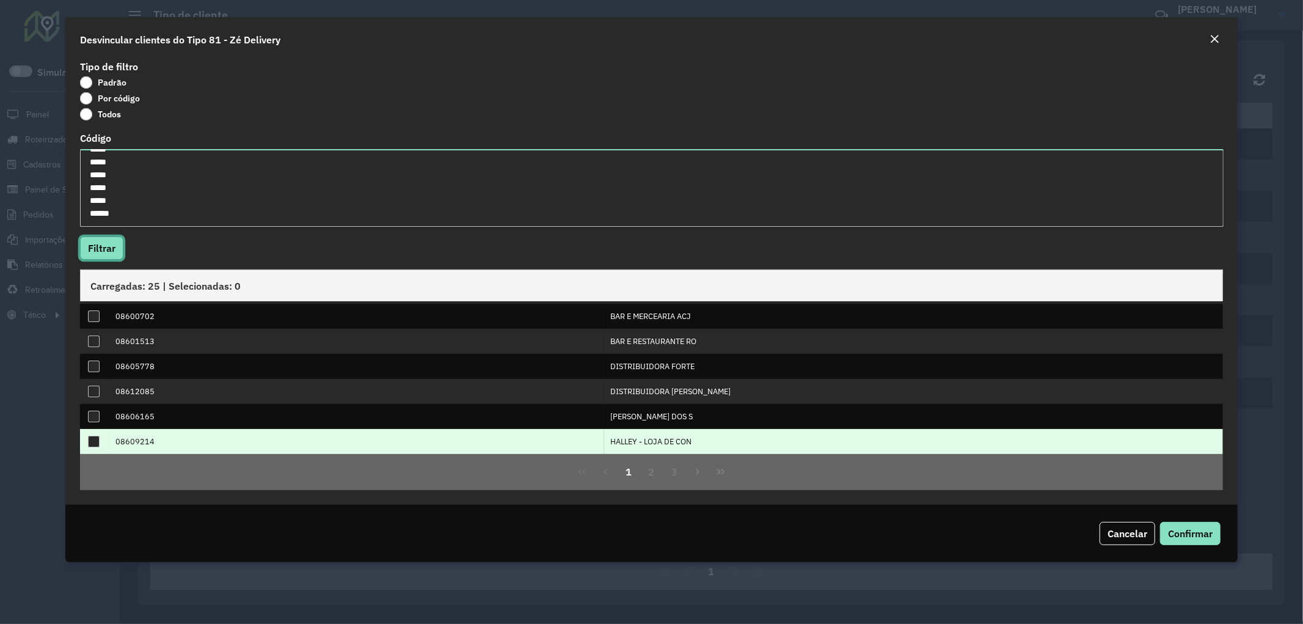
scroll to position [124, 0]
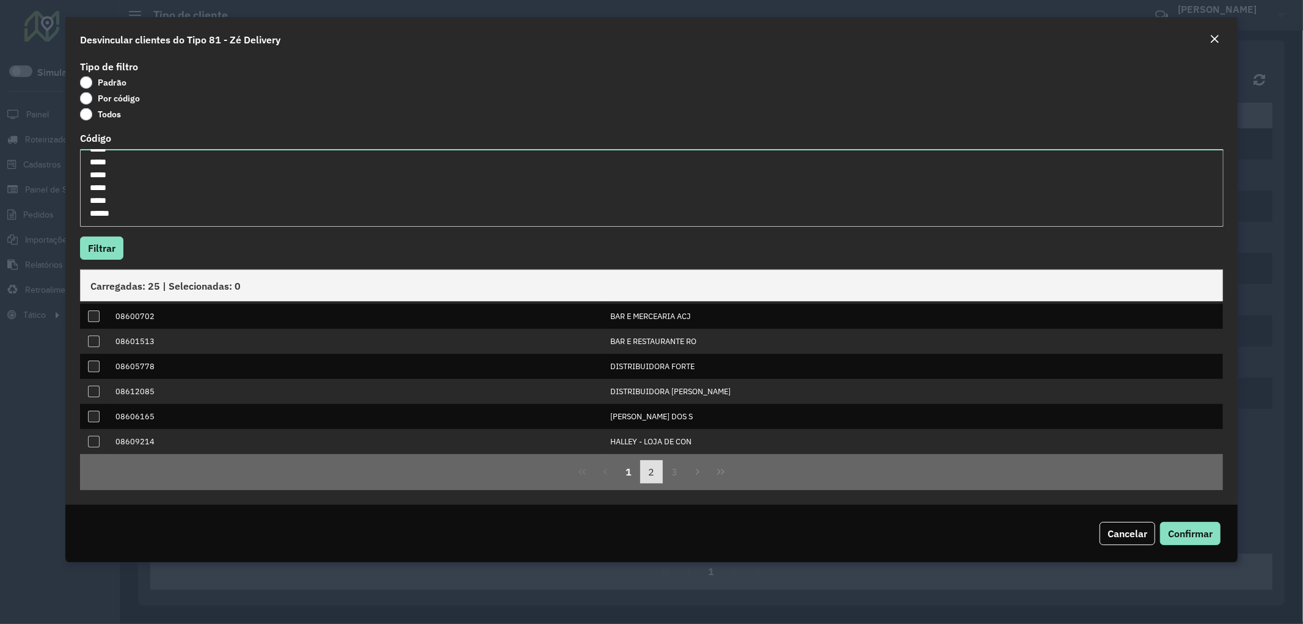
click at [657, 473] on button "2" at bounding box center [651, 471] width 23 height 23
drag, startPoint x: 668, startPoint y: 478, endPoint x: 678, endPoint y: 477, distance: 10.4
click at [669, 477] on button "3" at bounding box center [674, 471] width 23 height 23
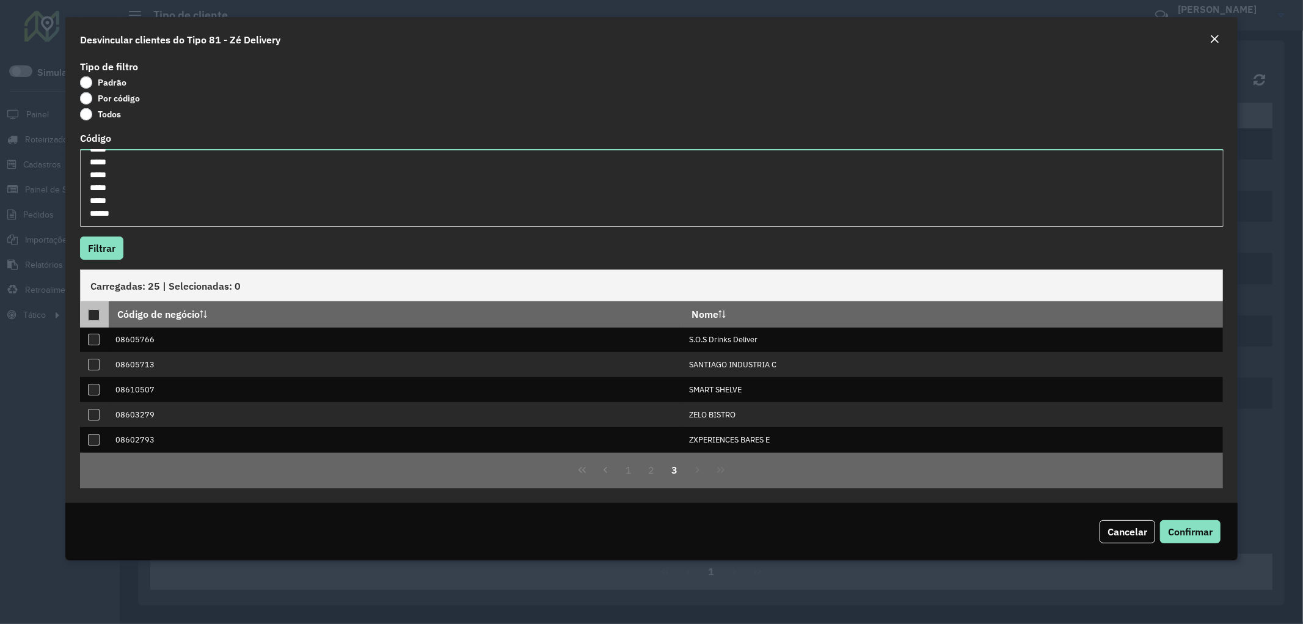
click at [94, 308] on p-tableheadercheckbox at bounding box center [94, 314] width 12 height 12
click at [94, 315] on div at bounding box center [94, 315] width 12 height 12
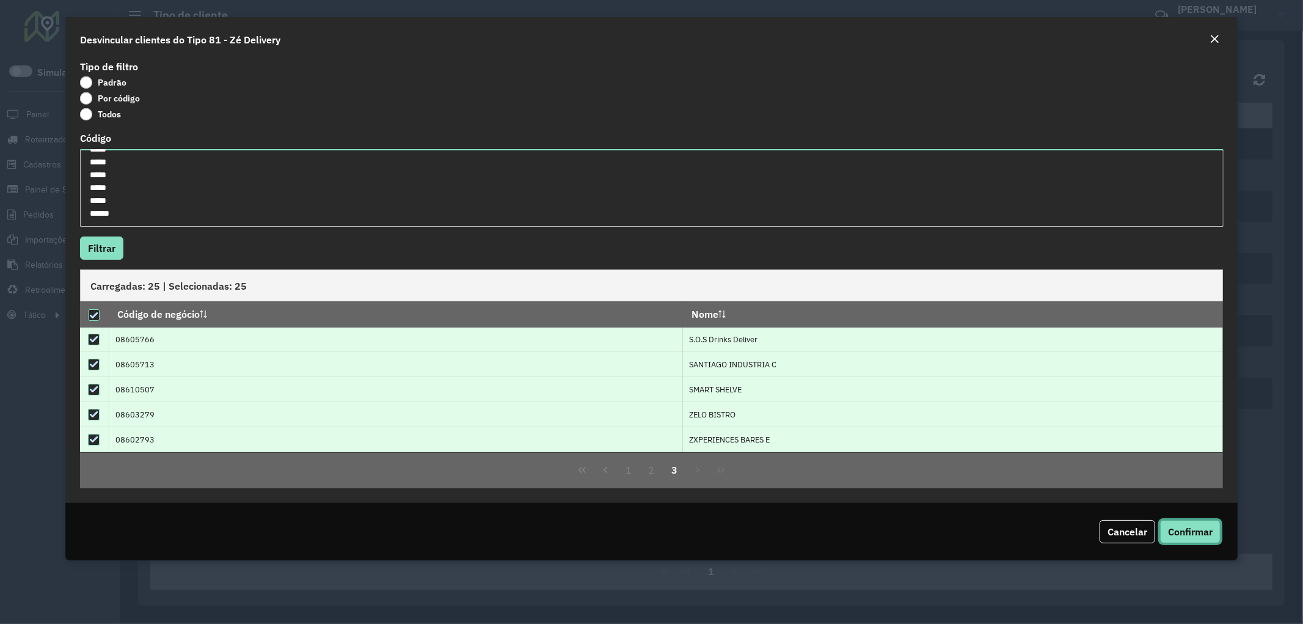
click at [1192, 524] on button "Confirmar" at bounding box center [1190, 531] width 60 height 23
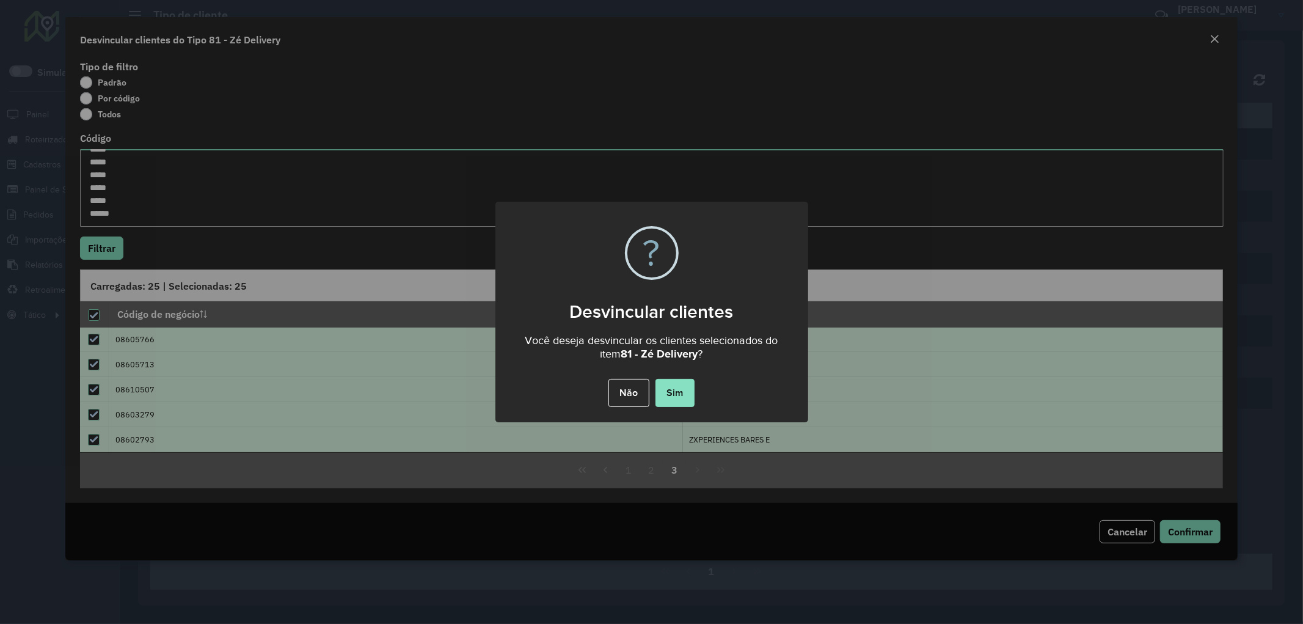
click at [694, 393] on div "Não No Sim" at bounding box center [651, 393] width 313 height 34
click at [686, 393] on button "Sim" at bounding box center [674, 393] width 39 height 28
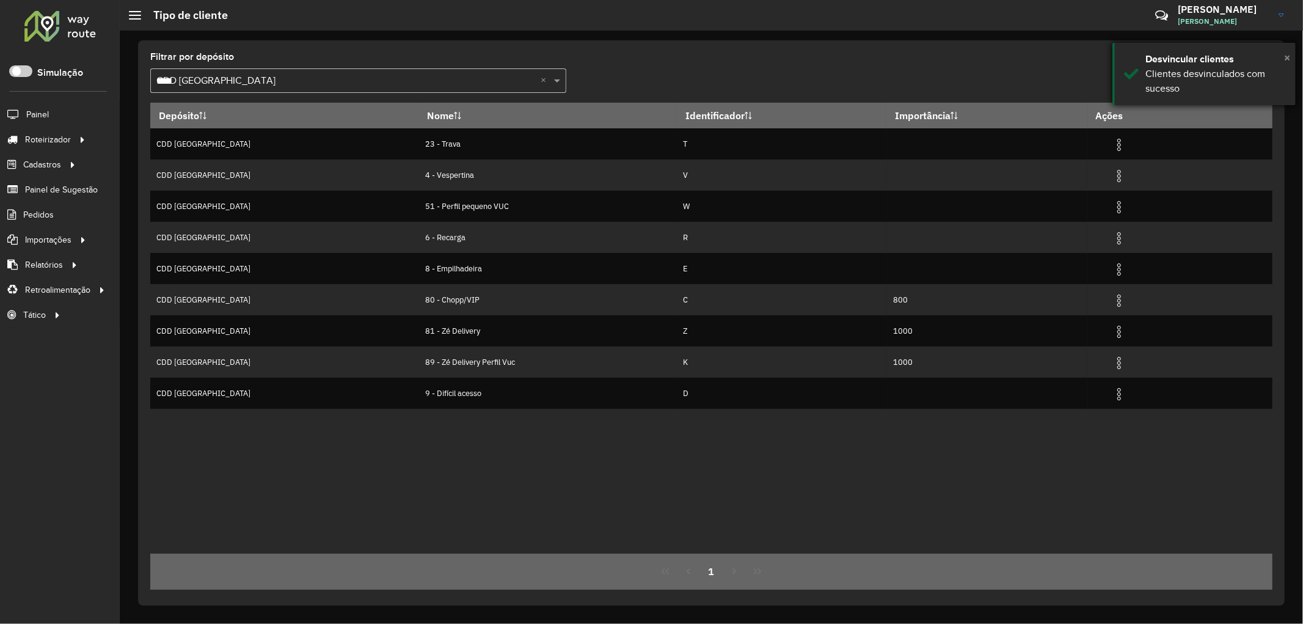
click at [1287, 57] on span "×" at bounding box center [1287, 57] width 6 height 13
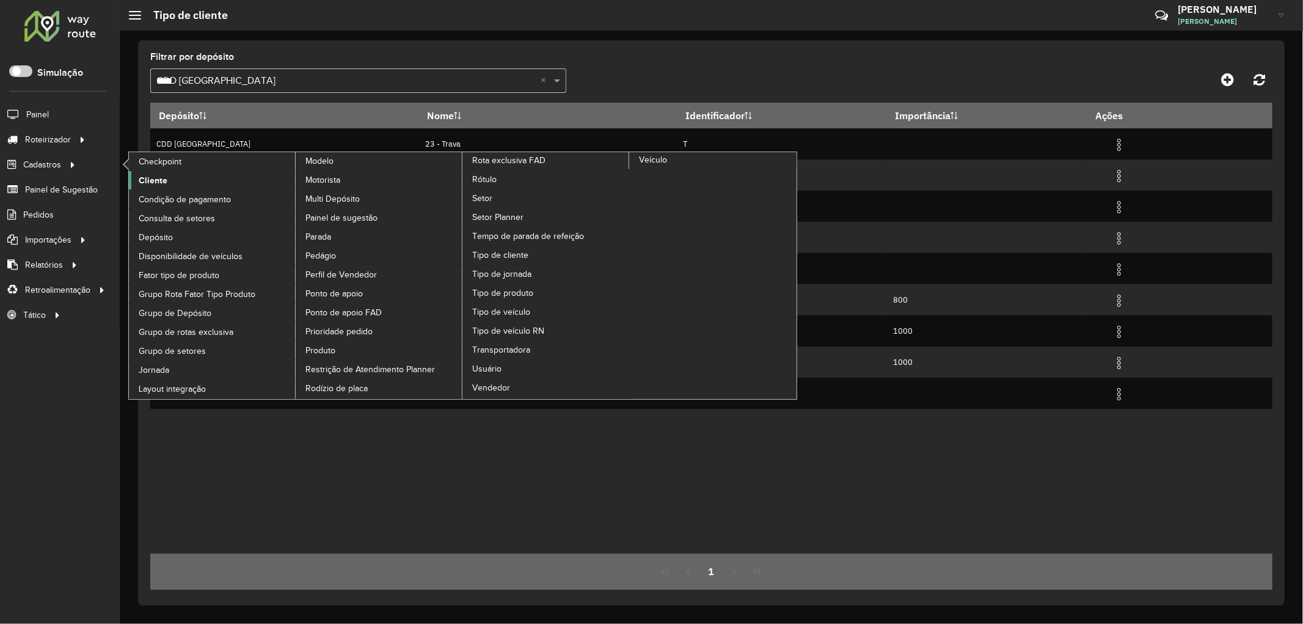
click at [151, 173] on link "Cliente" at bounding box center [212, 180] width 167 height 18
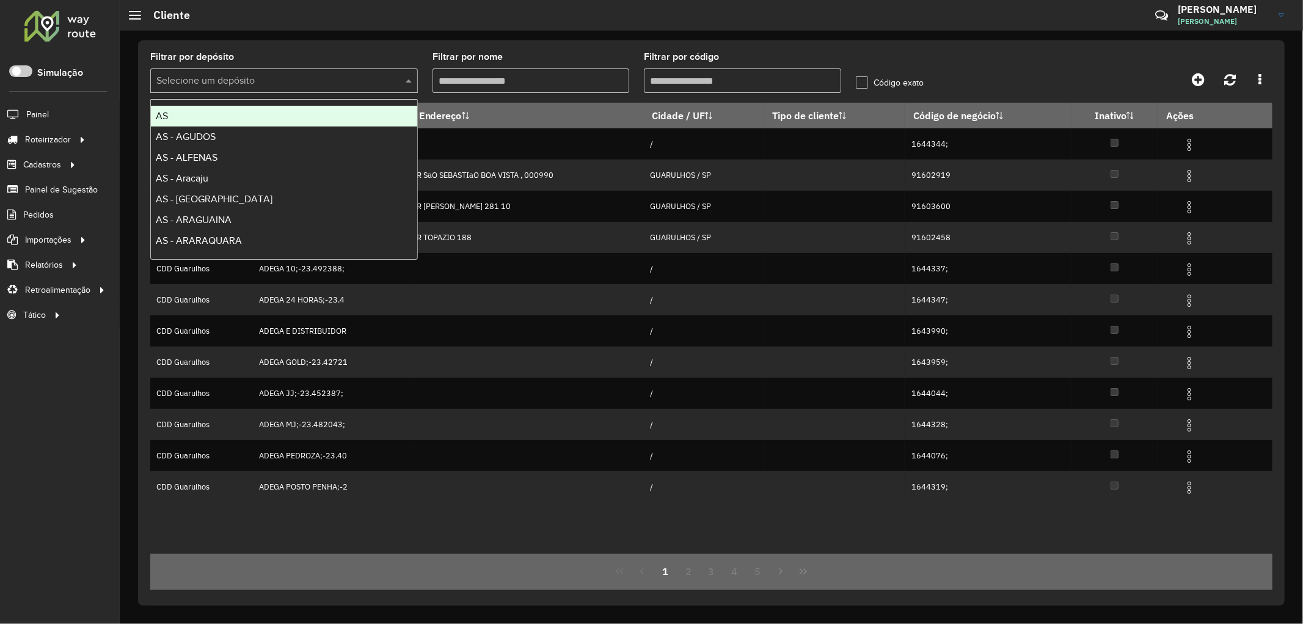
click at [216, 79] on input "text" at bounding box center [271, 81] width 231 height 15
type input "****"
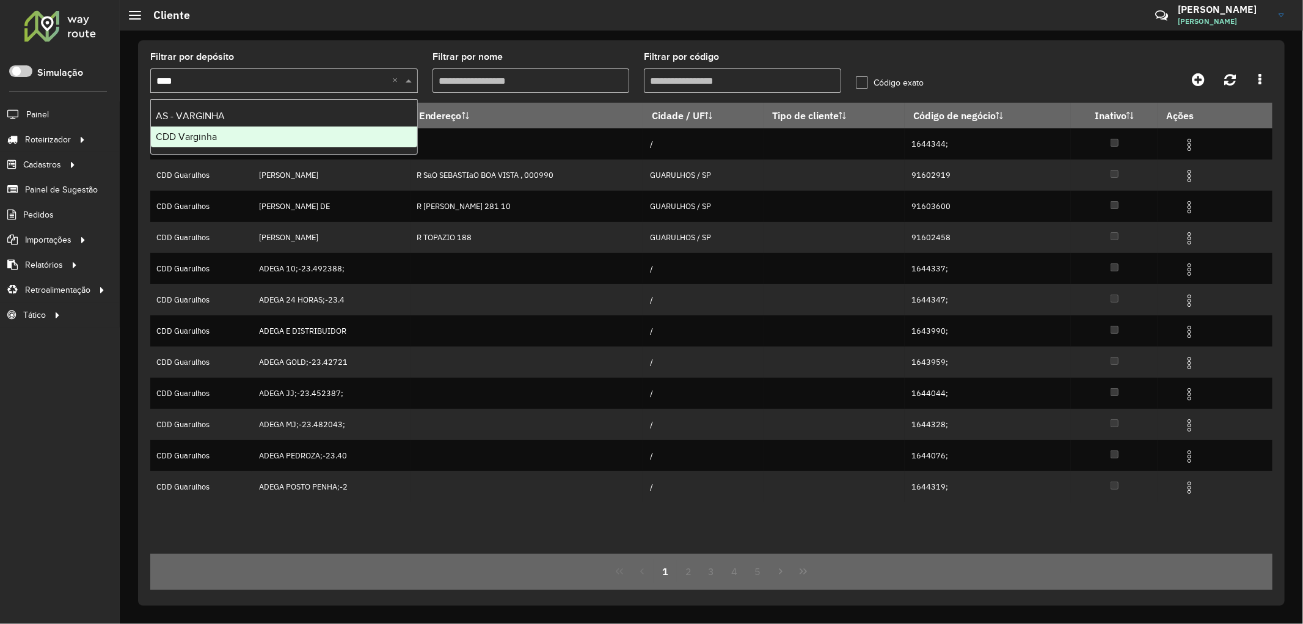
click at [205, 127] on div "CDD Varginha" at bounding box center [284, 136] width 266 height 21
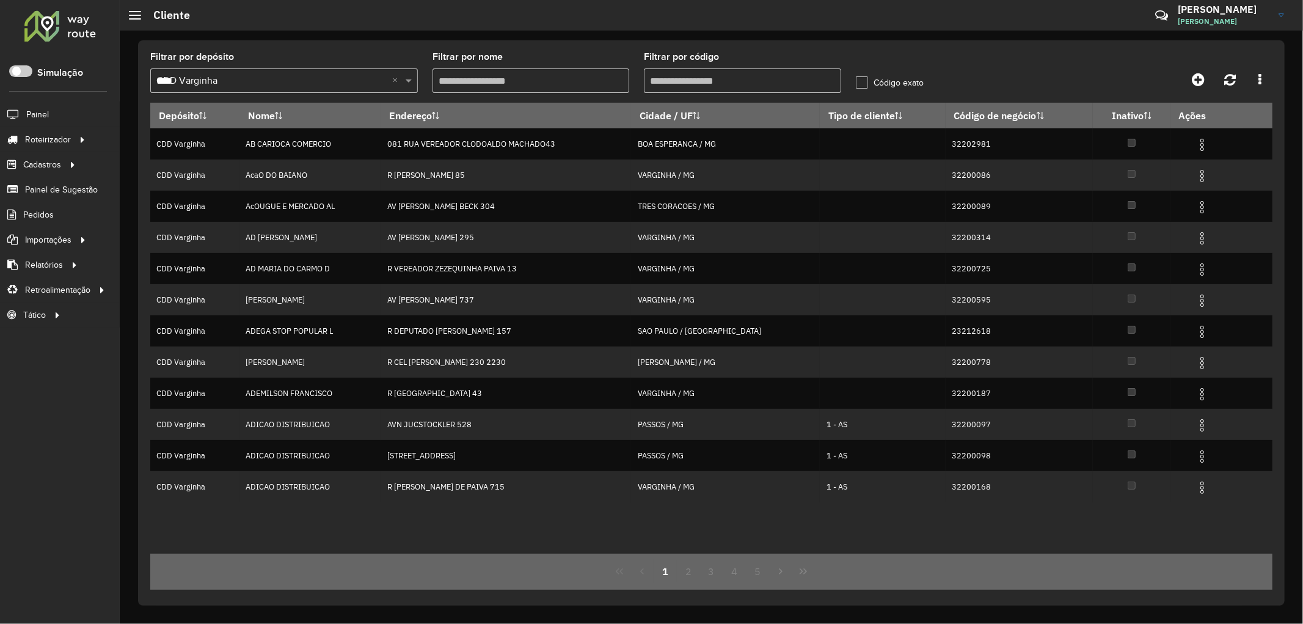
click at [667, 84] on input "Filtrar por código" at bounding box center [742, 80] width 197 height 24
paste input "****"
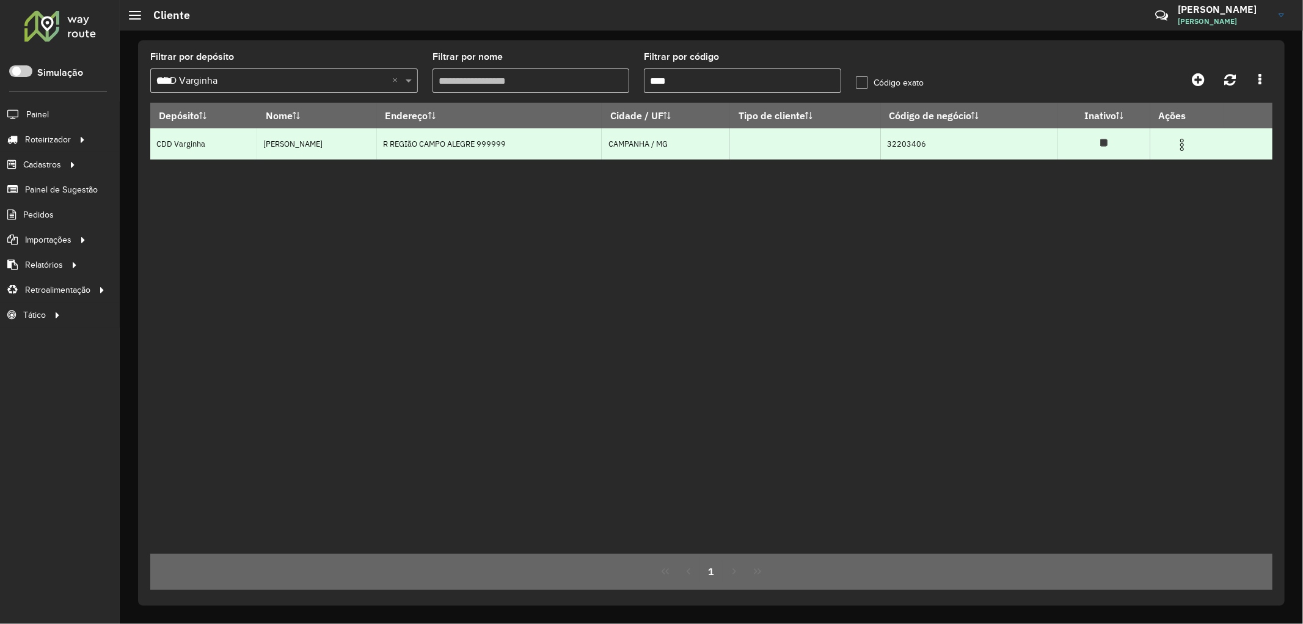
type input "****"
click at [1189, 144] on img at bounding box center [1181, 144] width 15 height 15
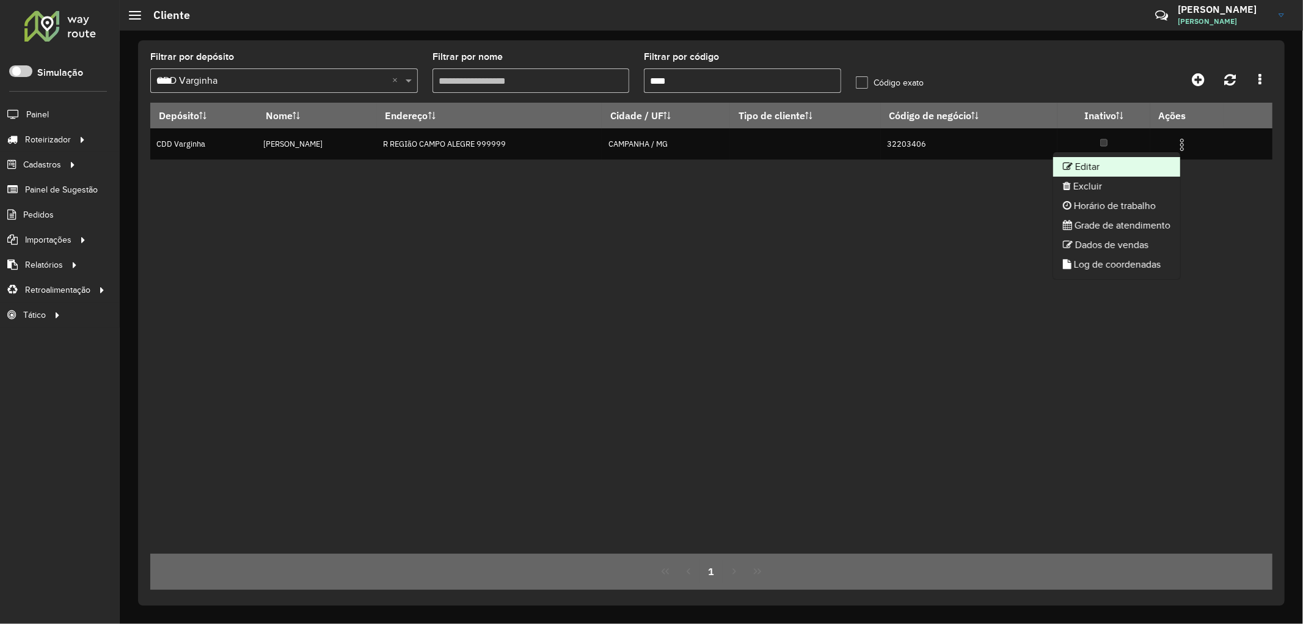
click at [1138, 166] on li "Editar" at bounding box center [1116, 167] width 127 height 20
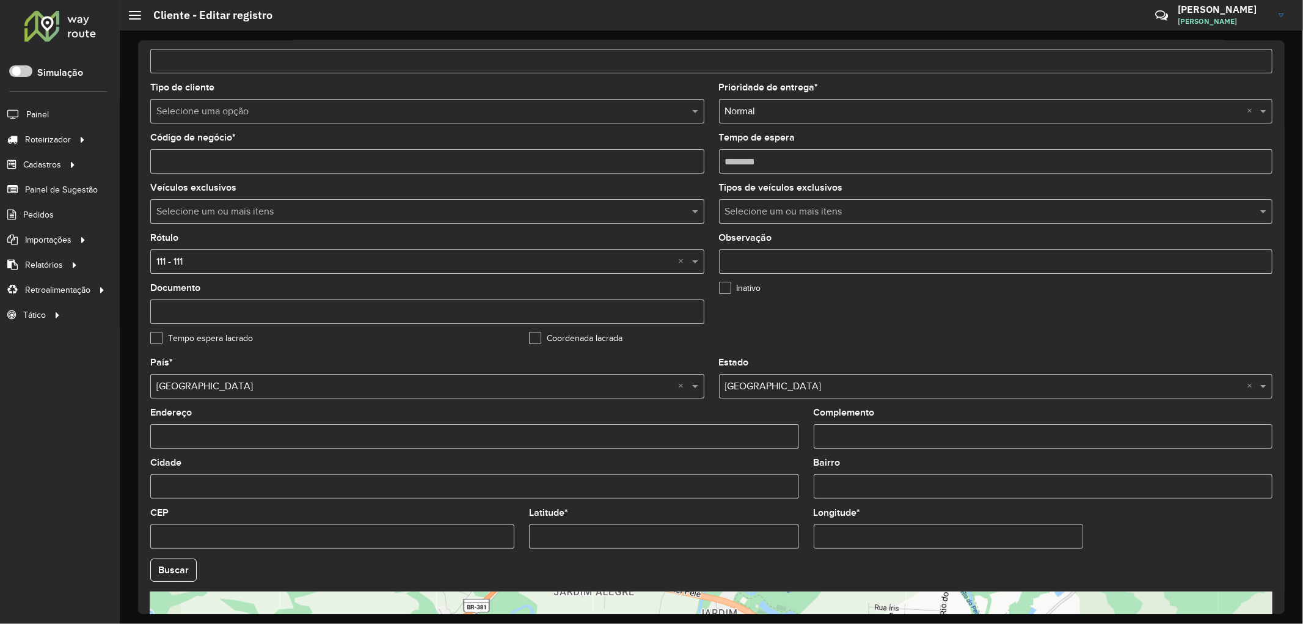
scroll to position [203, 0]
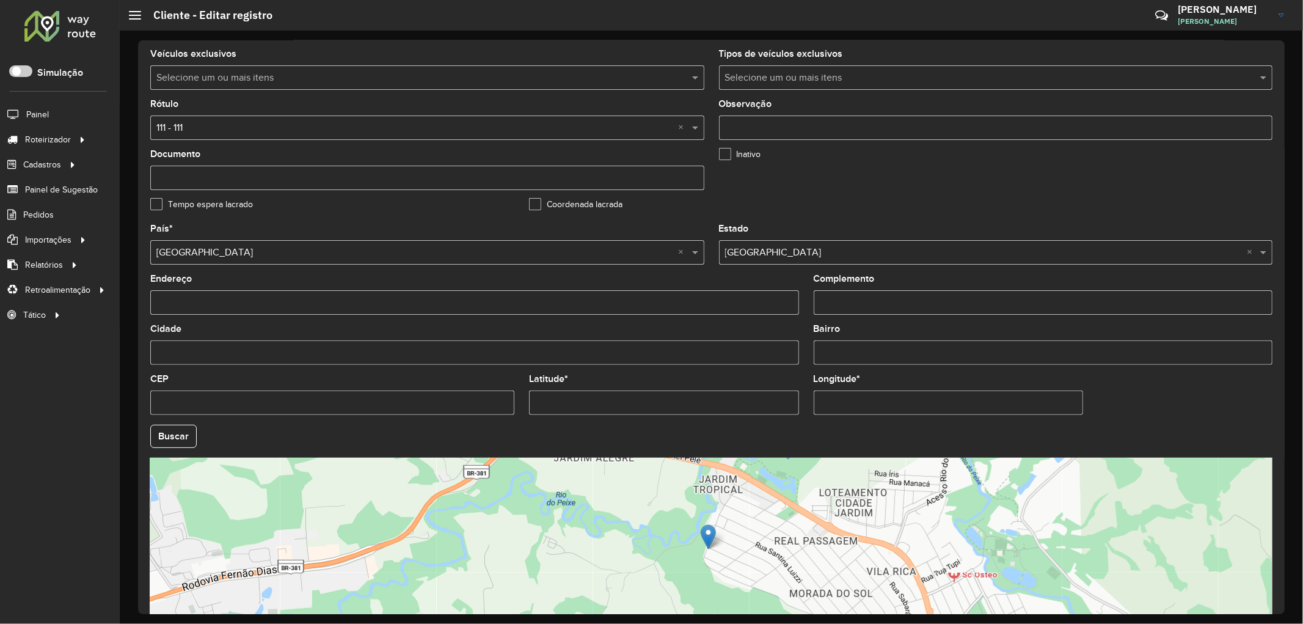
drag, startPoint x: 589, startPoint y: 404, endPoint x: 495, endPoint y: 391, distance: 94.2
click at [495, 391] on formly-group "País * Selecione uma opção × Brasil × Estado Selecione uma opção × Minas Gerais…" at bounding box center [711, 432] width 1136 height 416
paste input "**********"
type input "**********"
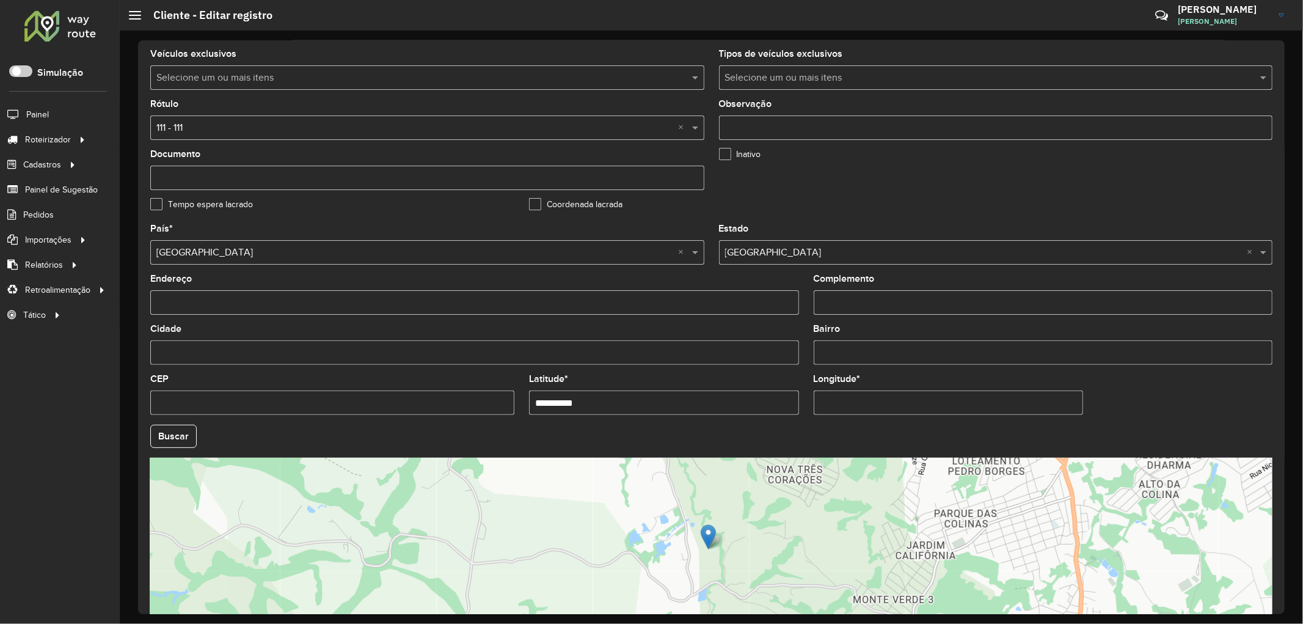
drag, startPoint x: 874, startPoint y: 405, endPoint x: 801, endPoint y: 407, distance: 73.3
click at [801, 407] on formly-group "**********" at bounding box center [711, 432] width 1136 height 416
paste input "**********"
type input "**********"
click at [196, 448] on hb-app "Aguarde... Pop-up bloqueado! Seu navegador bloqueou automáticamente a abertura …" at bounding box center [651, 312] width 1303 height 624
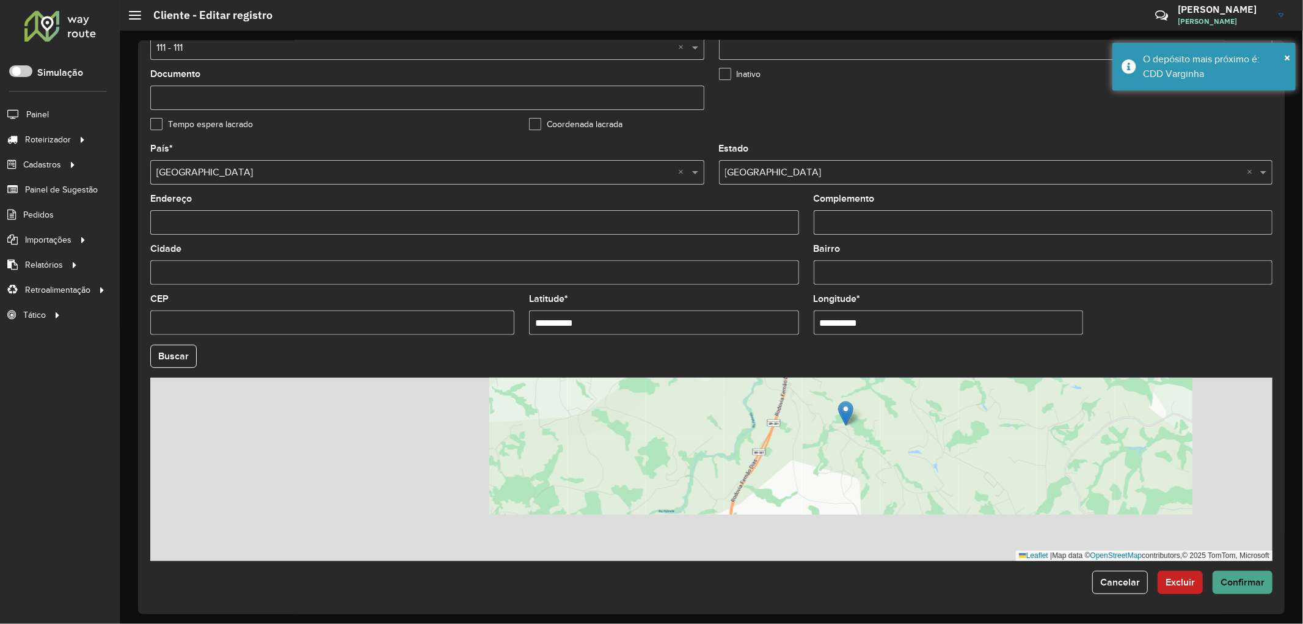
scroll to position [288, 0]
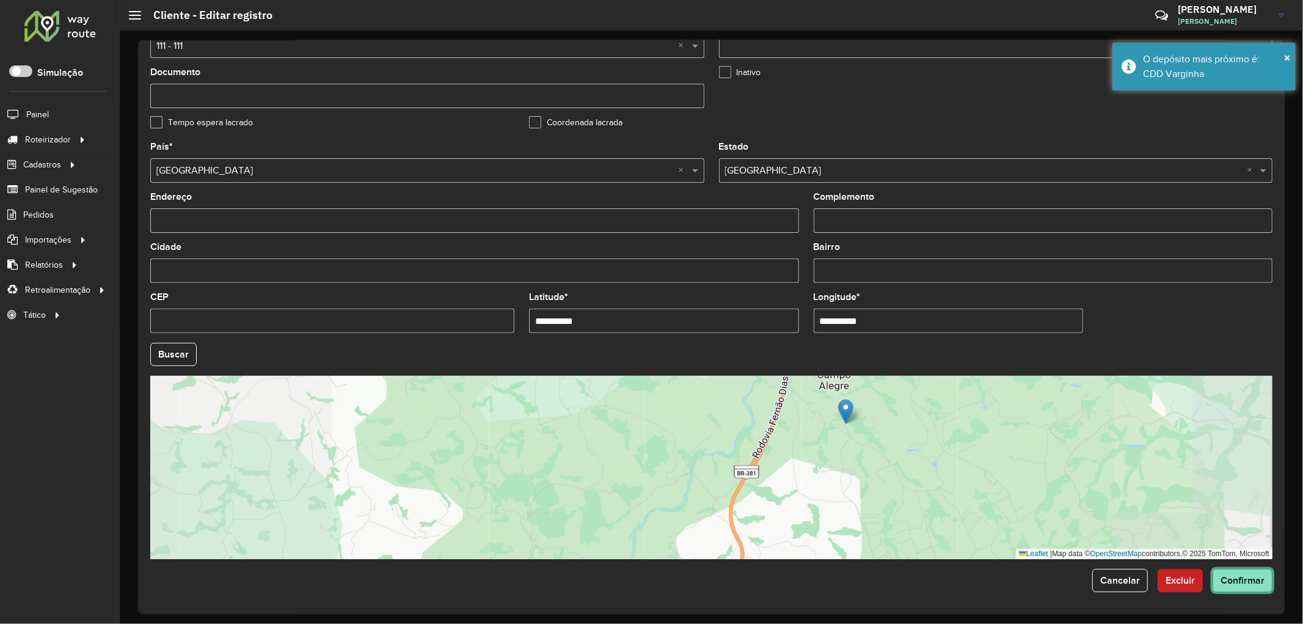
click at [1226, 581] on span "Confirmar" at bounding box center [1242, 580] width 44 height 10
